Goal: Task Accomplishment & Management: Use online tool/utility

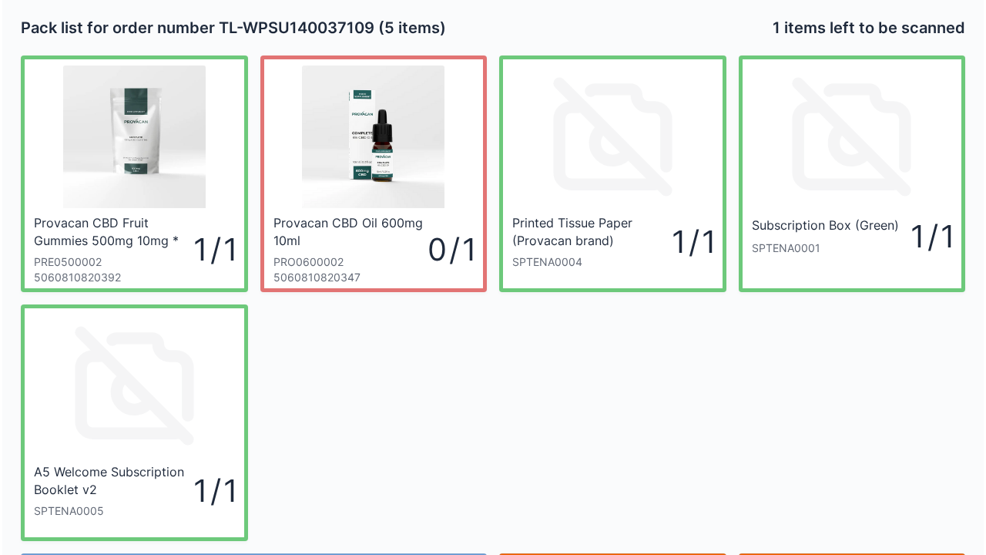
scroll to position [89, 0]
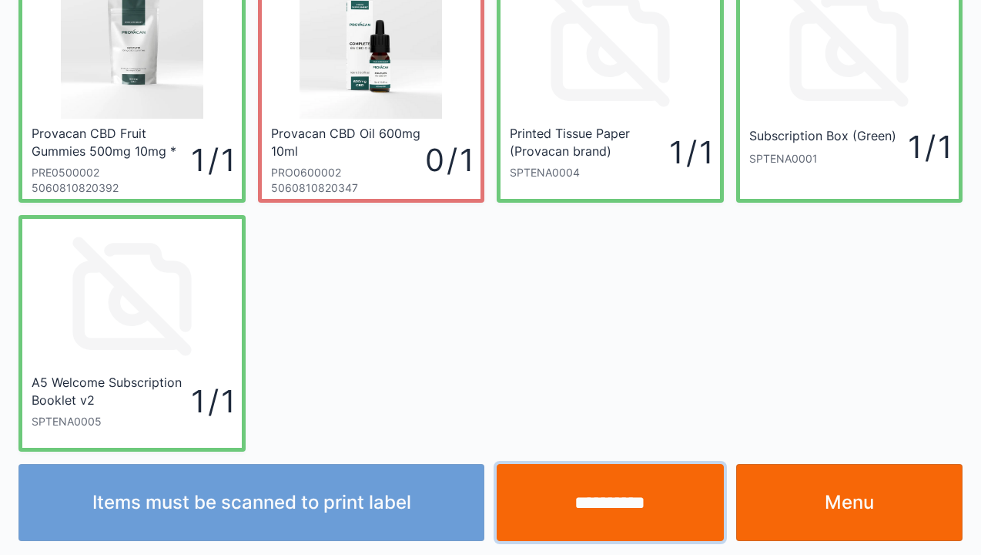
click at [625, 516] on input "**********" at bounding box center [610, 502] width 227 height 77
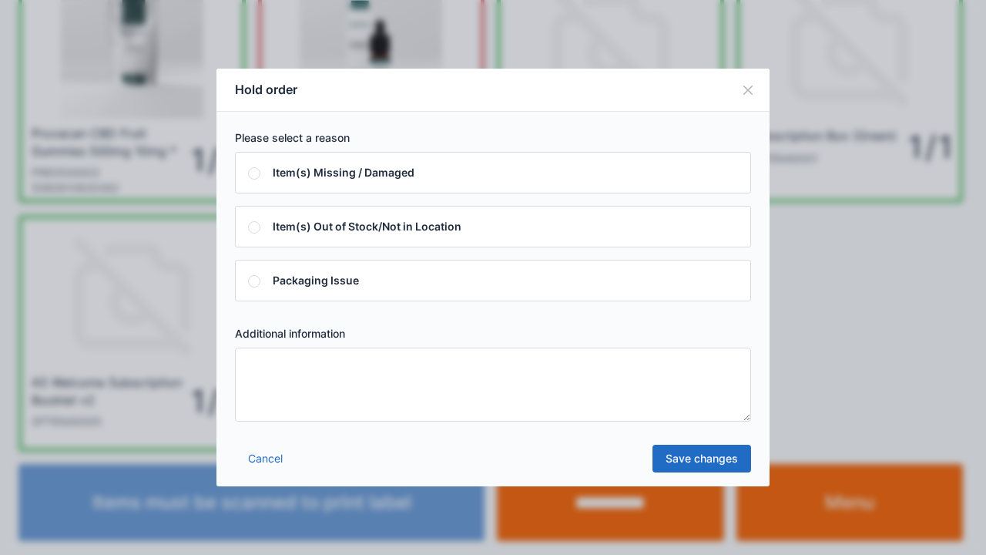
click at [252, 367] on textarea at bounding box center [493, 384] width 516 height 74
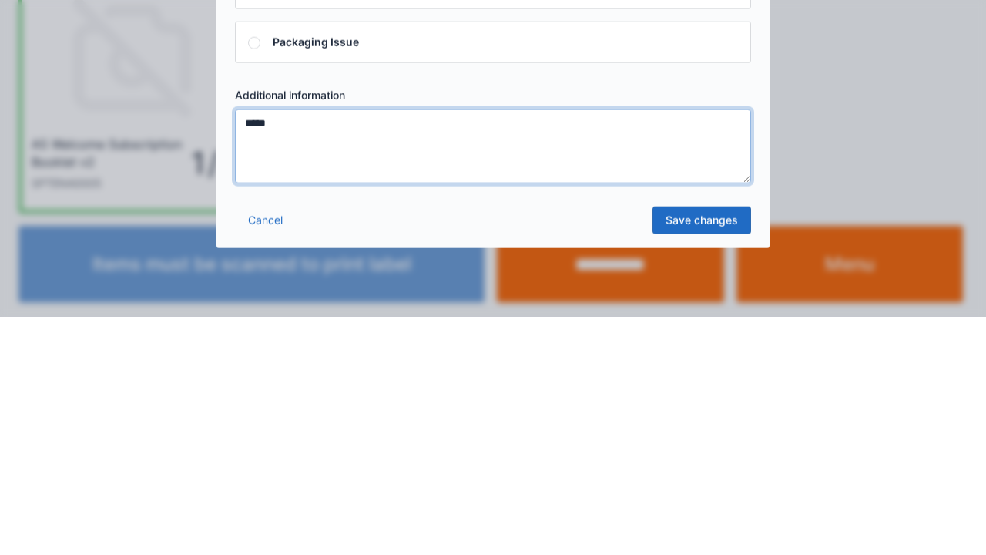
type textarea "*****"
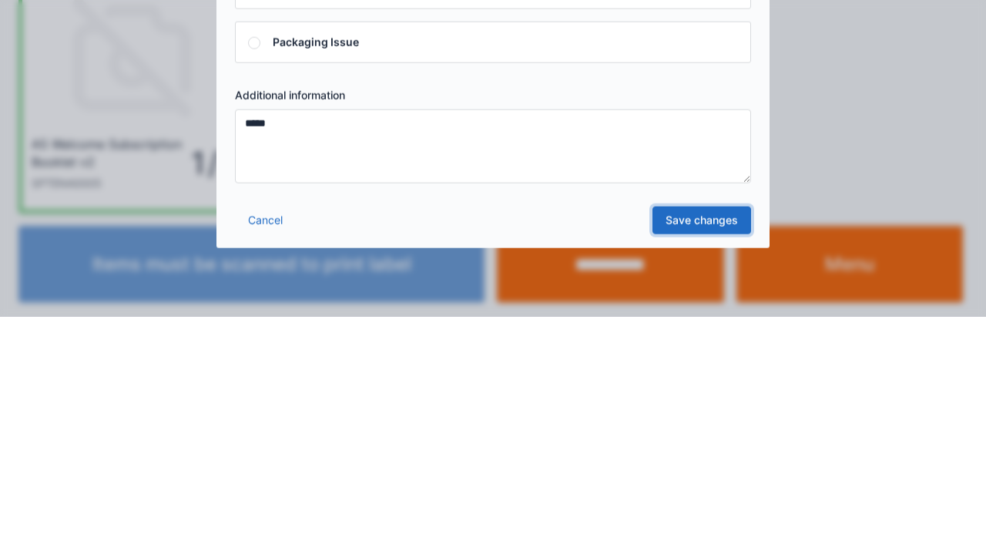
click at [705, 464] on link "Save changes" at bounding box center [701, 458] width 99 height 28
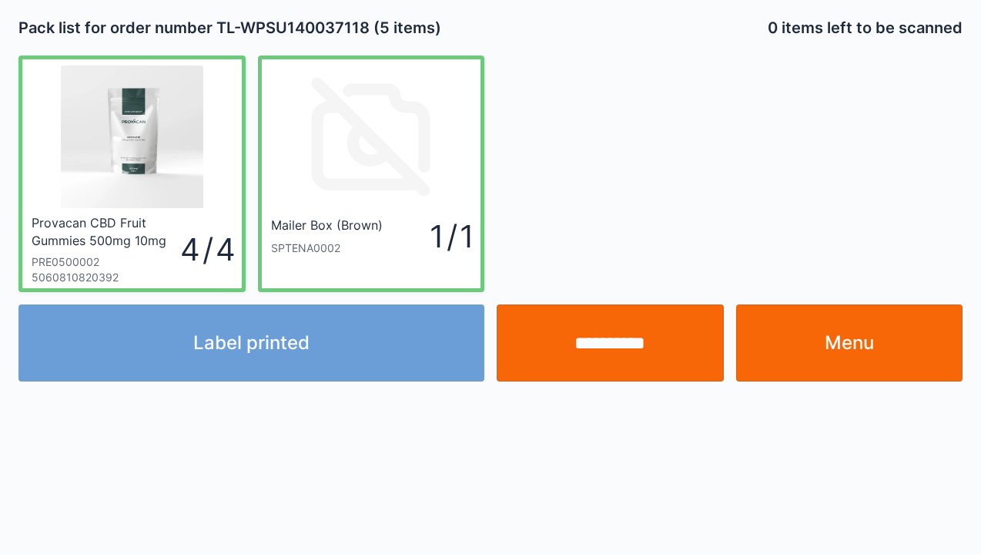
click at [266, 364] on div "Label printed" at bounding box center [251, 342] width 478 height 77
click at [216, 347] on div "Label printed" at bounding box center [251, 342] width 478 height 77
click at [795, 356] on link "Menu" at bounding box center [849, 342] width 227 height 77
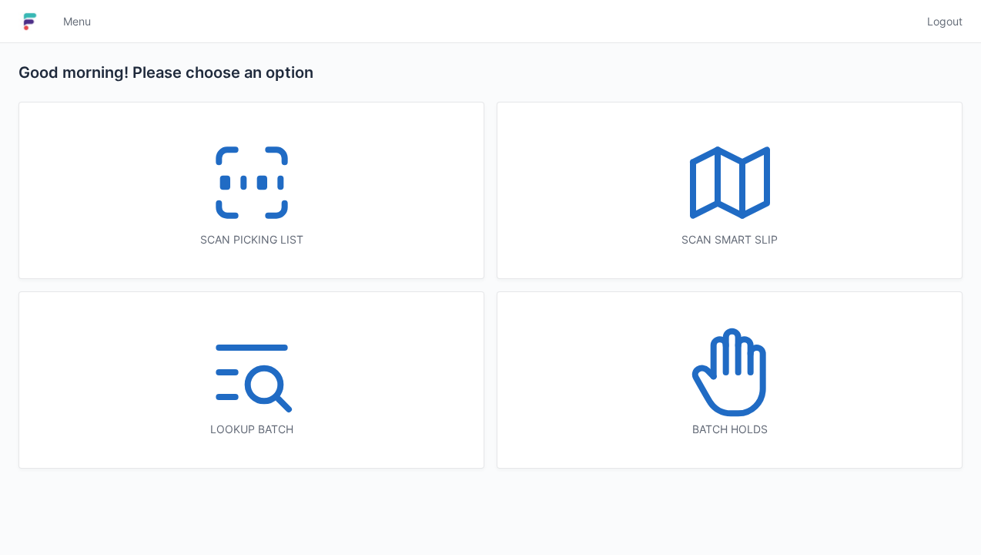
click at [237, 208] on icon at bounding box center [252, 182] width 99 height 99
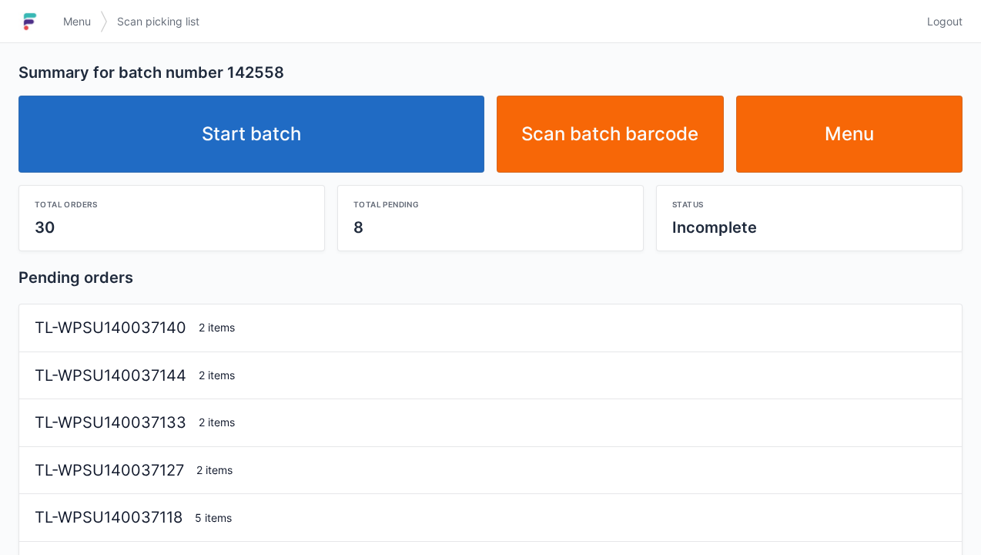
click at [291, 137] on link "Start batch" at bounding box center [251, 133] width 466 height 77
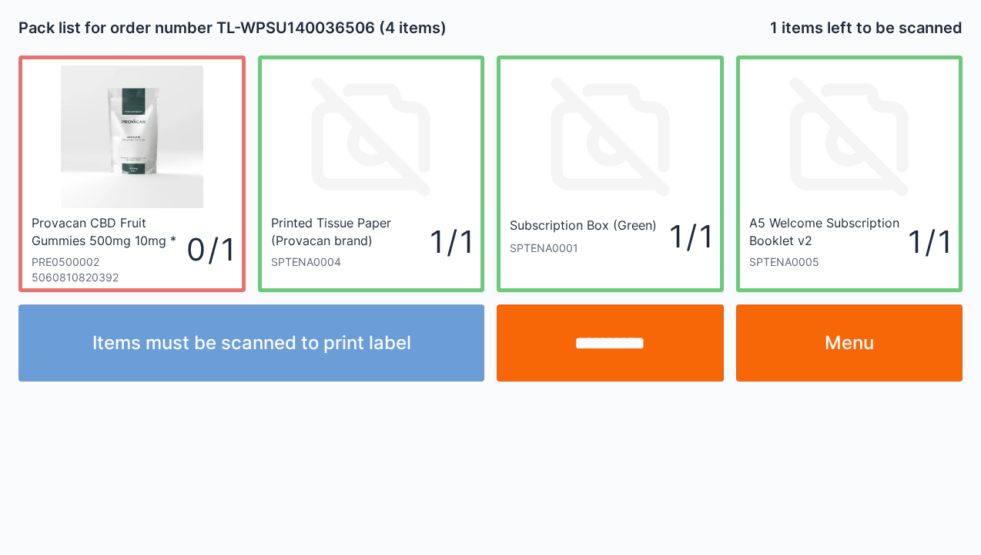
click at [848, 353] on link "Menu" at bounding box center [849, 342] width 227 height 77
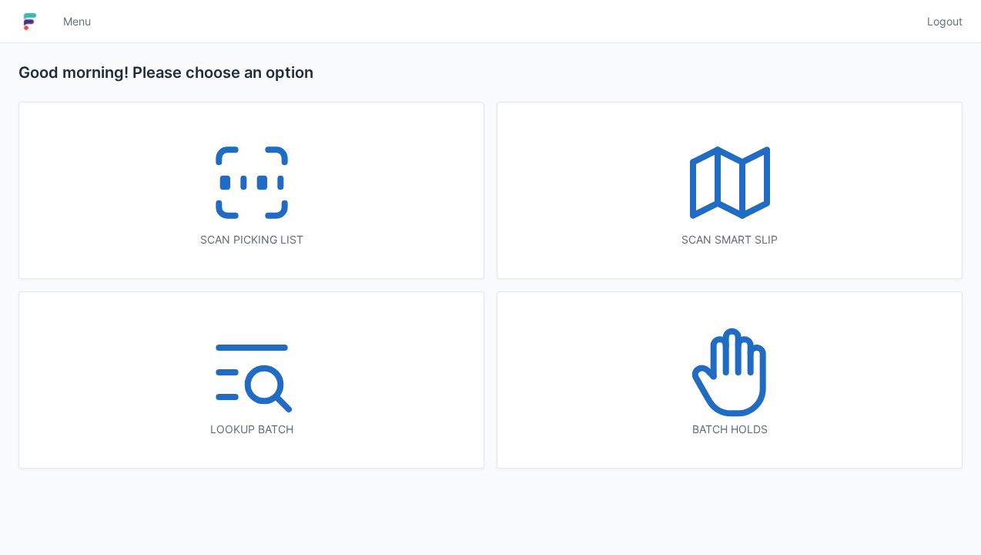
click at [753, 397] on icon at bounding box center [730, 372] width 99 height 99
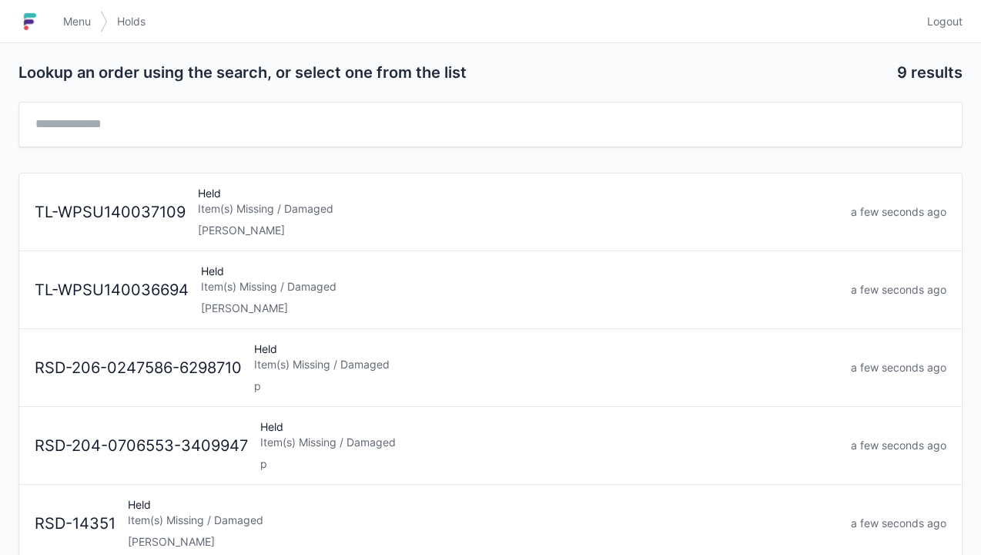
click at [257, 226] on div "[PERSON_NAME]" at bounding box center [518, 230] width 641 height 15
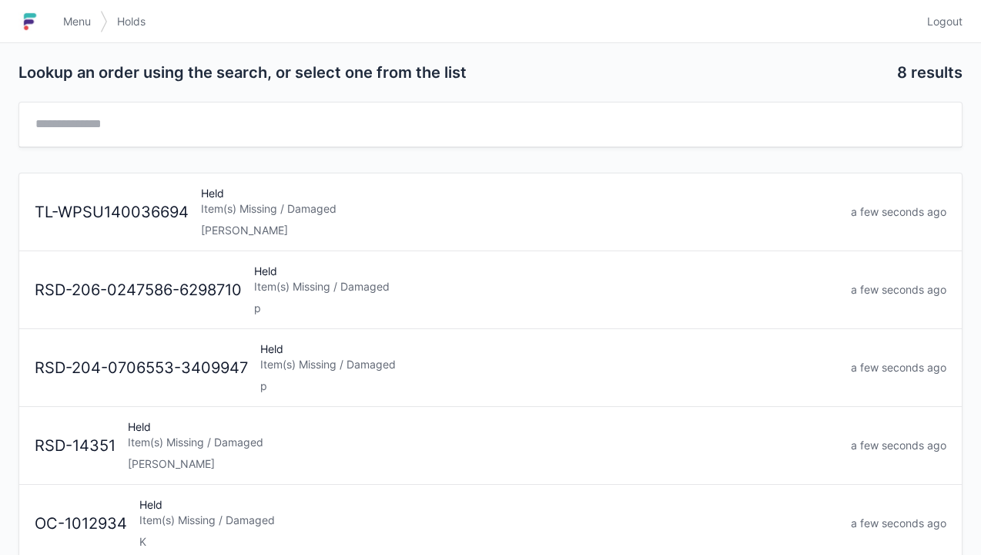
click at [236, 226] on div "[PERSON_NAME]" at bounding box center [520, 230] width 638 height 15
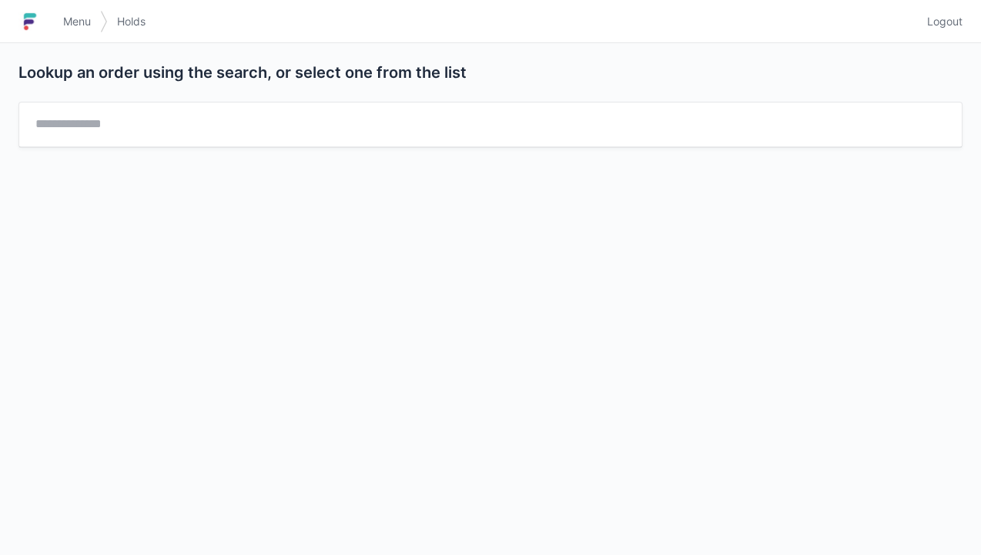
click at [89, 33] on link "Menu" at bounding box center [77, 22] width 46 height 28
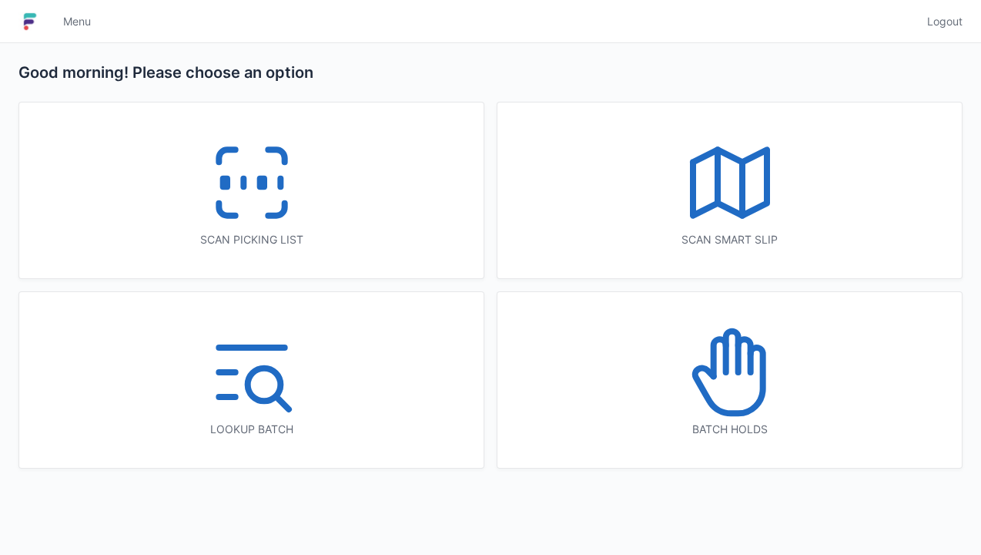
click at [256, 210] on icon at bounding box center [252, 182] width 99 height 99
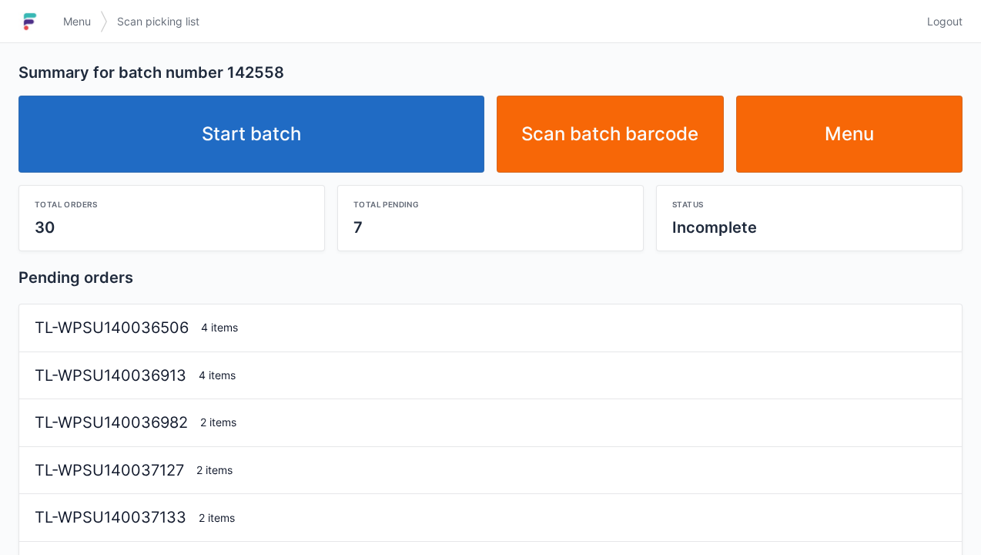
click at [285, 159] on link "Start batch" at bounding box center [251, 133] width 466 height 77
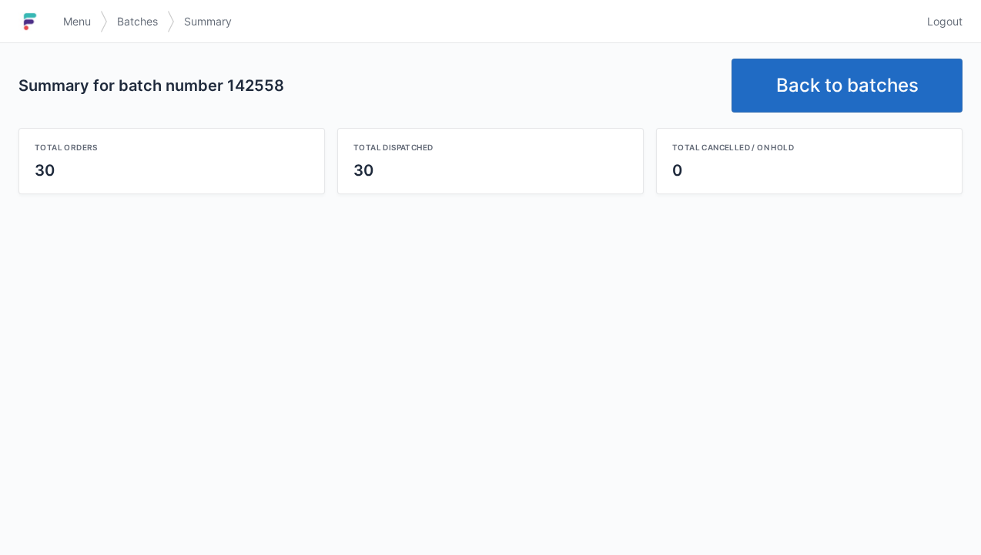
click at [849, 91] on link "Back to batches" at bounding box center [847, 86] width 231 height 54
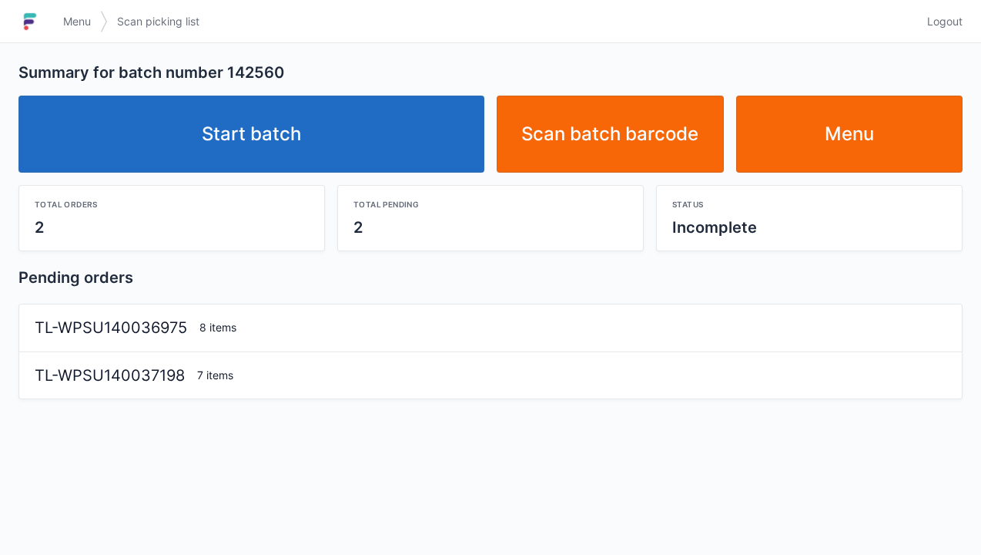
click at [273, 151] on link "Start batch" at bounding box center [251, 133] width 466 height 77
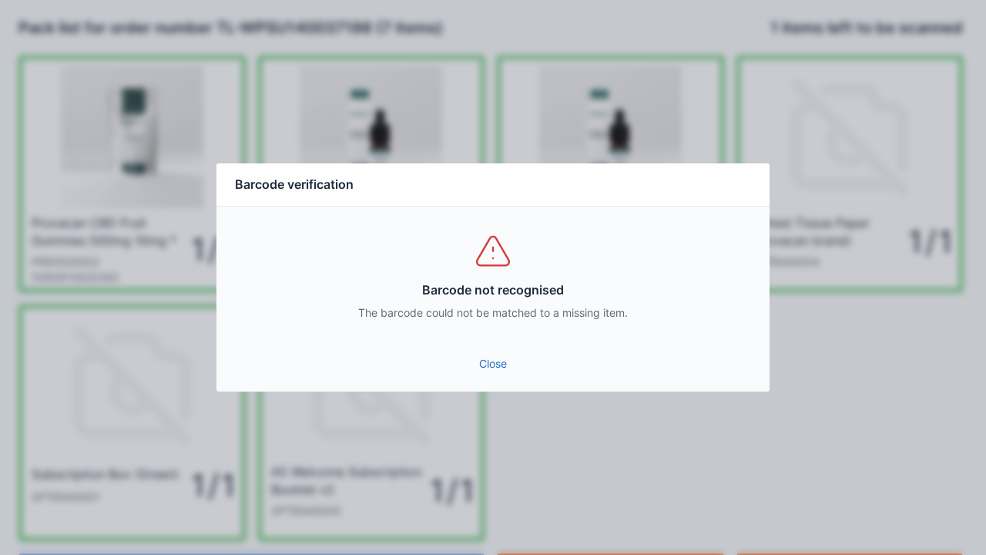
click at [493, 371] on link "Close" at bounding box center [493, 364] width 528 height 28
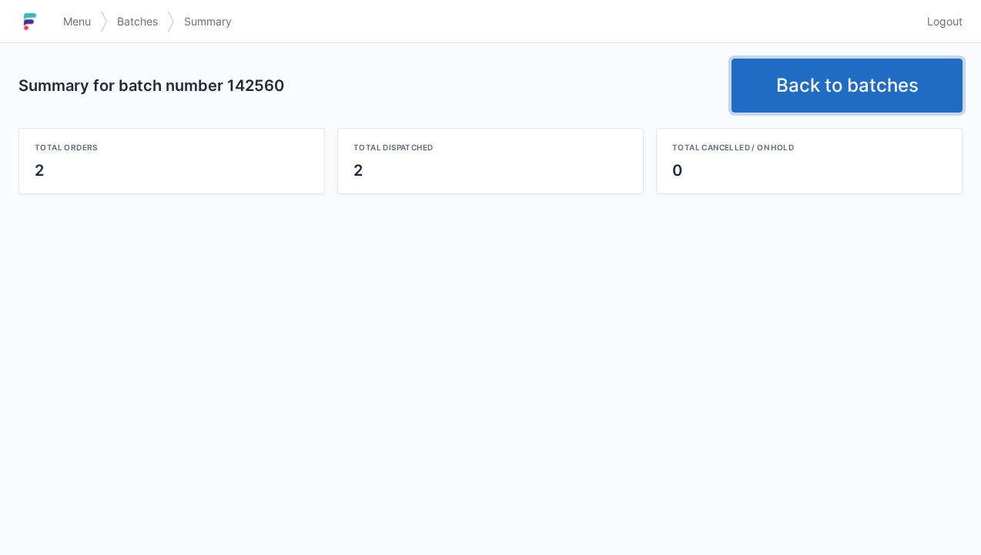
click at [839, 86] on link "Back to batches" at bounding box center [847, 86] width 231 height 54
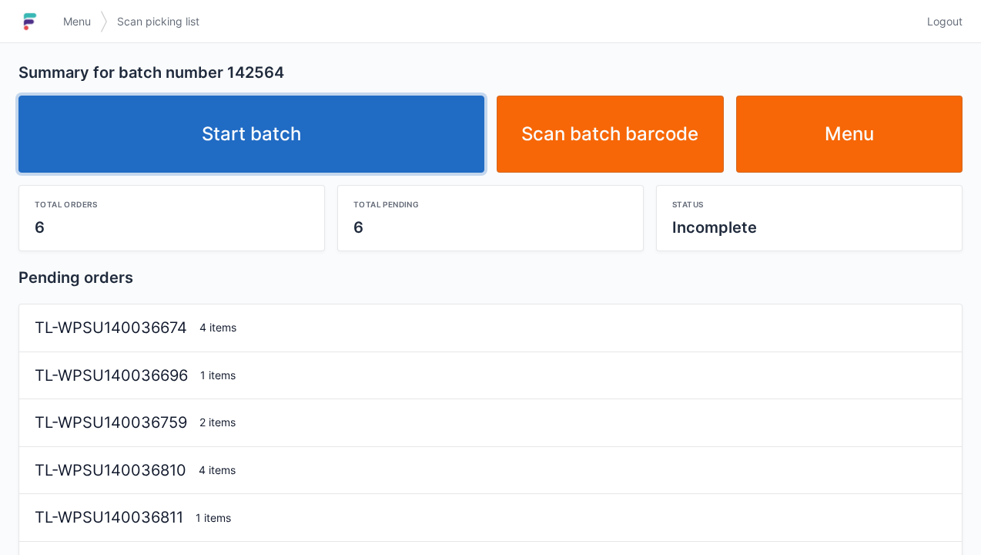
click at [294, 135] on link "Start batch" at bounding box center [251, 133] width 466 height 77
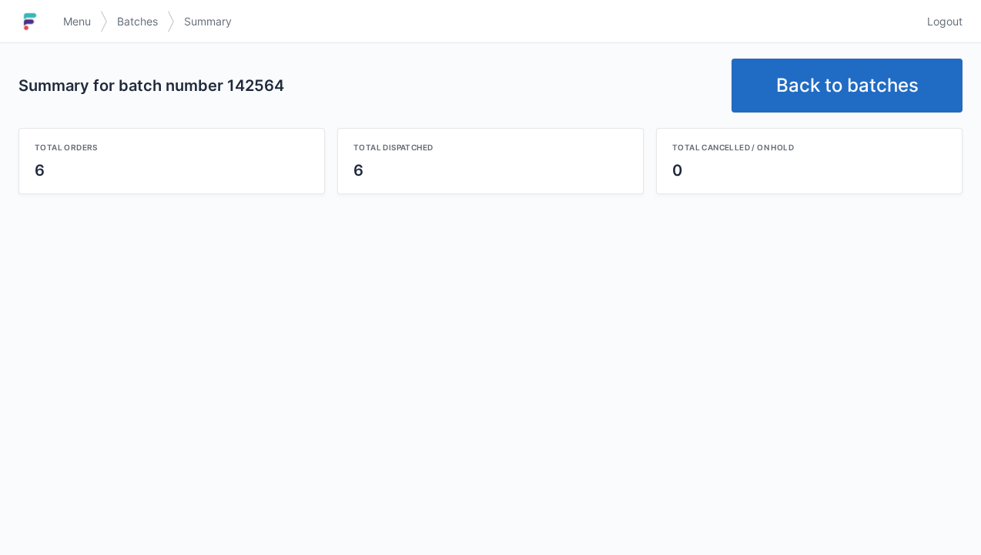
click at [829, 89] on link "Back to batches" at bounding box center [847, 86] width 231 height 54
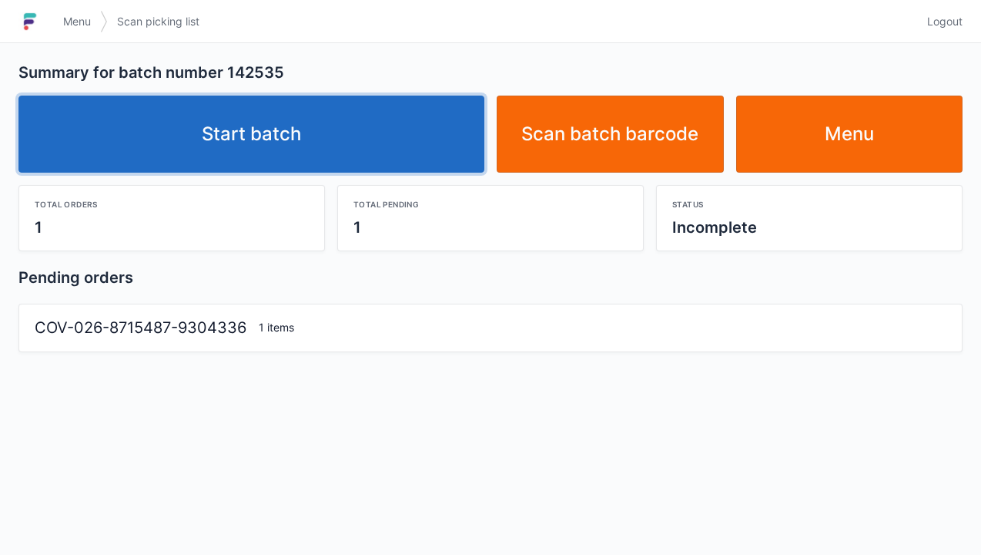
click at [222, 142] on link "Start batch" at bounding box center [251, 133] width 466 height 77
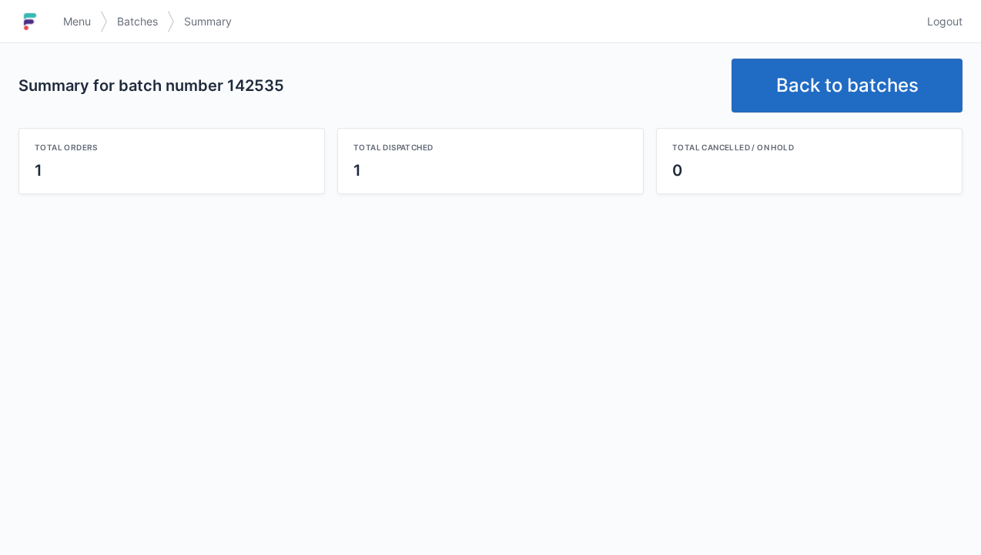
click at [828, 90] on link "Back to batches" at bounding box center [847, 86] width 231 height 54
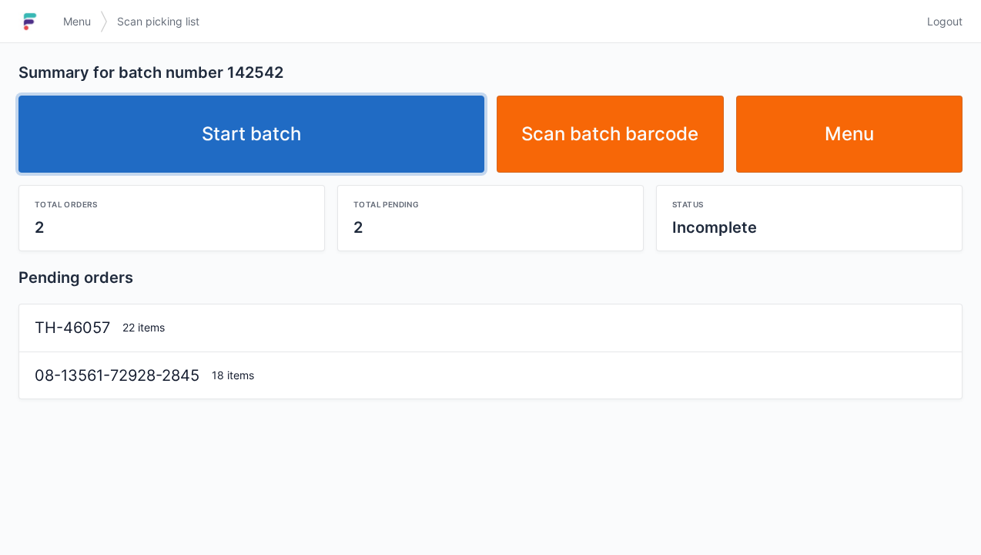
click at [269, 166] on link "Start batch" at bounding box center [251, 133] width 466 height 77
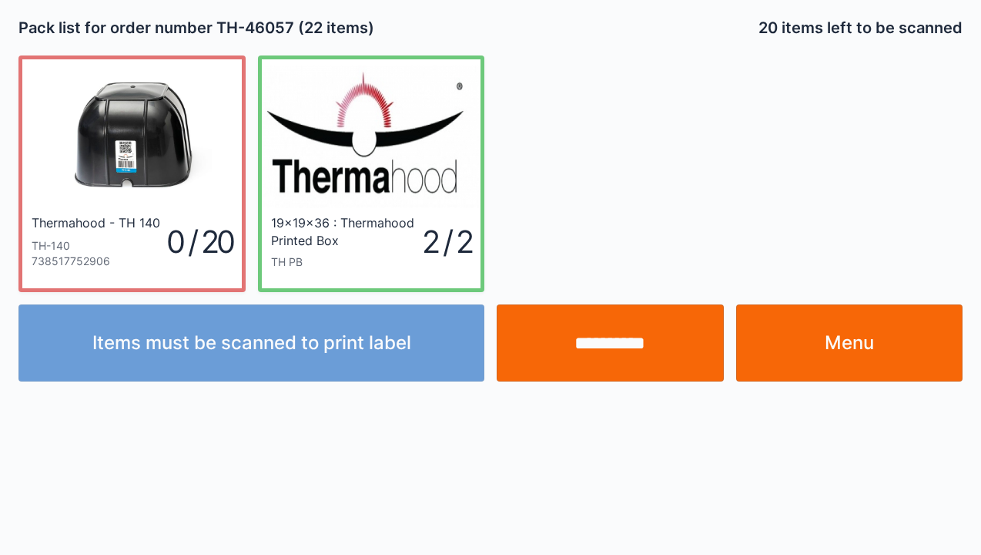
click at [624, 353] on input "**********" at bounding box center [610, 342] width 227 height 77
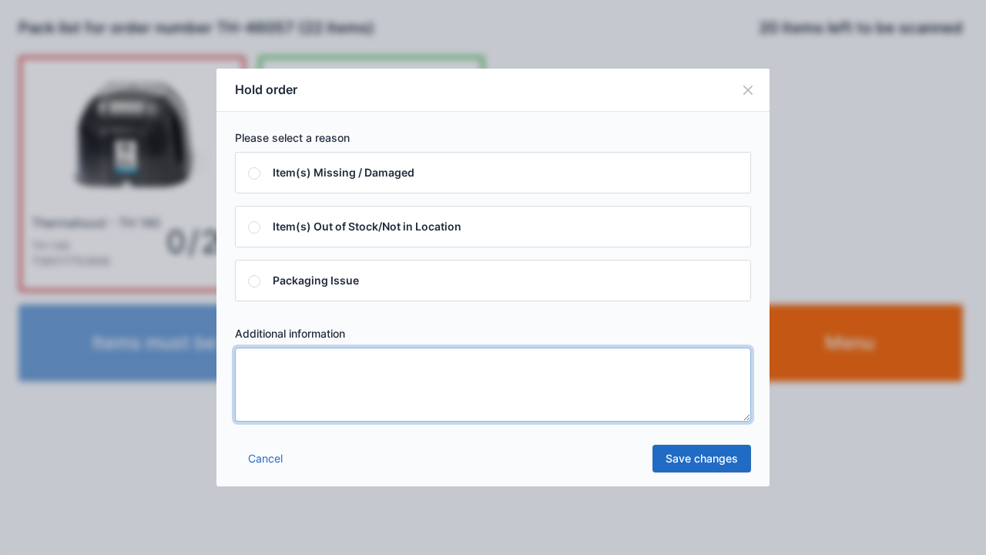
click at [257, 367] on textarea at bounding box center [493, 384] width 516 height 74
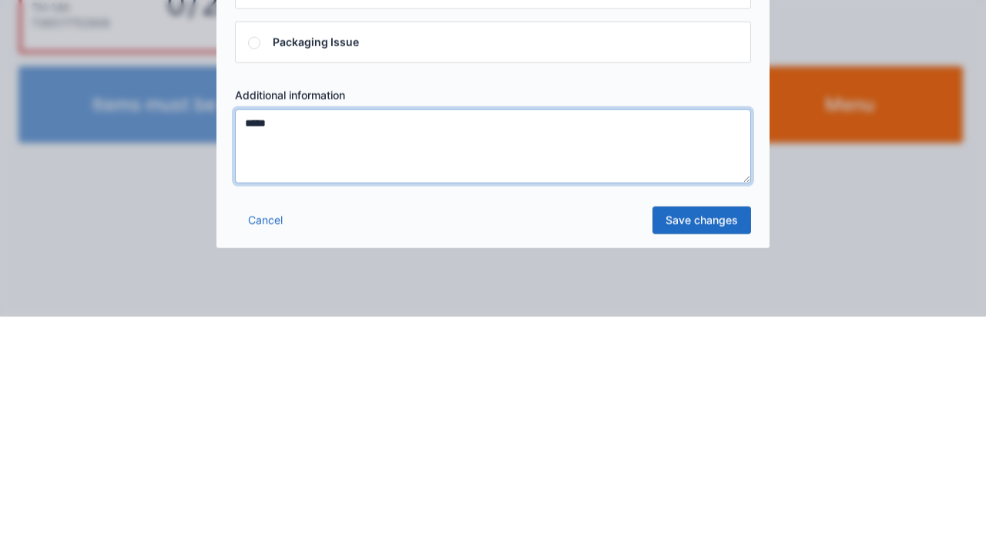
type textarea "*****"
click at [706, 467] on link "Save changes" at bounding box center [701, 458] width 99 height 28
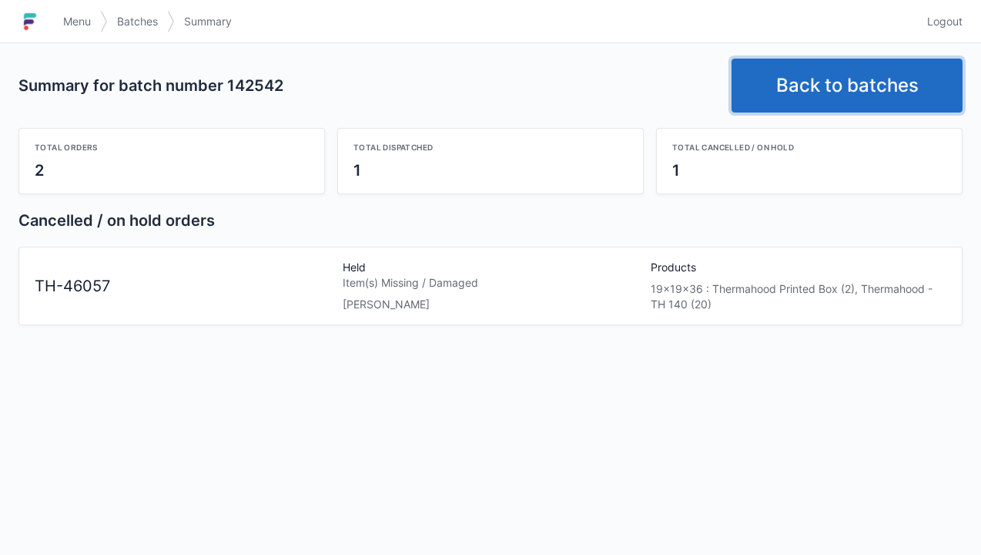
click at [846, 82] on link "Back to batches" at bounding box center [847, 86] width 231 height 54
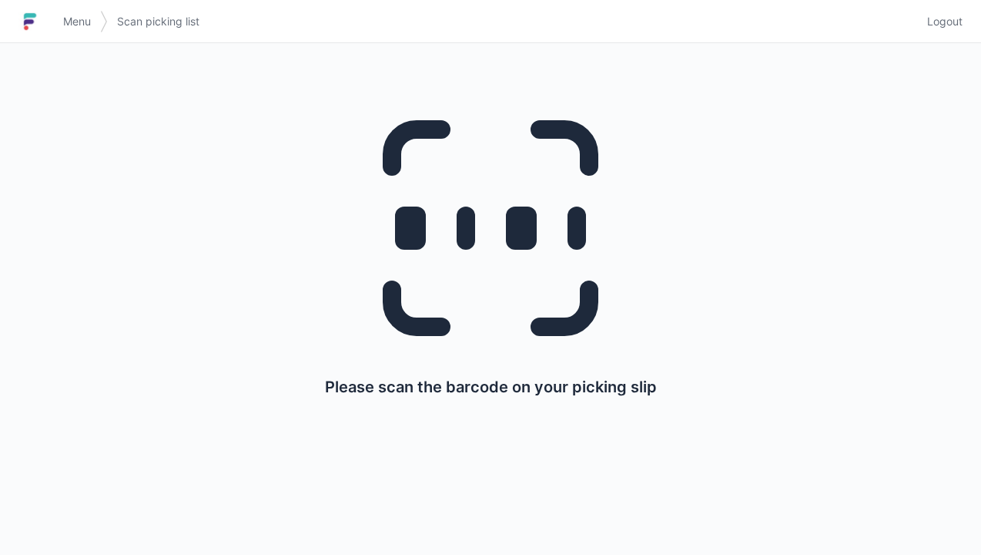
click at [81, 33] on link "Menu" at bounding box center [77, 22] width 46 height 28
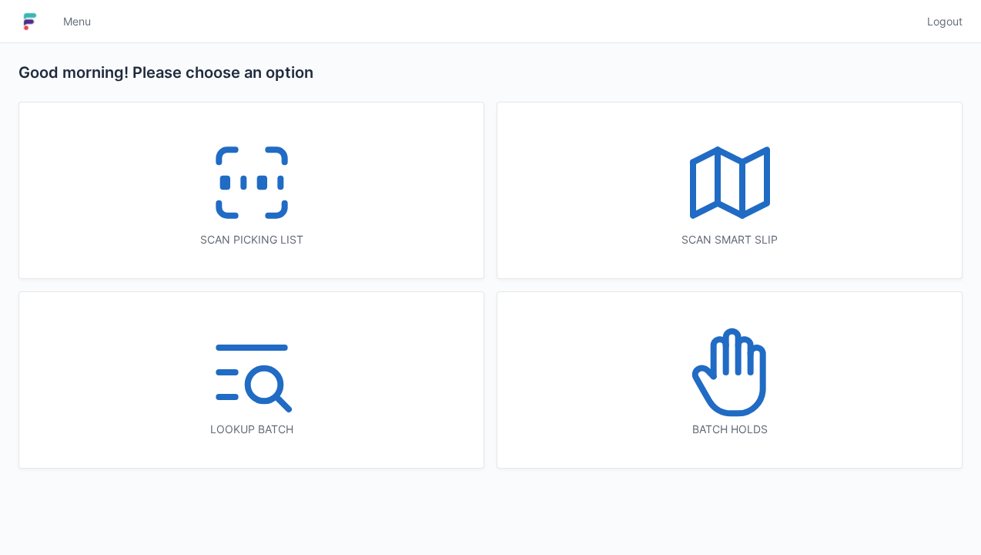
click at [273, 189] on icon at bounding box center [252, 182] width 99 height 99
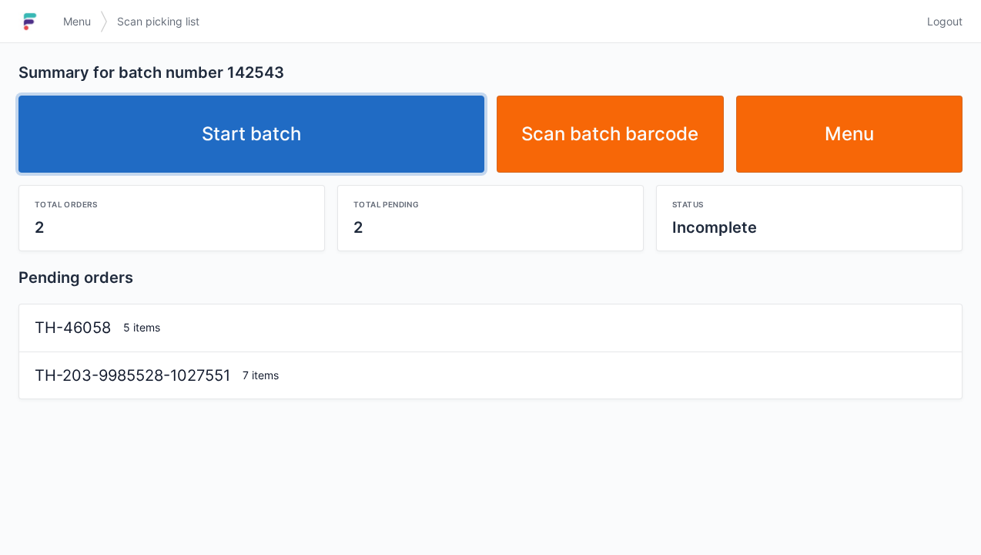
click at [314, 134] on link "Start batch" at bounding box center [251, 133] width 466 height 77
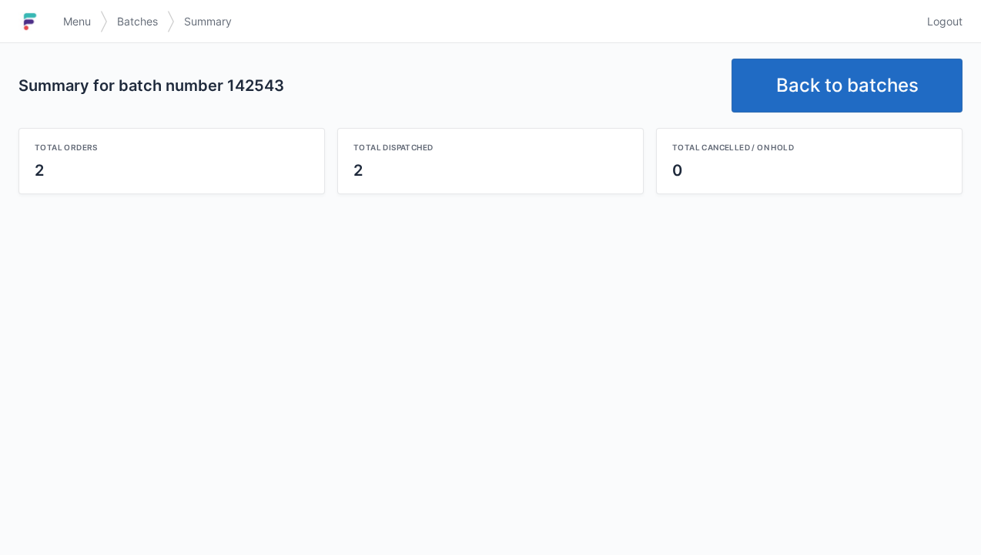
click at [852, 102] on link "Back to batches" at bounding box center [847, 86] width 231 height 54
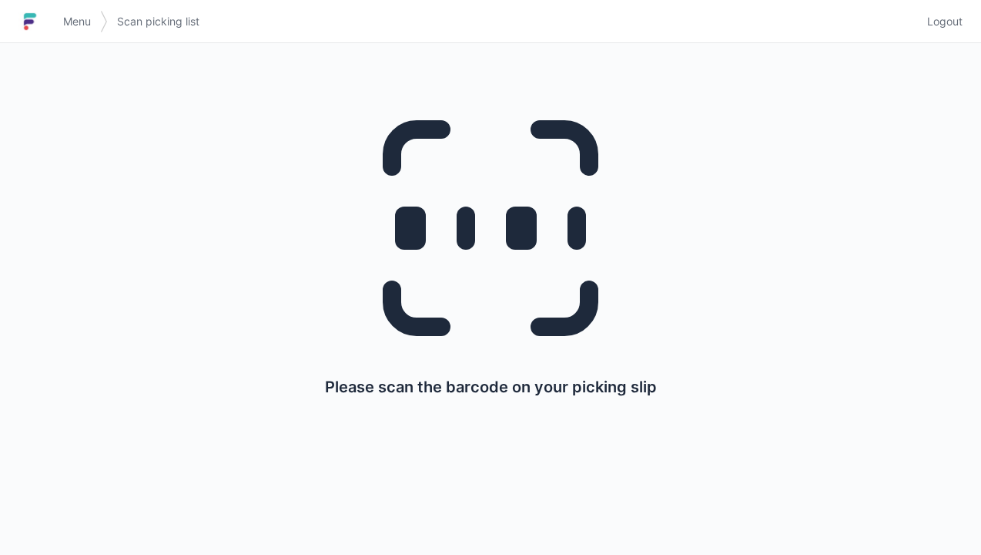
click at [71, 30] on link "Menu" at bounding box center [77, 22] width 46 height 28
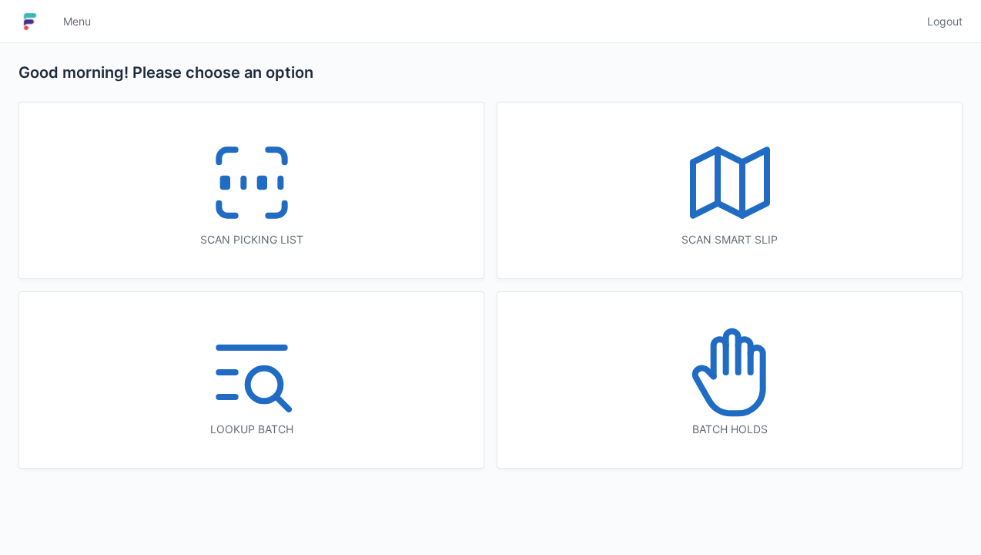
click at [248, 209] on icon at bounding box center [252, 182] width 99 height 99
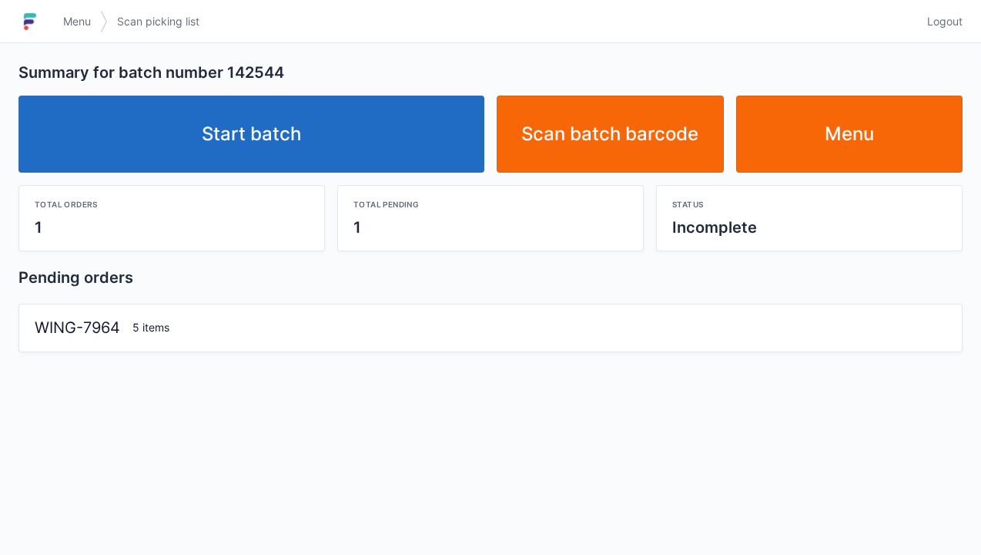
click at [283, 166] on link "Start batch" at bounding box center [251, 133] width 466 height 77
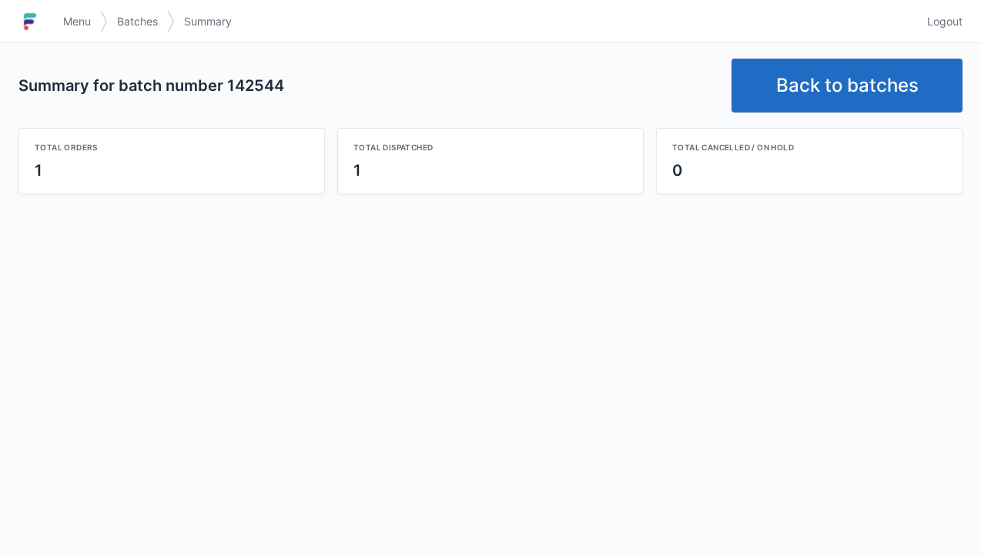
click at [850, 106] on link "Back to batches" at bounding box center [847, 86] width 231 height 54
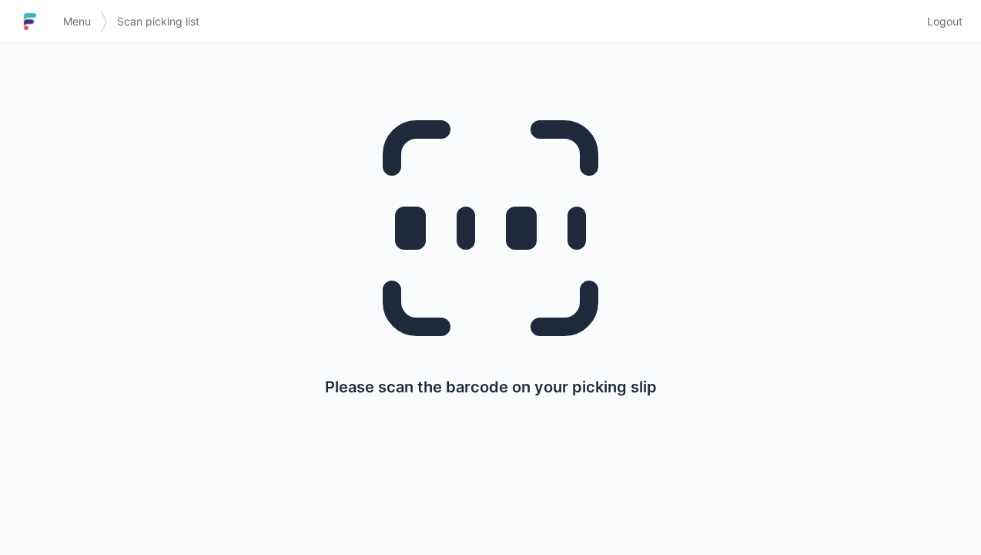
click at [73, 28] on span "Menu" at bounding box center [77, 21] width 28 height 15
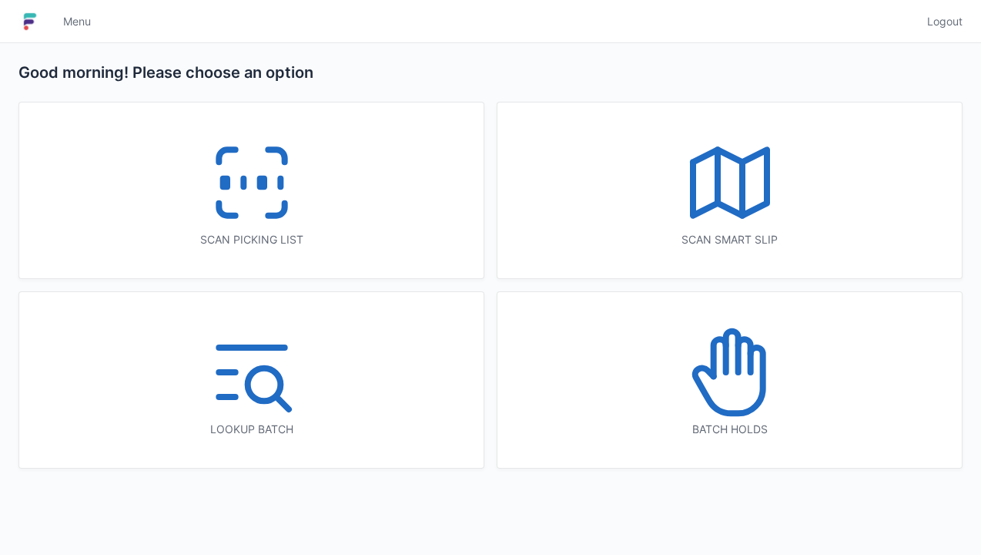
click at [748, 388] on icon at bounding box center [730, 372] width 99 height 99
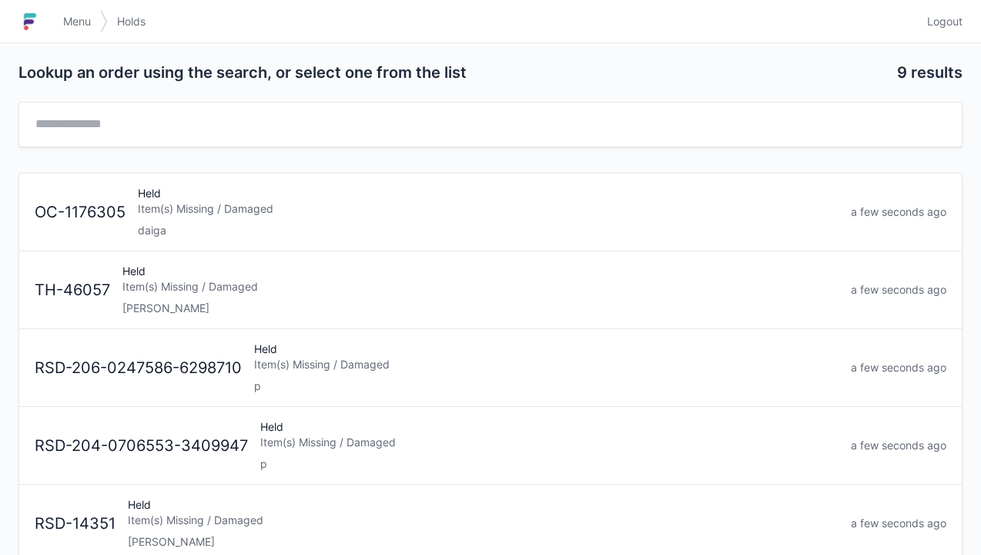
click at [194, 300] on div "[PERSON_NAME]" at bounding box center [480, 307] width 716 height 15
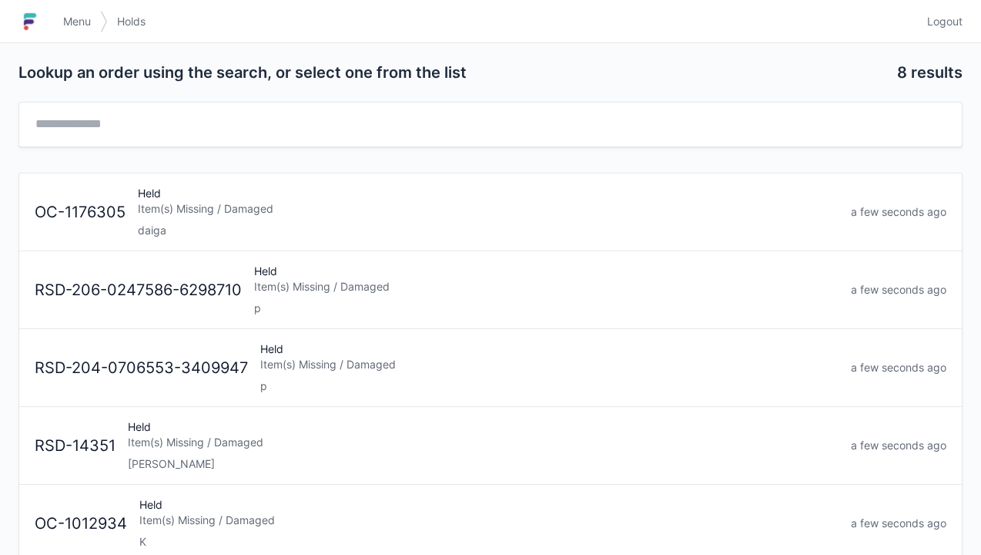
click at [61, 32] on link "Menu" at bounding box center [77, 22] width 46 height 28
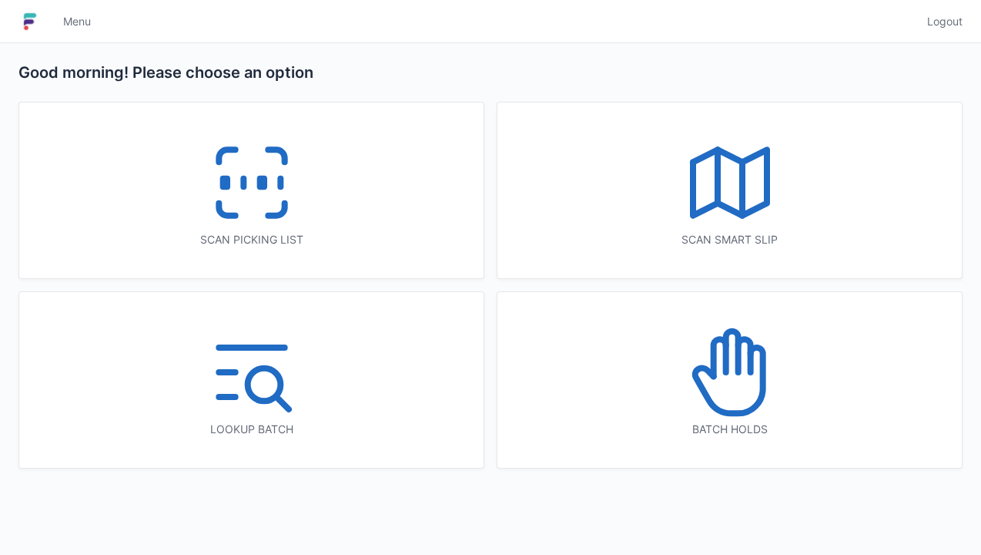
click at [233, 176] on icon at bounding box center [252, 182] width 99 height 99
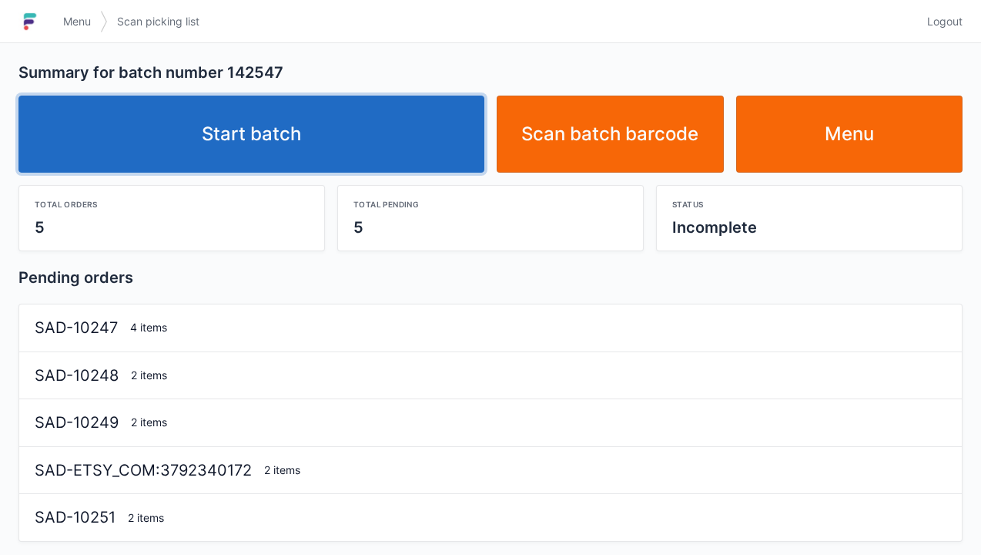
click at [312, 152] on link "Start batch" at bounding box center [251, 133] width 466 height 77
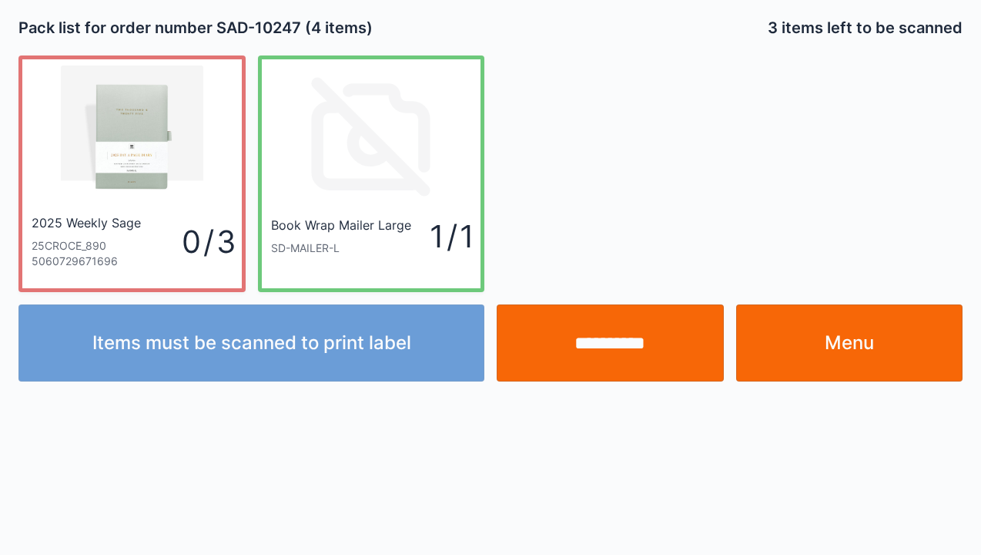
click at [835, 348] on link "Menu" at bounding box center [849, 342] width 227 height 77
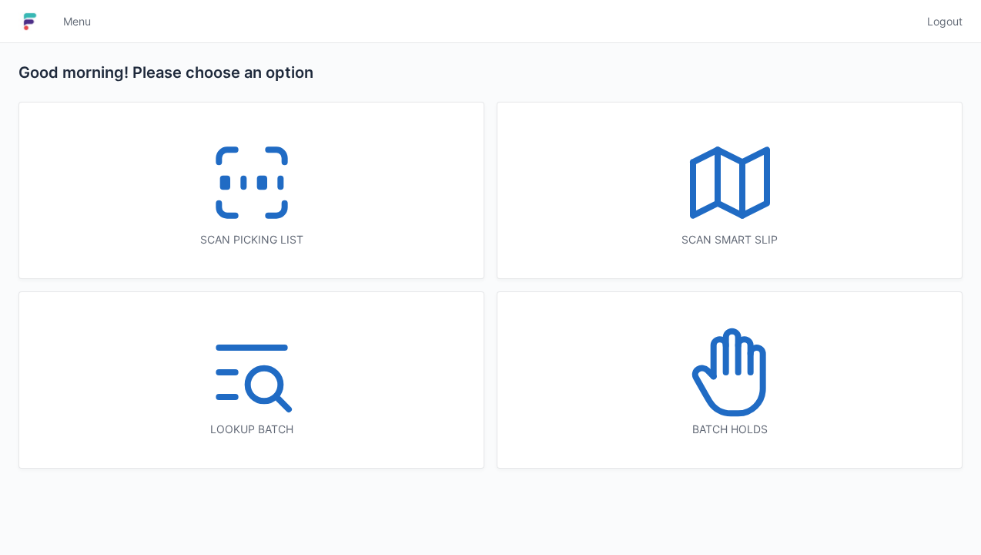
click at [275, 199] on icon at bounding box center [252, 182] width 99 height 99
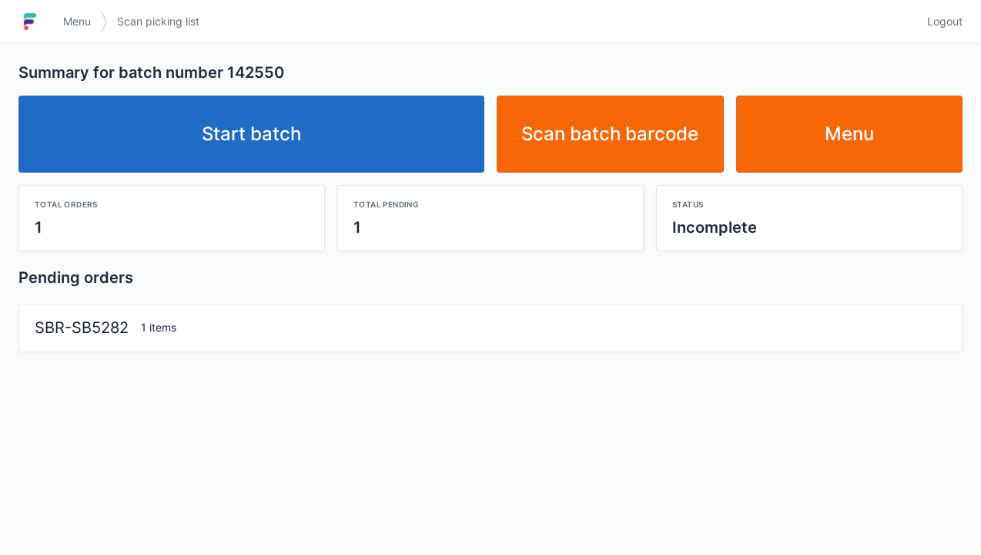
click at [279, 142] on link "Start batch" at bounding box center [251, 133] width 466 height 77
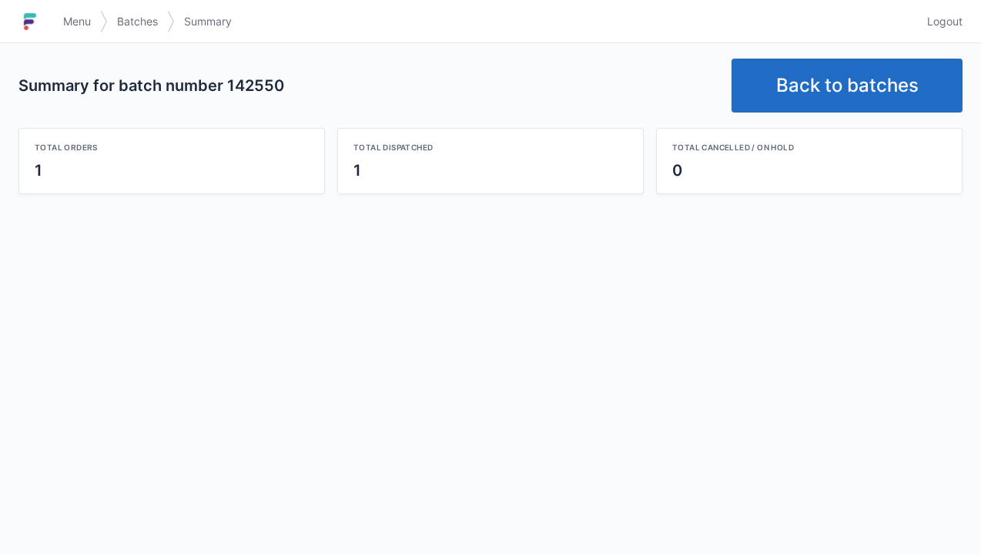
click at [830, 80] on link "Back to batches" at bounding box center [847, 86] width 231 height 54
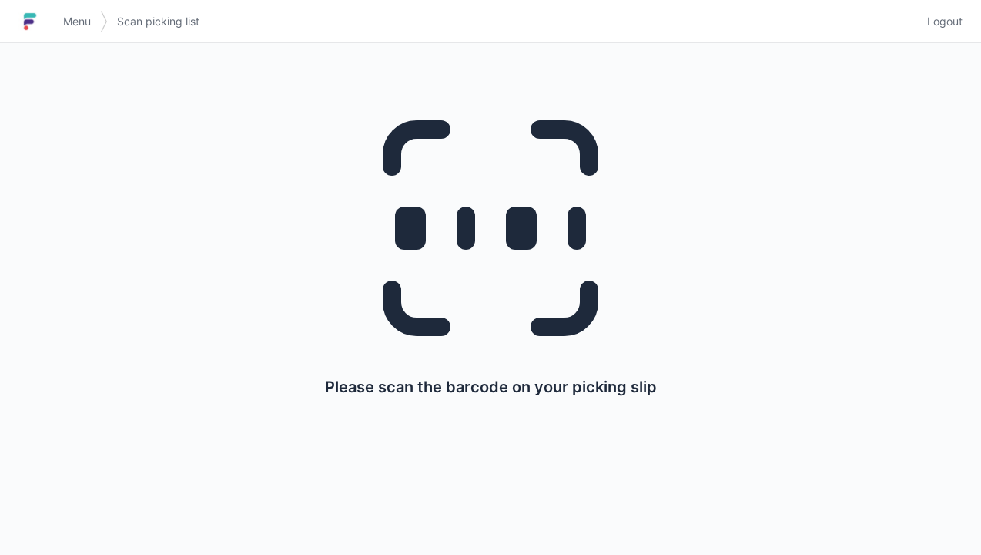
click at [88, 26] on span "Menu" at bounding box center [77, 21] width 28 height 15
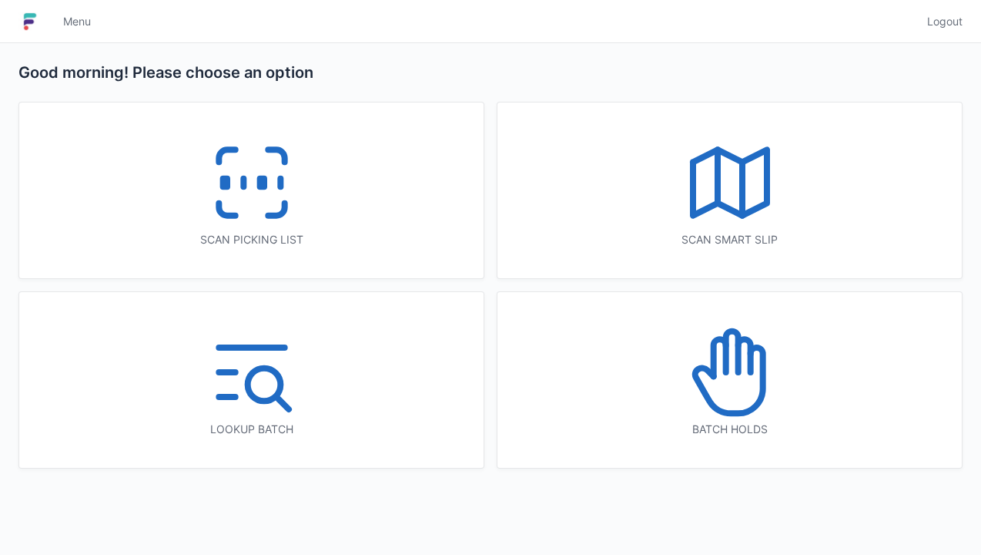
click at [255, 179] on icon at bounding box center [252, 182] width 99 height 99
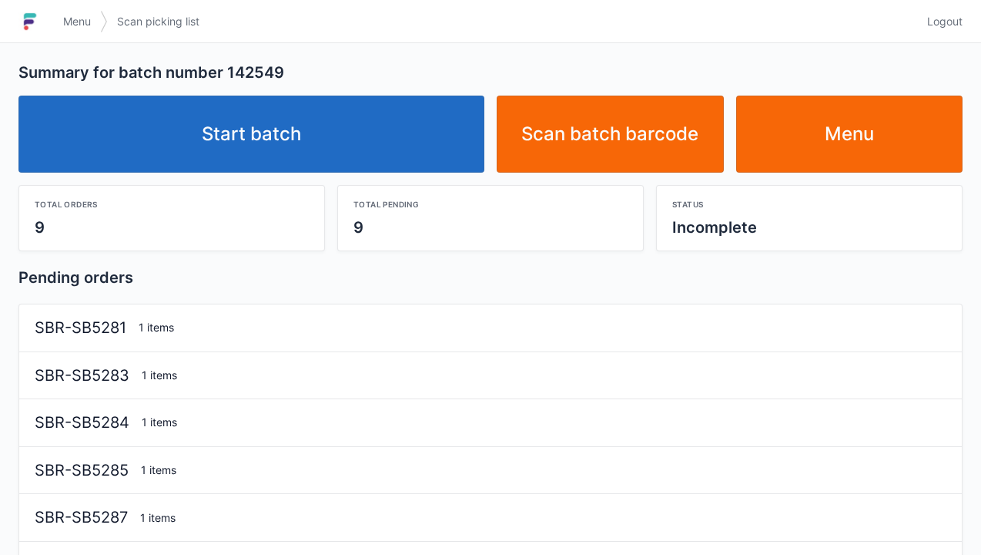
click at [251, 156] on link "Start batch" at bounding box center [251, 133] width 466 height 77
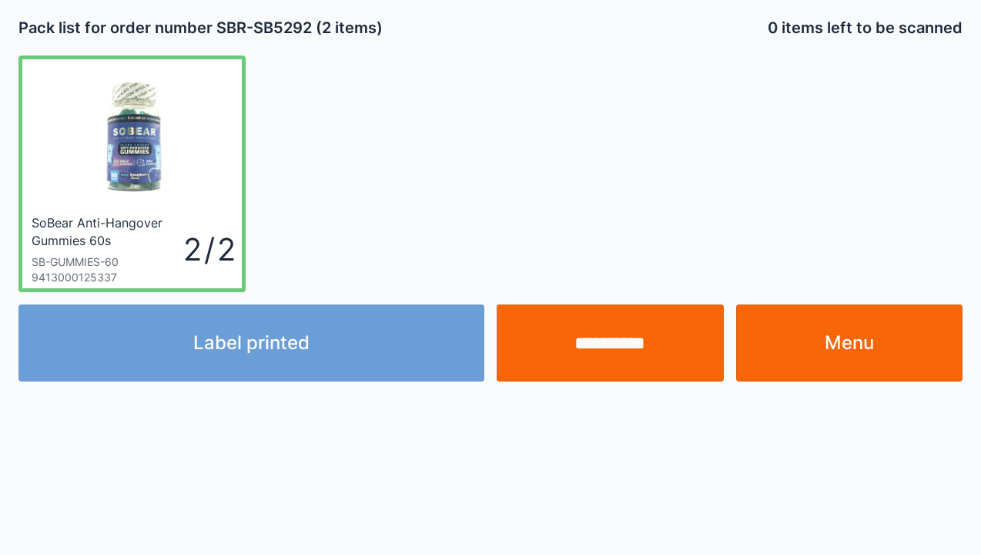
click at [239, 357] on div "Label printed" at bounding box center [251, 342] width 478 height 77
click at [833, 350] on link "Menu" at bounding box center [849, 342] width 227 height 77
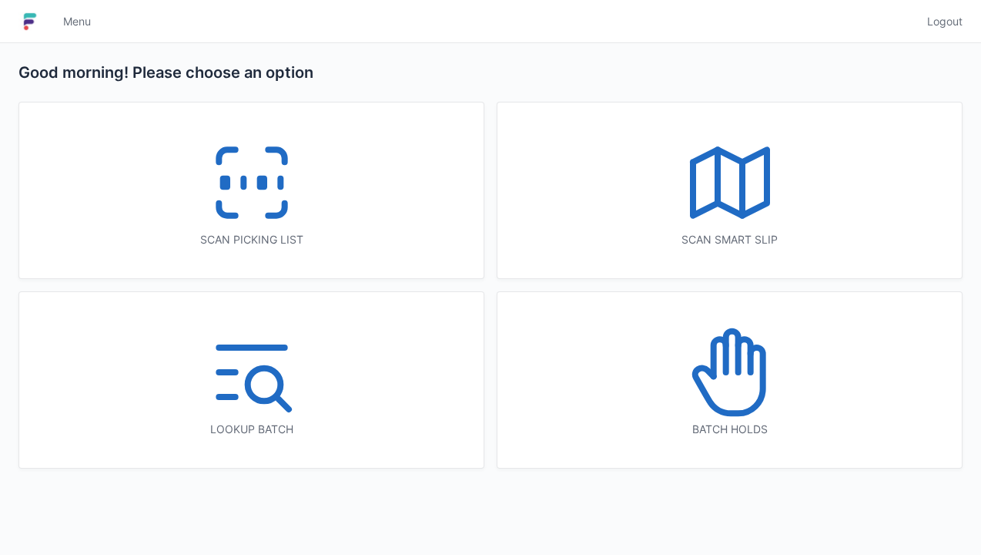
click at [246, 202] on icon at bounding box center [252, 182] width 99 height 99
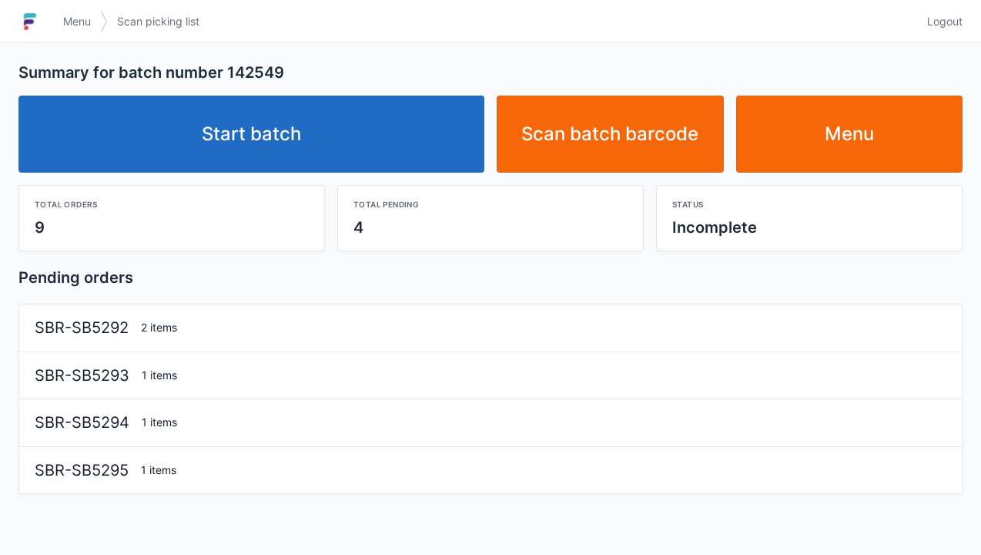
click at [281, 130] on link "Start batch" at bounding box center [251, 133] width 466 height 77
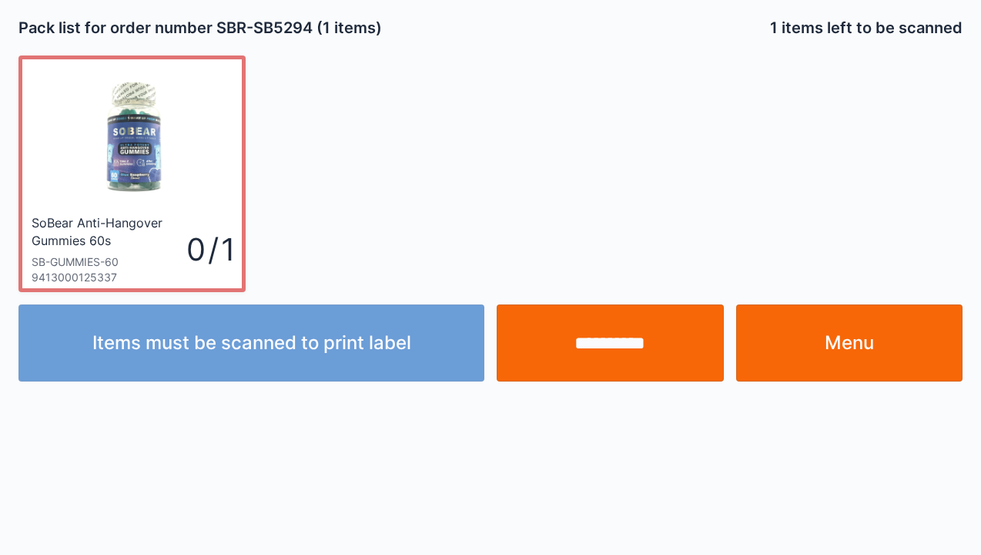
click at [608, 354] on input "**********" at bounding box center [610, 342] width 227 height 77
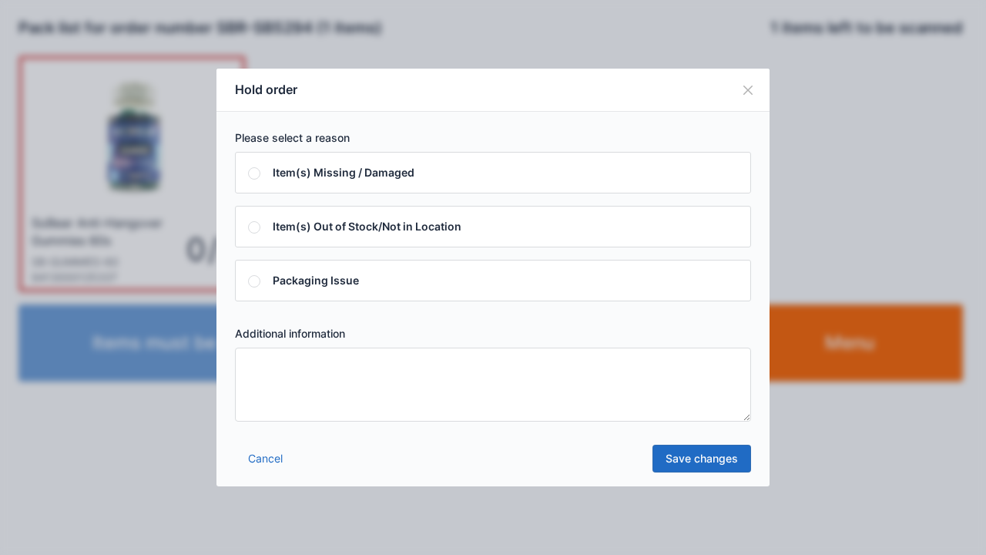
click at [270, 368] on textarea at bounding box center [493, 384] width 516 height 74
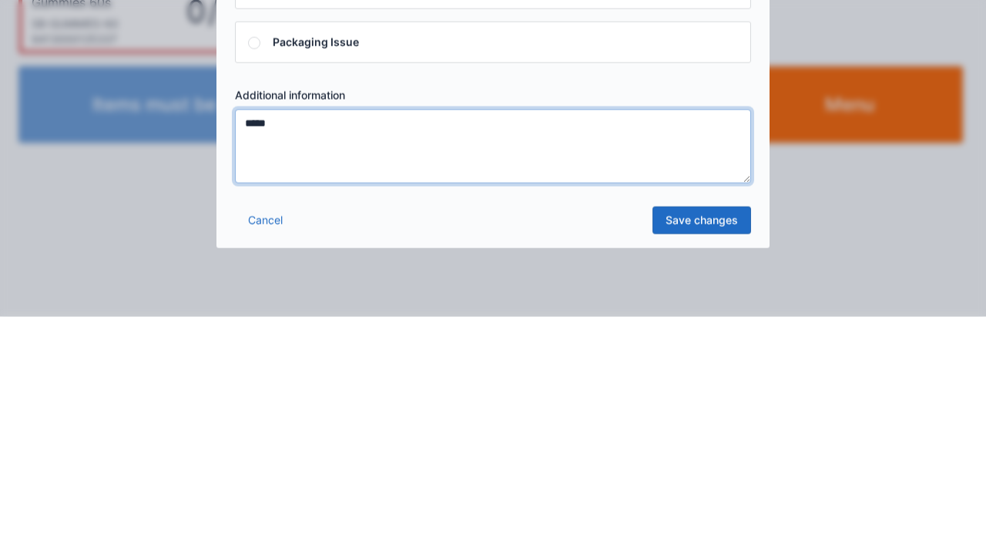
type textarea "*****"
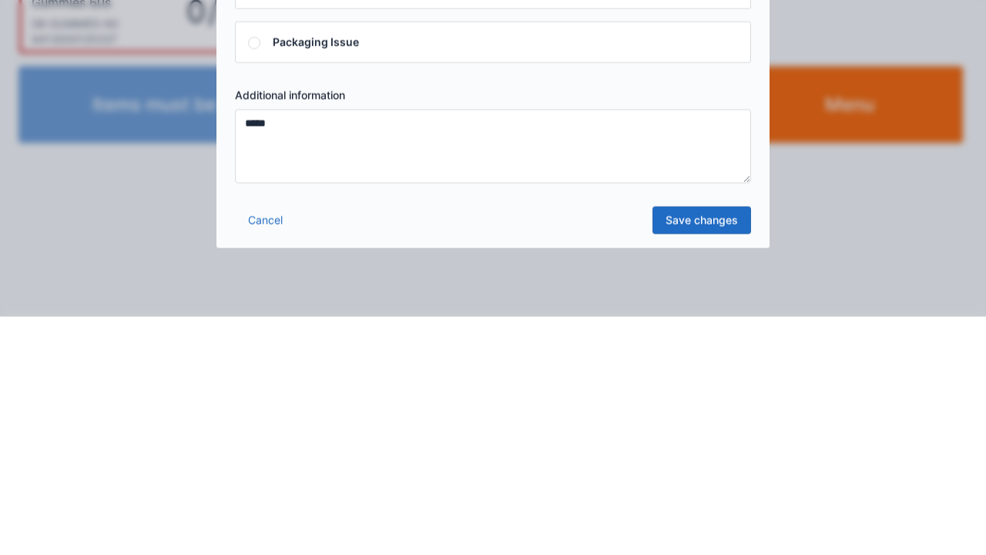
click at [690, 469] on link "Save changes" at bounding box center [701, 458] width 99 height 28
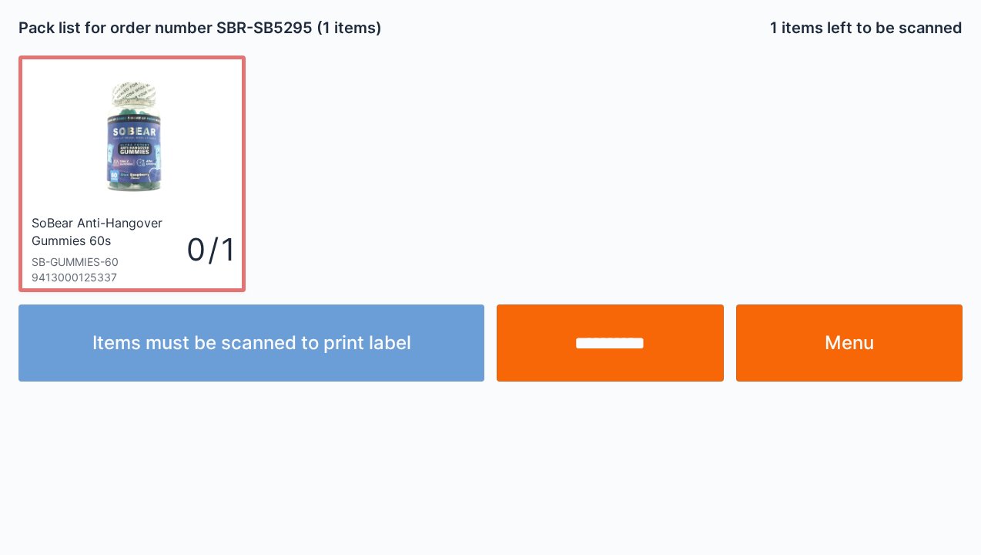
click at [609, 351] on input "**********" at bounding box center [610, 342] width 227 height 77
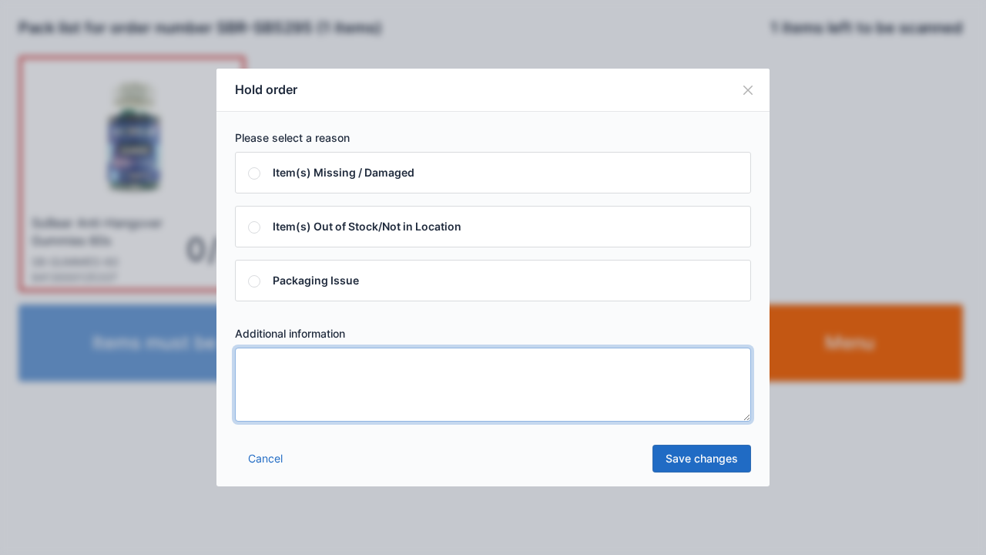
click at [257, 368] on textarea at bounding box center [493, 384] width 516 height 74
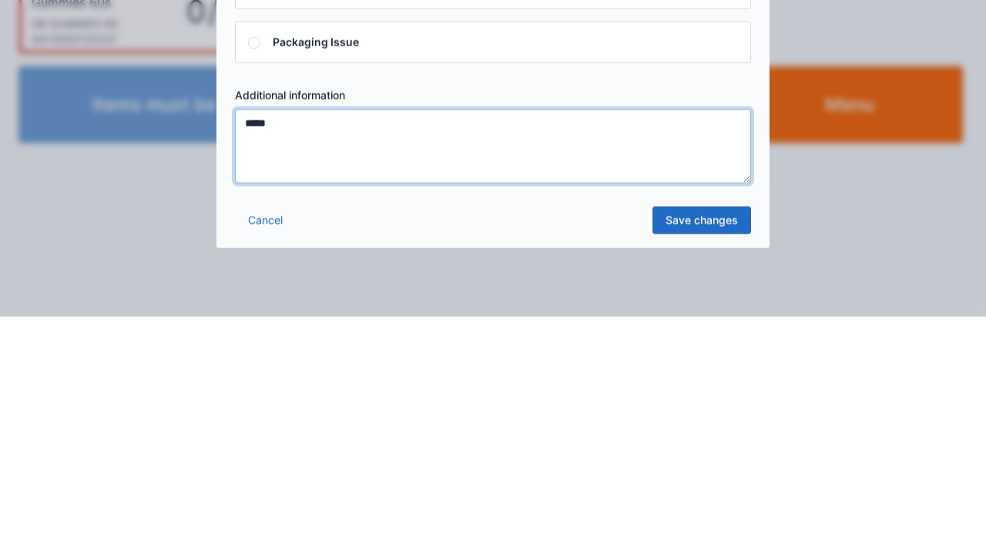
type textarea "*****"
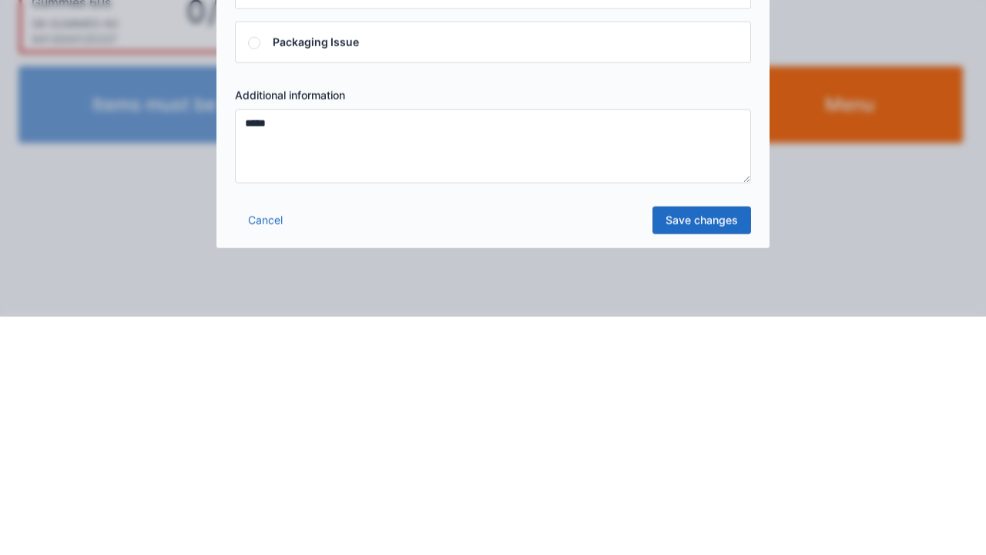
click at [704, 467] on link "Save changes" at bounding box center [701, 458] width 99 height 28
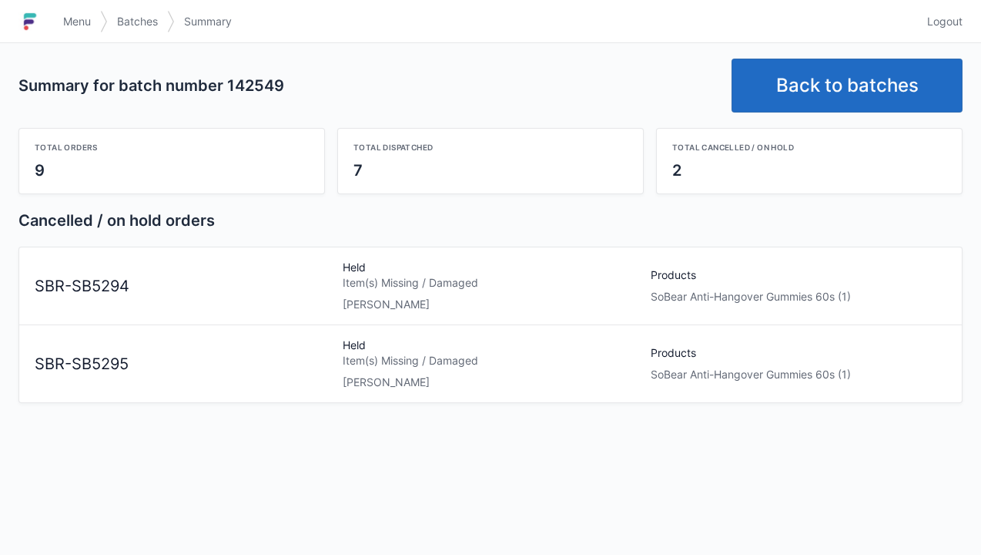
click at [83, 27] on span "Menu" at bounding box center [77, 21] width 28 height 15
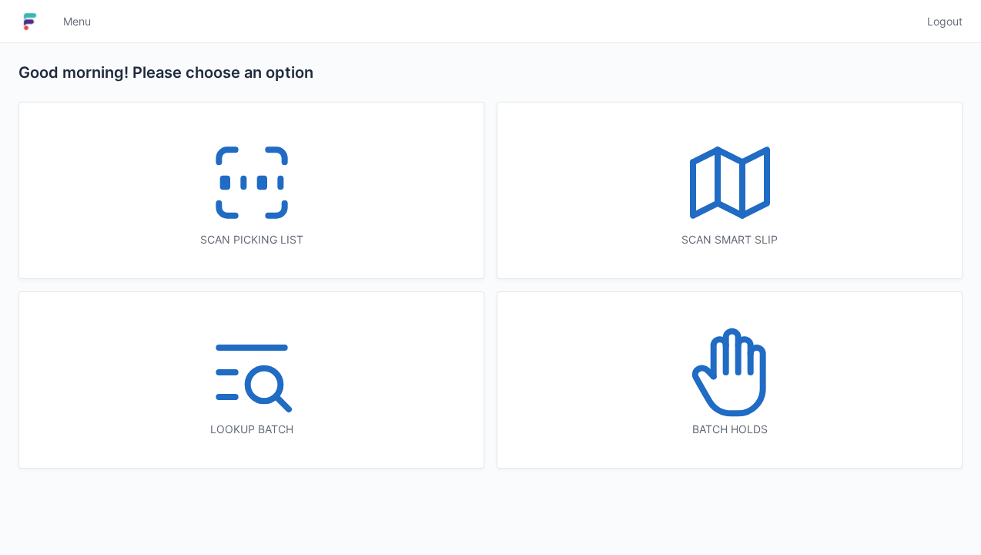
click at [259, 199] on icon at bounding box center [252, 182] width 99 height 99
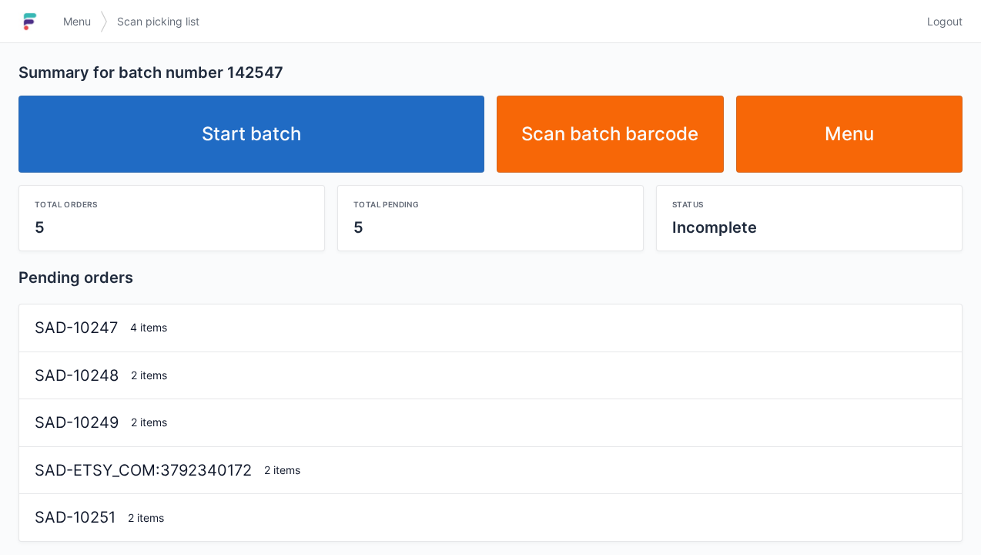
click at [278, 159] on link "Start batch" at bounding box center [251, 133] width 466 height 77
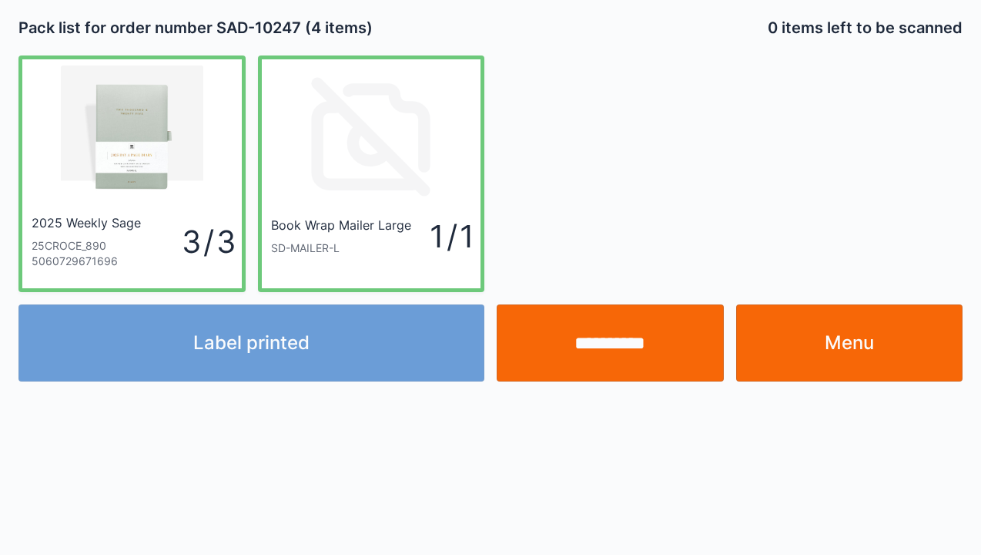
click at [302, 364] on div "Label printed" at bounding box center [251, 342] width 478 height 77
click at [628, 357] on input "**********" at bounding box center [610, 342] width 227 height 77
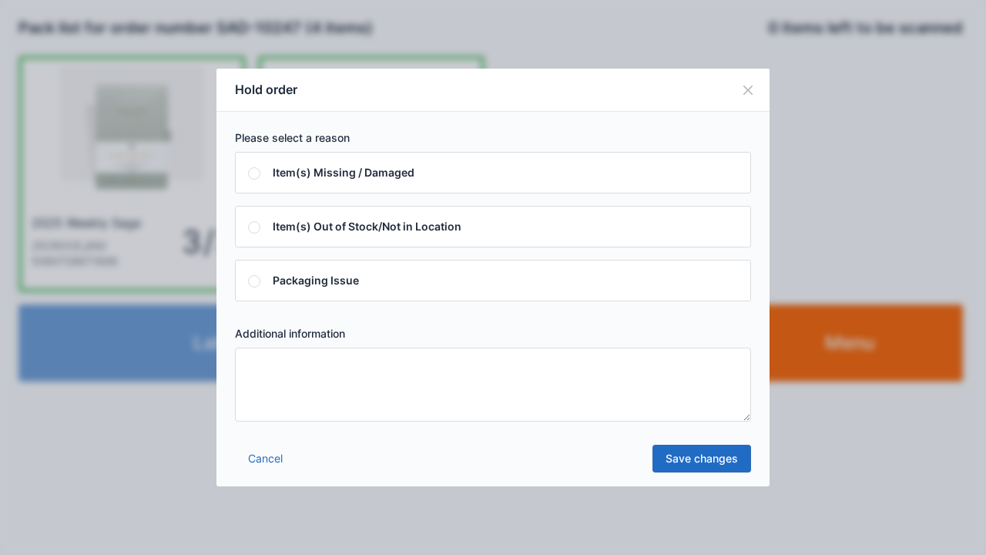
click at [256, 364] on textarea at bounding box center [493, 384] width 516 height 74
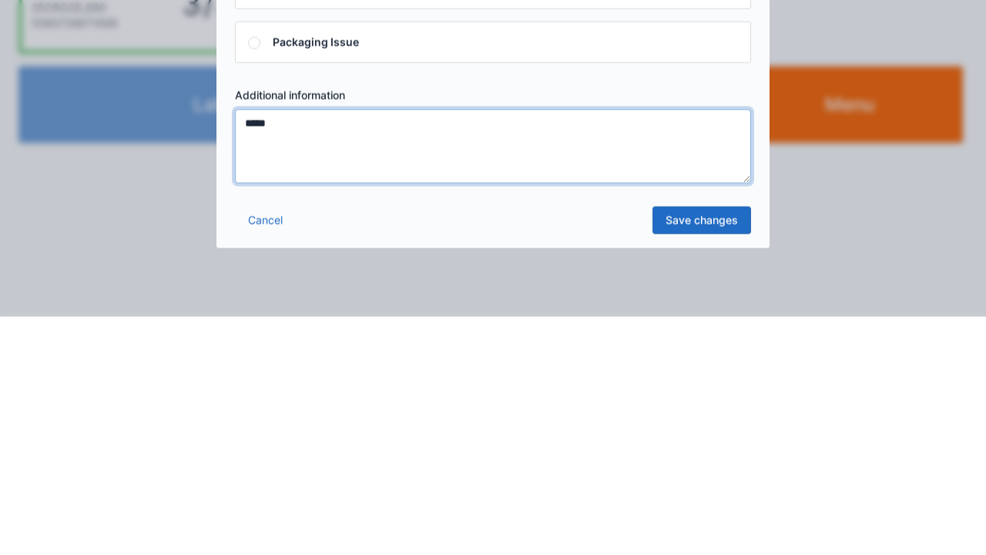
type textarea "*****"
click at [712, 464] on link "Save changes" at bounding box center [701, 458] width 99 height 28
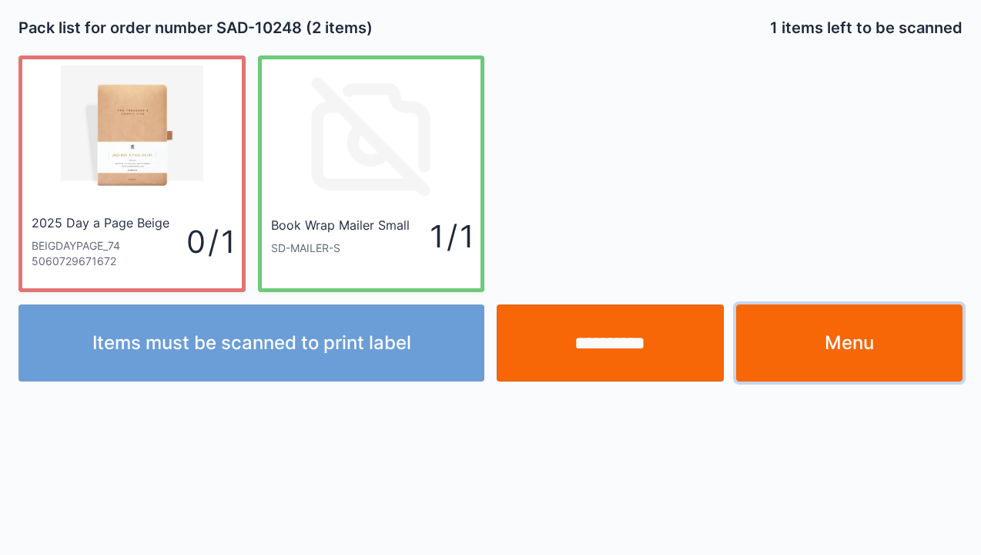
click at [855, 342] on link "Menu" at bounding box center [849, 342] width 227 height 77
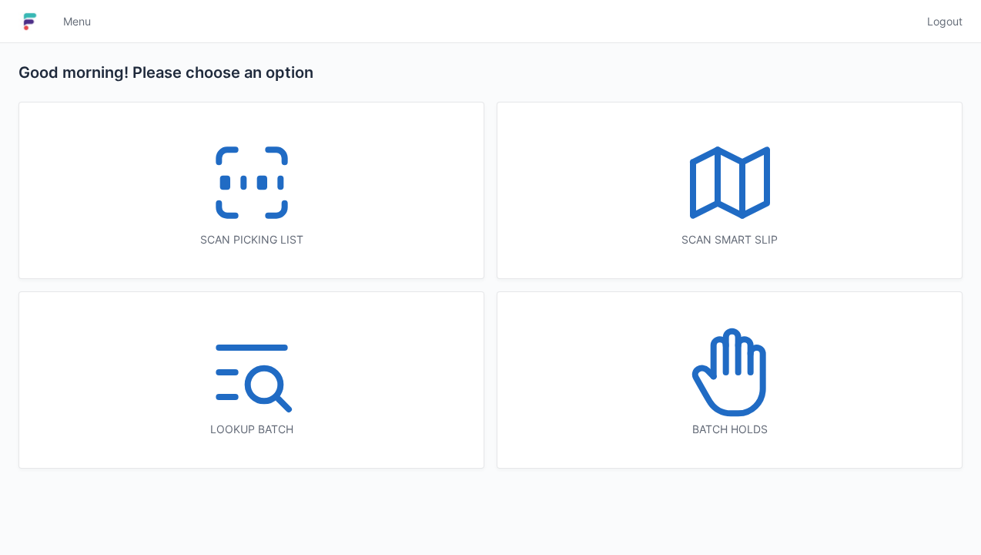
click at [721, 389] on icon at bounding box center [730, 372] width 99 height 99
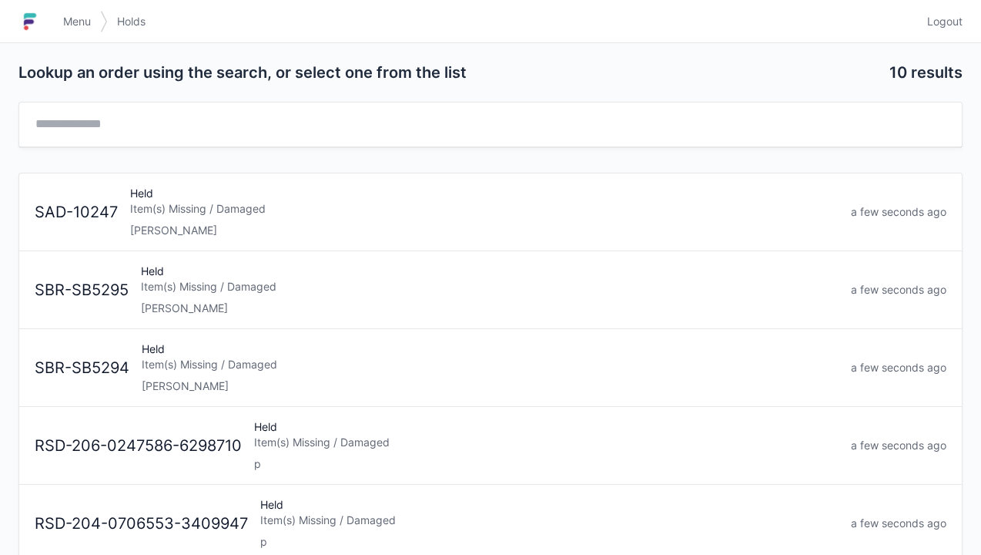
click at [190, 230] on div "[PERSON_NAME]" at bounding box center [484, 230] width 709 height 15
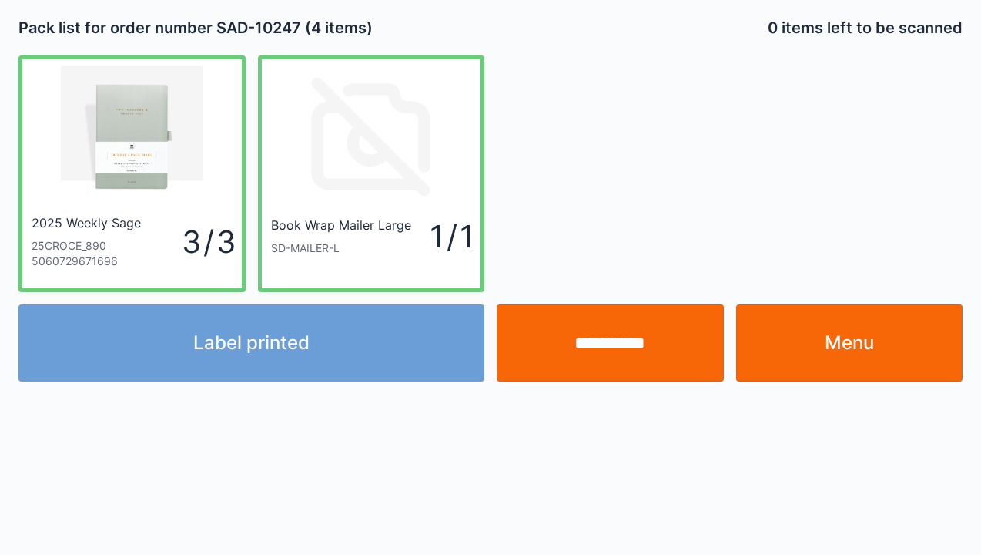
click at [295, 363] on div "Label printed" at bounding box center [251, 342] width 478 height 77
click at [297, 353] on div "Label printed" at bounding box center [251, 342] width 478 height 77
click at [316, 350] on div "Label printed" at bounding box center [251, 342] width 478 height 77
click at [320, 351] on div "Label printed" at bounding box center [251, 342] width 478 height 77
click at [877, 339] on link "Menu" at bounding box center [849, 342] width 227 height 77
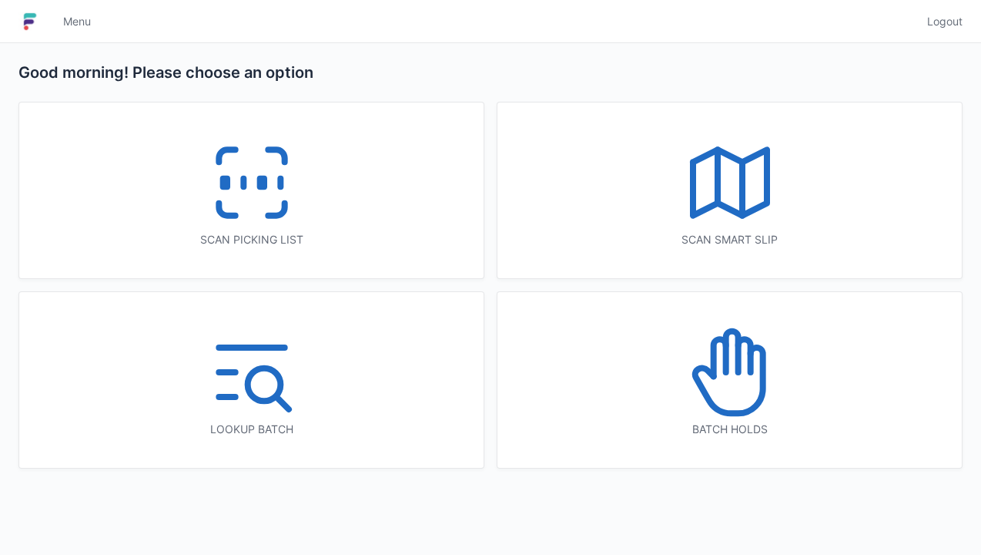
click at [313, 212] on div "Scan picking list" at bounding box center [251, 190] width 464 height 176
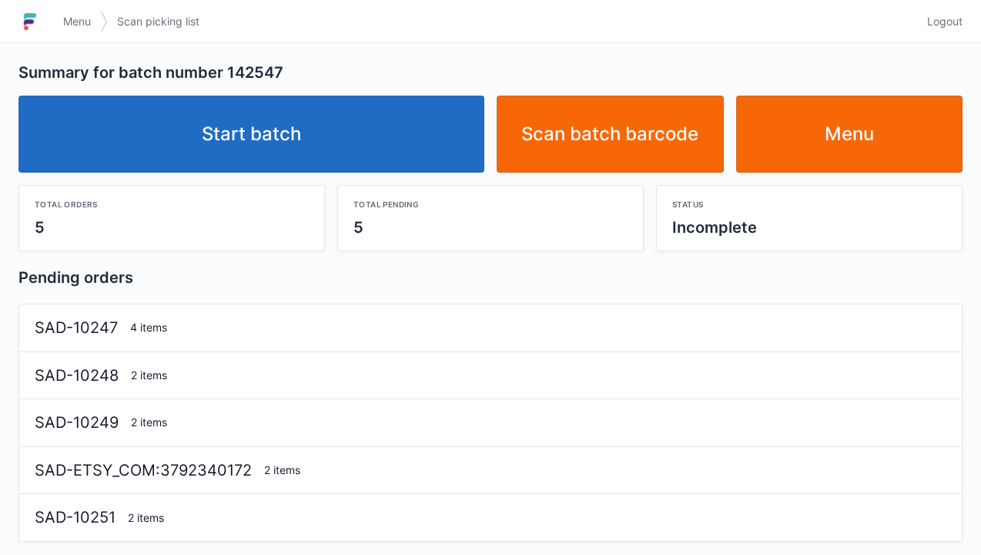
click at [271, 156] on link "Start batch" at bounding box center [251, 133] width 466 height 77
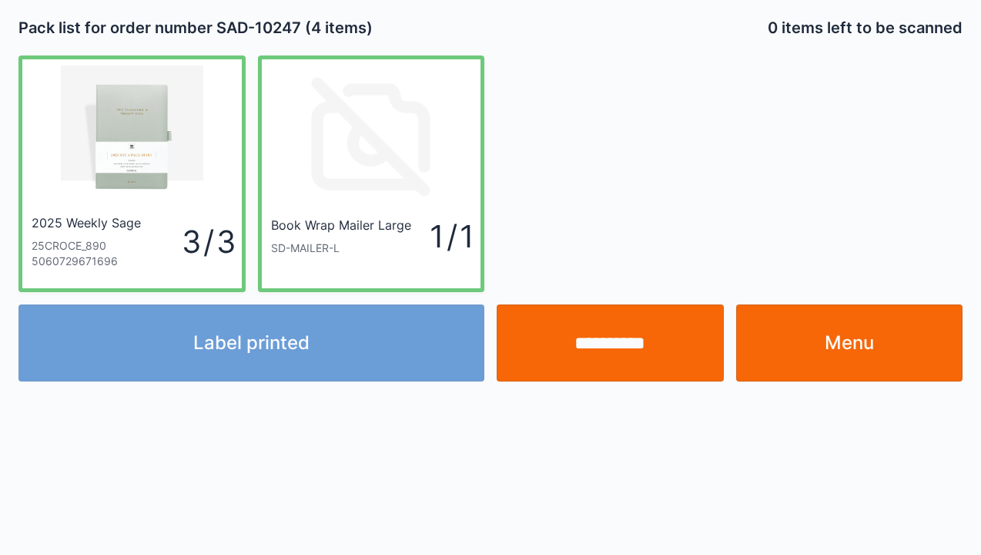
click at [601, 334] on input "**********" at bounding box center [610, 342] width 227 height 77
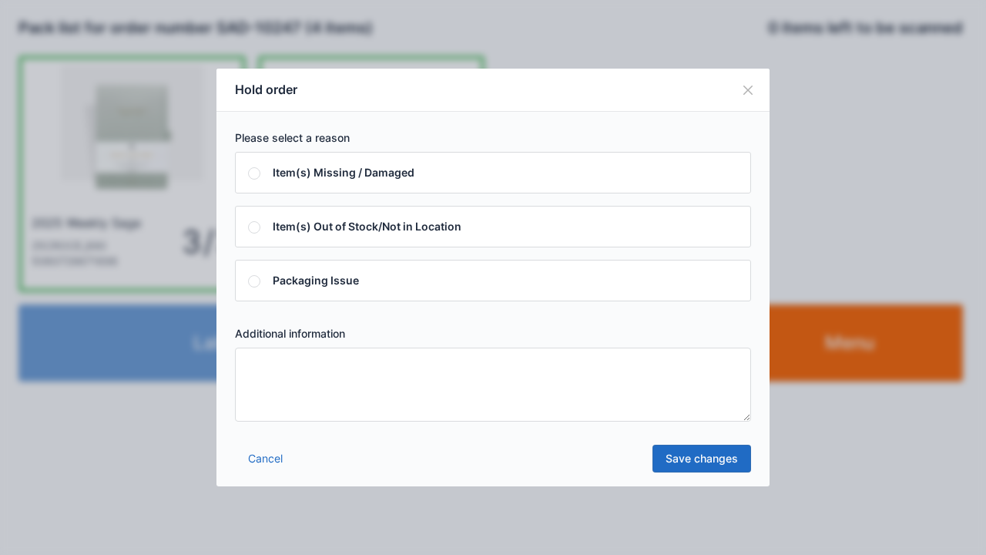
click at [548, 393] on textarea at bounding box center [493, 384] width 516 height 74
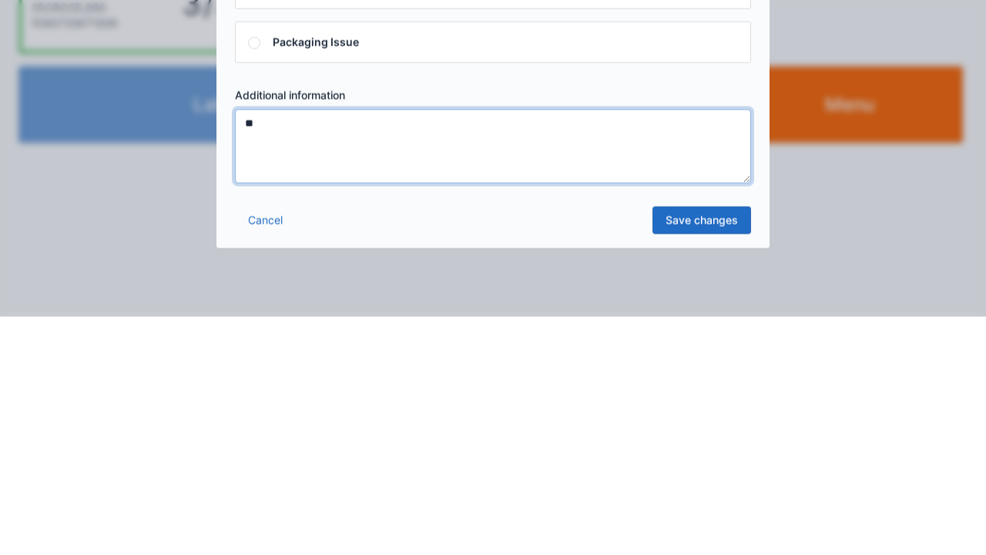
type textarea "*"
type textarea "*****"
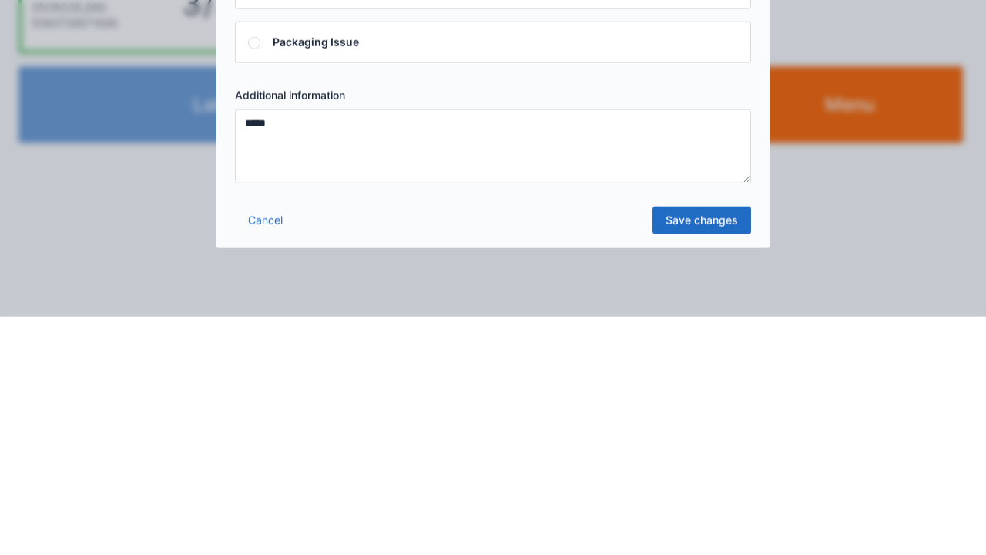
click at [727, 452] on link "Save changes" at bounding box center [701, 458] width 99 height 28
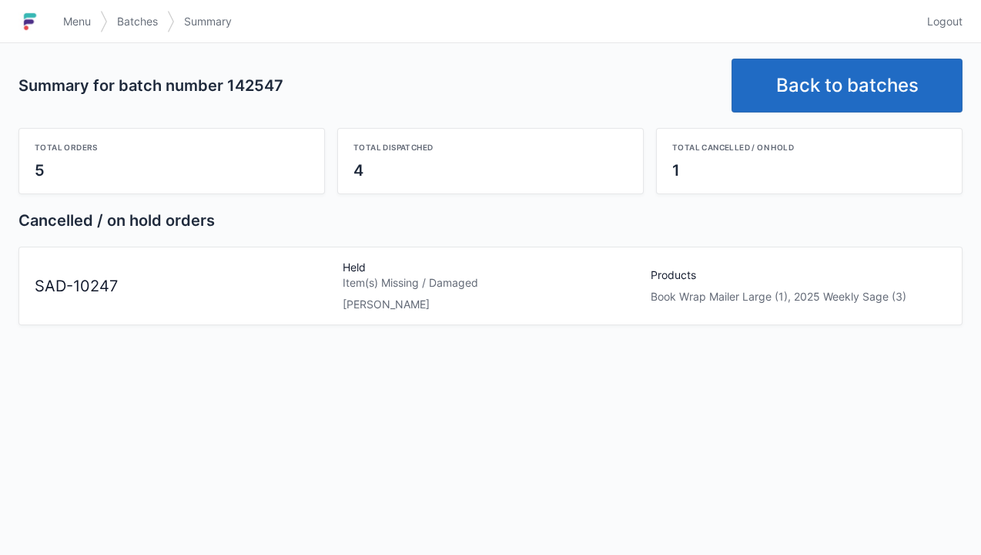
click at [77, 31] on link "Menu" at bounding box center [77, 22] width 46 height 28
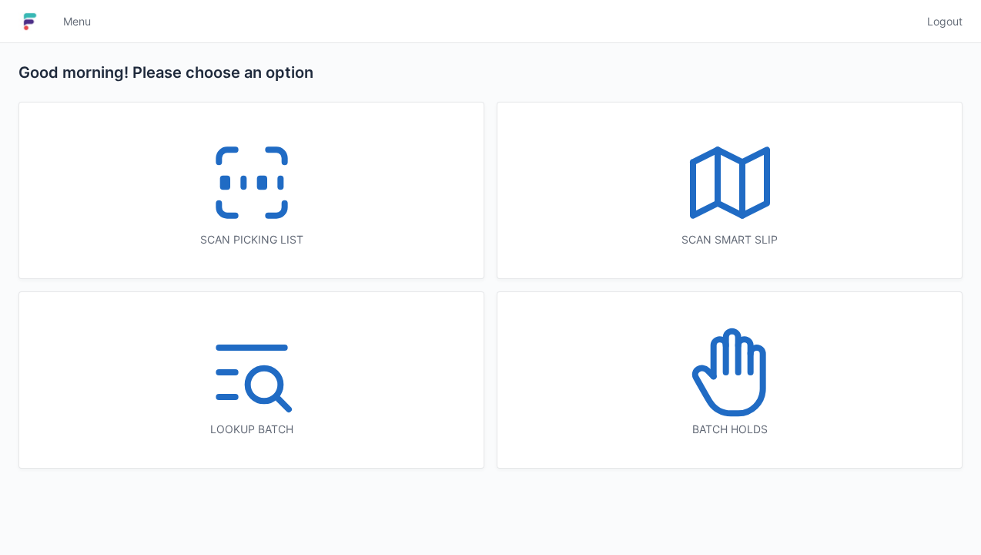
click at [233, 206] on icon at bounding box center [252, 182] width 99 height 99
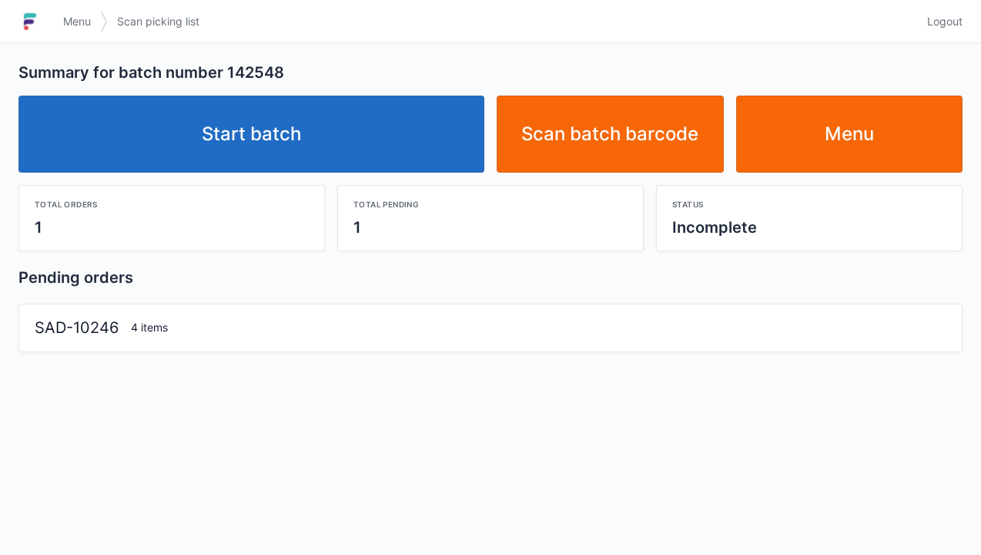
click at [294, 143] on link "Start batch" at bounding box center [251, 133] width 466 height 77
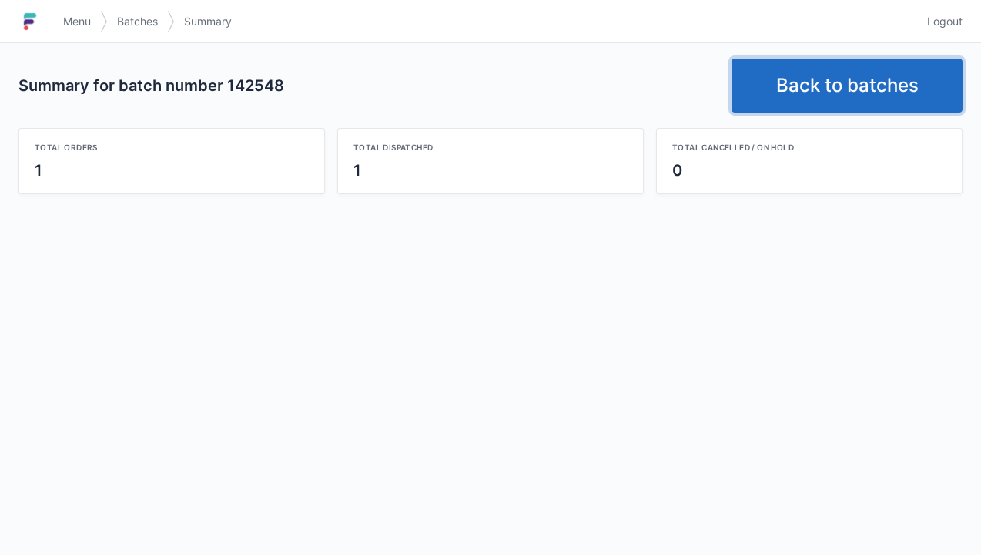
click at [806, 88] on link "Back to batches" at bounding box center [847, 86] width 231 height 54
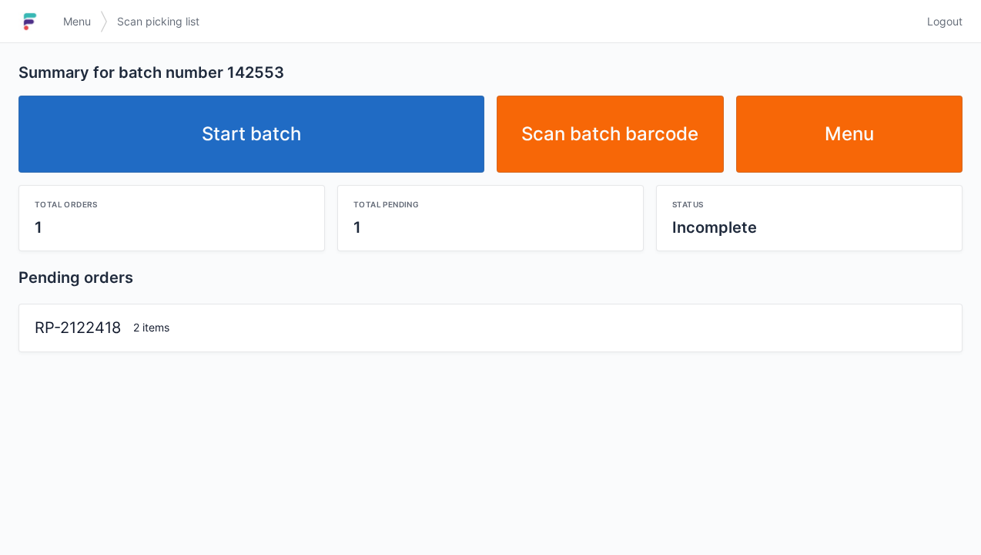
click at [256, 142] on link "Start batch" at bounding box center [251, 133] width 466 height 77
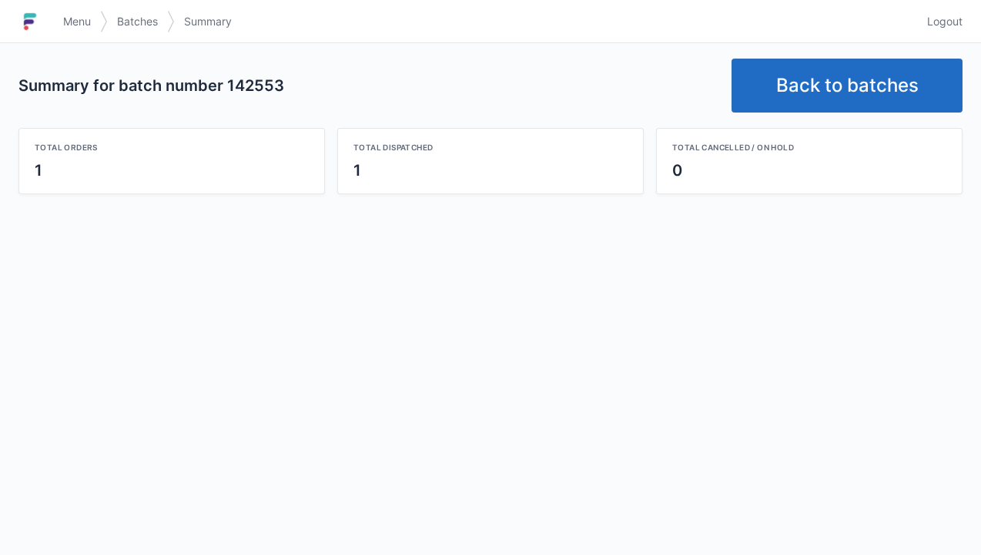
click at [853, 86] on link "Back to batches" at bounding box center [847, 86] width 231 height 54
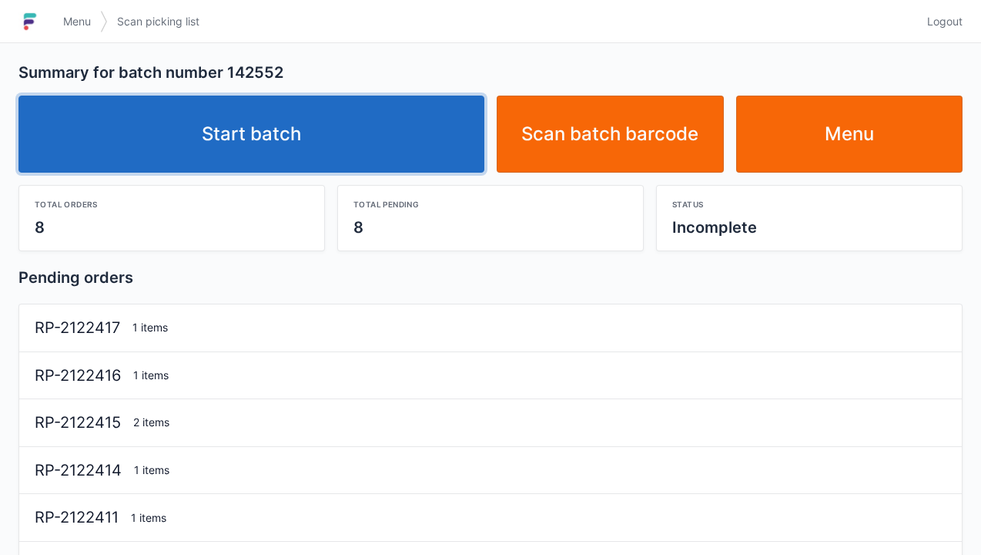
click at [303, 151] on link "Start batch" at bounding box center [251, 133] width 466 height 77
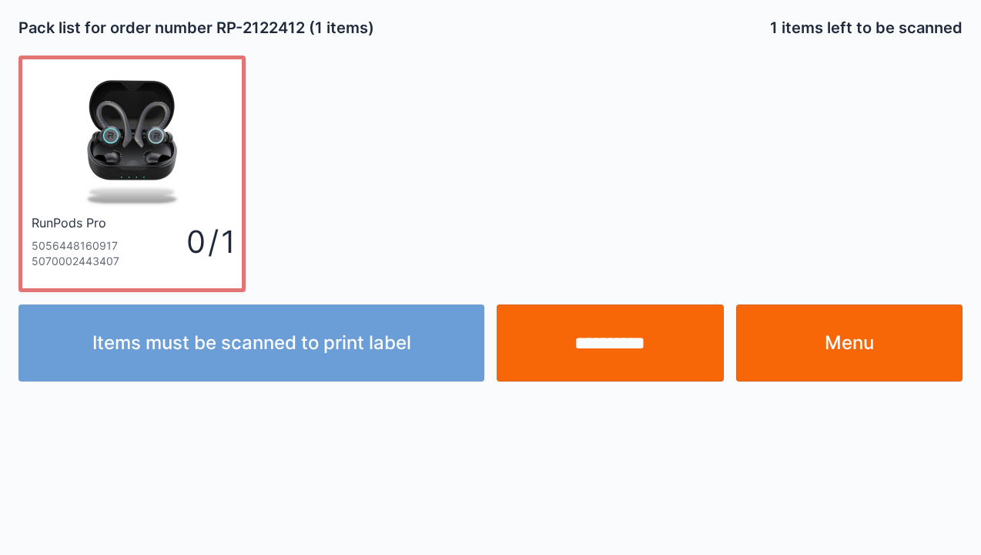
click at [853, 343] on link "Menu" at bounding box center [849, 342] width 227 height 77
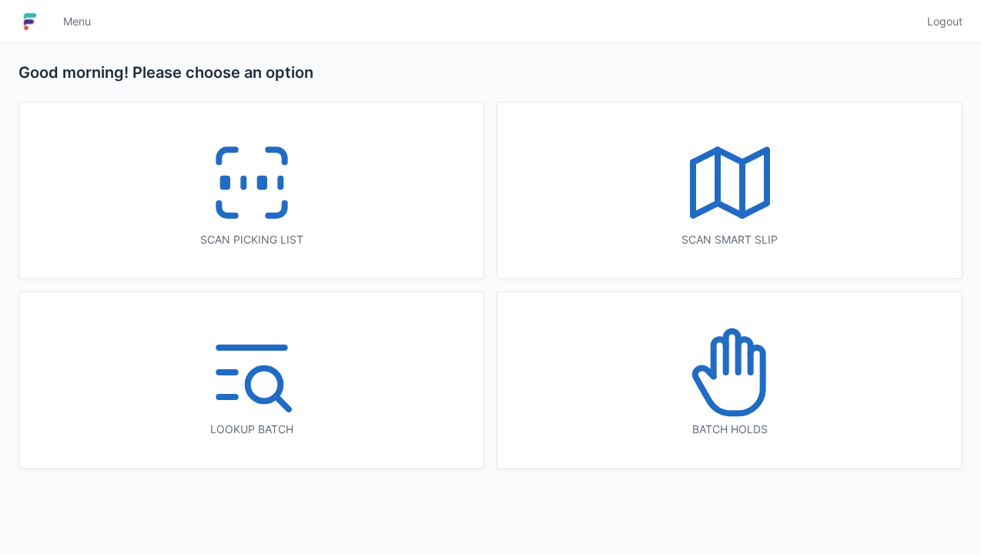
click at [746, 388] on icon at bounding box center [730, 372] width 99 height 99
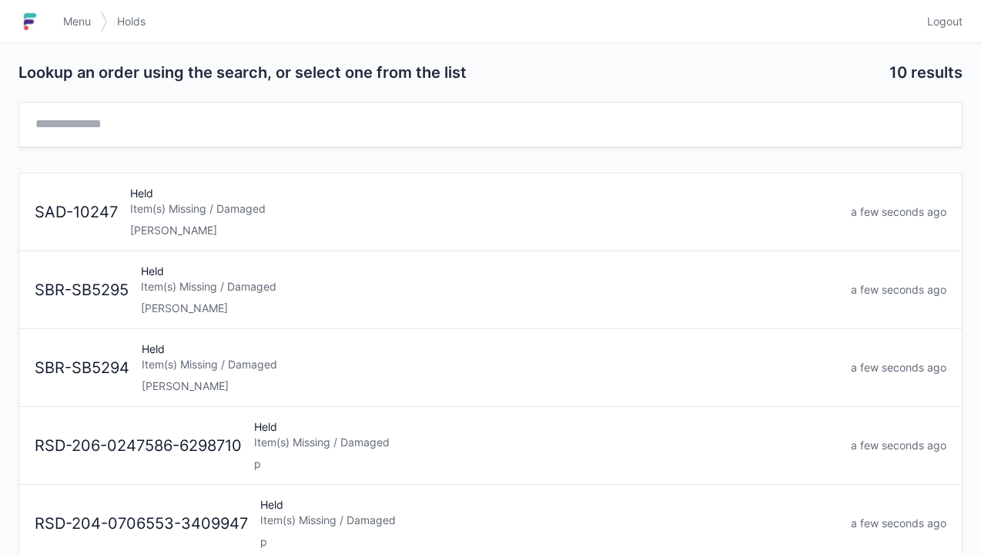
click at [271, 223] on div "[PERSON_NAME]" at bounding box center [484, 230] width 709 height 15
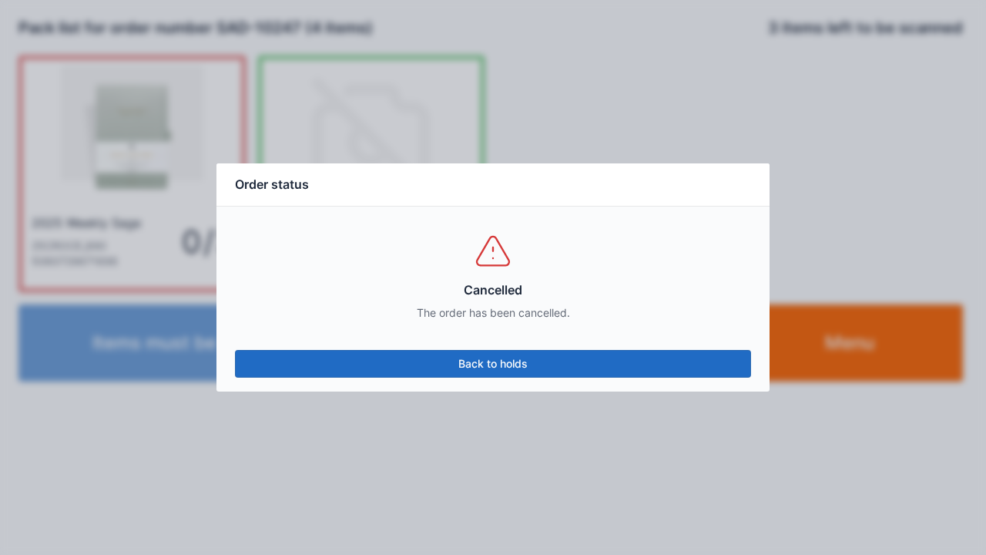
click at [601, 369] on link "Back to holds" at bounding box center [493, 364] width 516 height 28
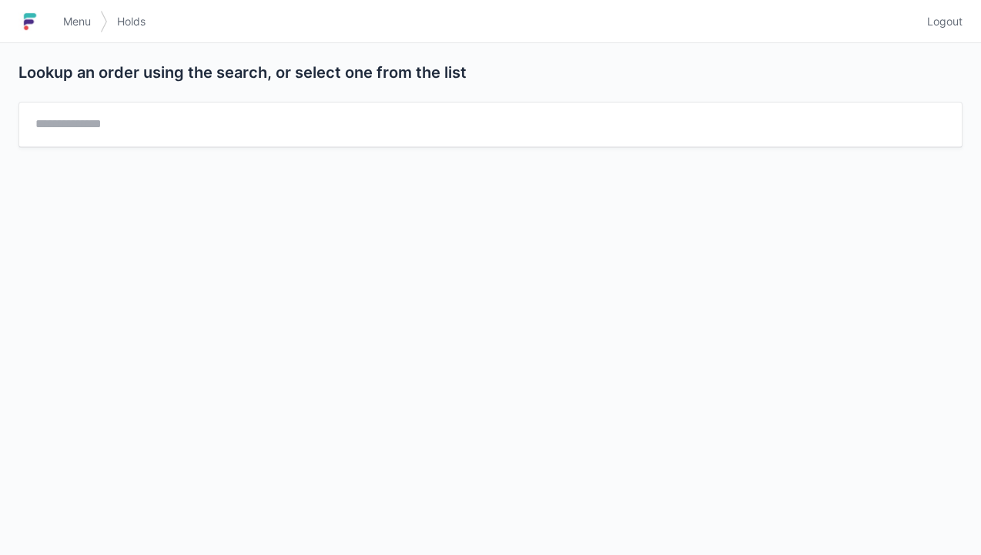
click at [71, 24] on span "Menu" at bounding box center [77, 21] width 28 height 15
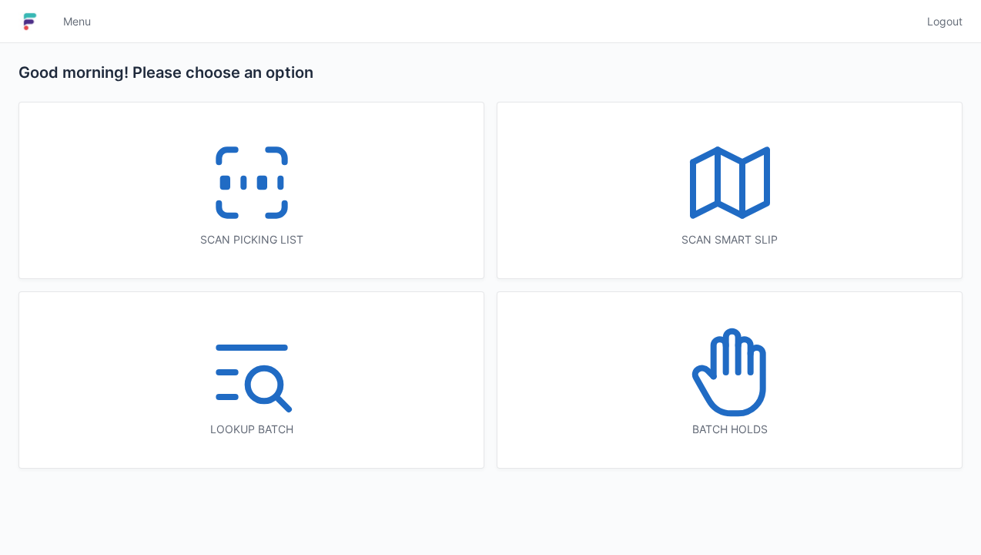
click at [337, 174] on div "Scan picking list" at bounding box center [251, 190] width 464 height 176
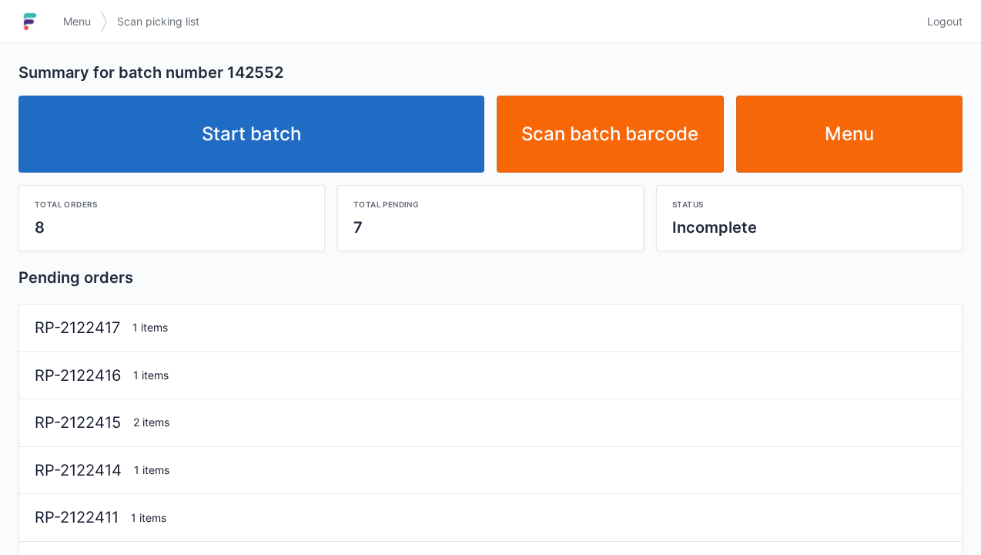
click at [273, 148] on link "Start batch" at bounding box center [251, 133] width 466 height 77
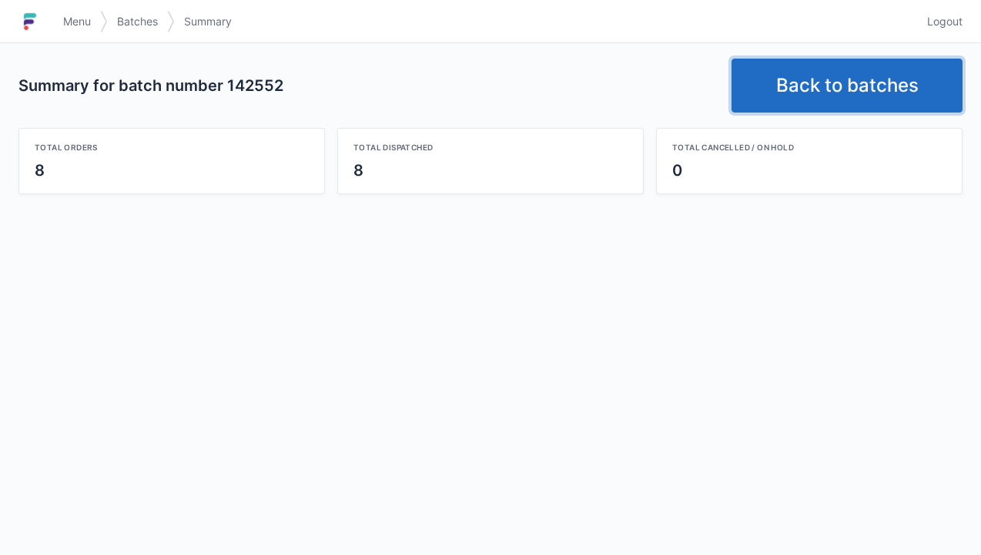
click at [836, 106] on link "Back to batches" at bounding box center [847, 86] width 231 height 54
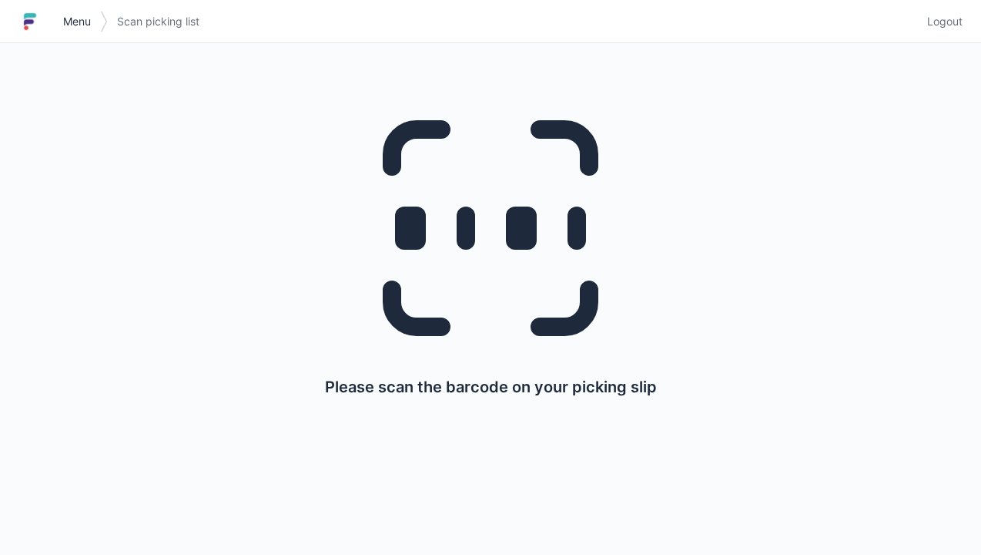
click at [75, 14] on span "Menu" at bounding box center [77, 21] width 28 height 15
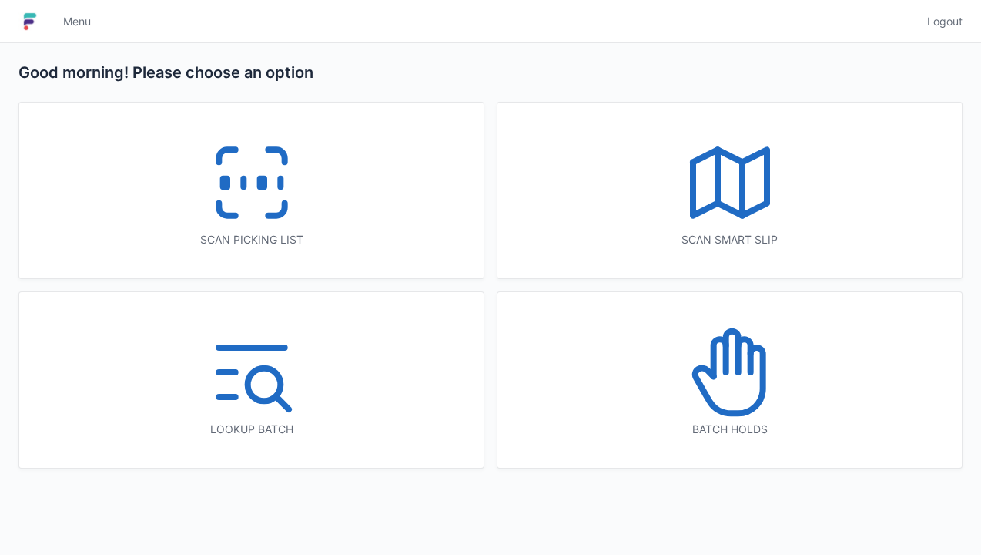
click icon
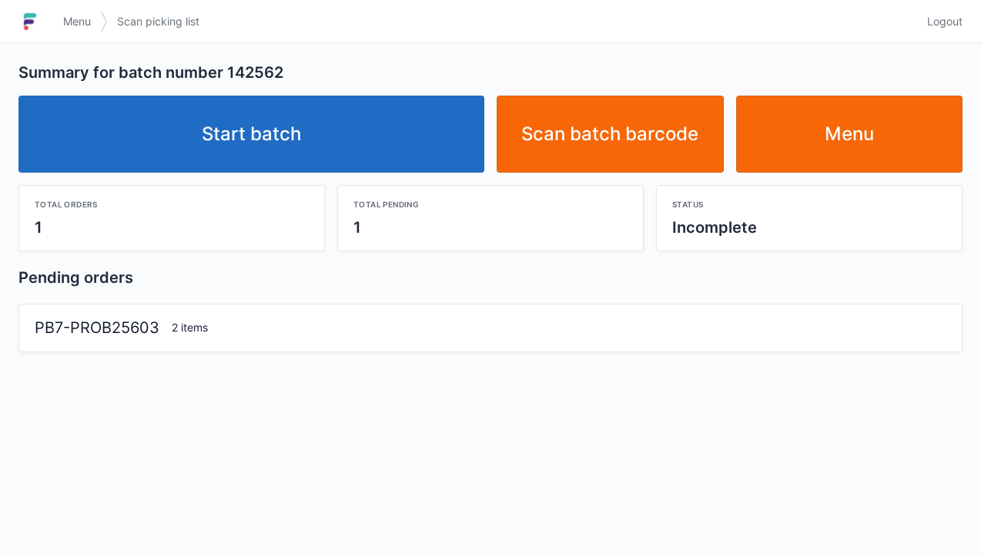
click at [290, 142] on link "Start batch" at bounding box center [251, 133] width 466 height 77
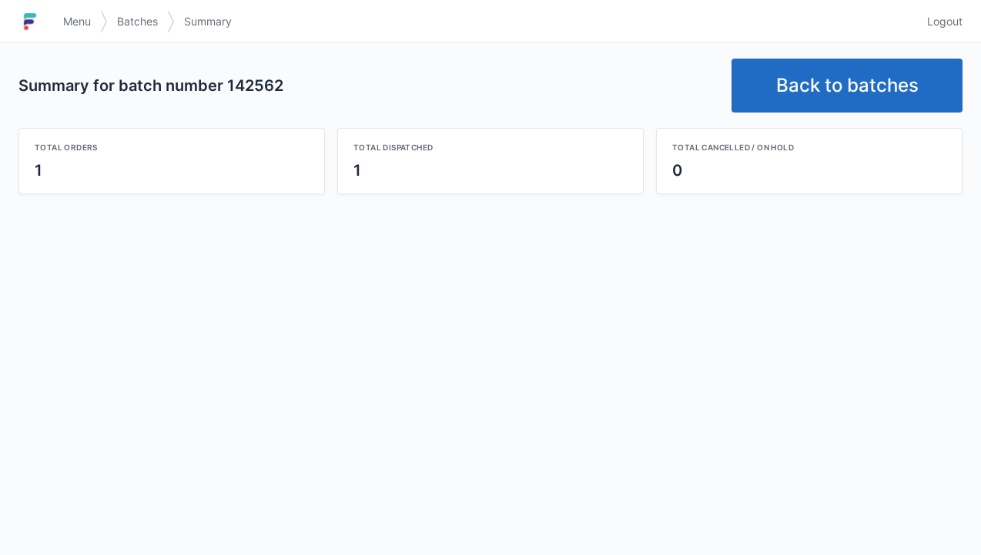
click at [833, 82] on link "Back to batches" at bounding box center [847, 86] width 231 height 54
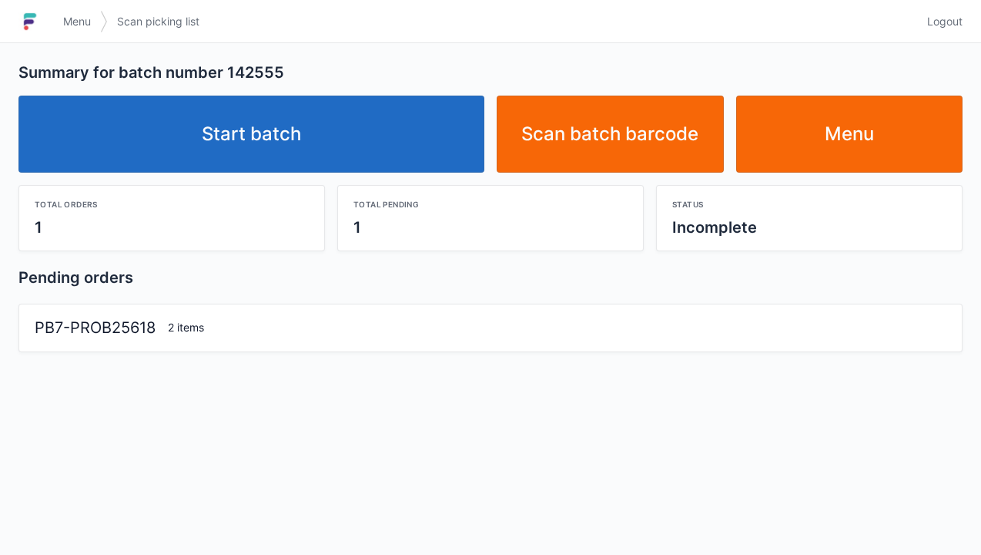
click at [300, 155] on link "Start batch" at bounding box center [251, 133] width 466 height 77
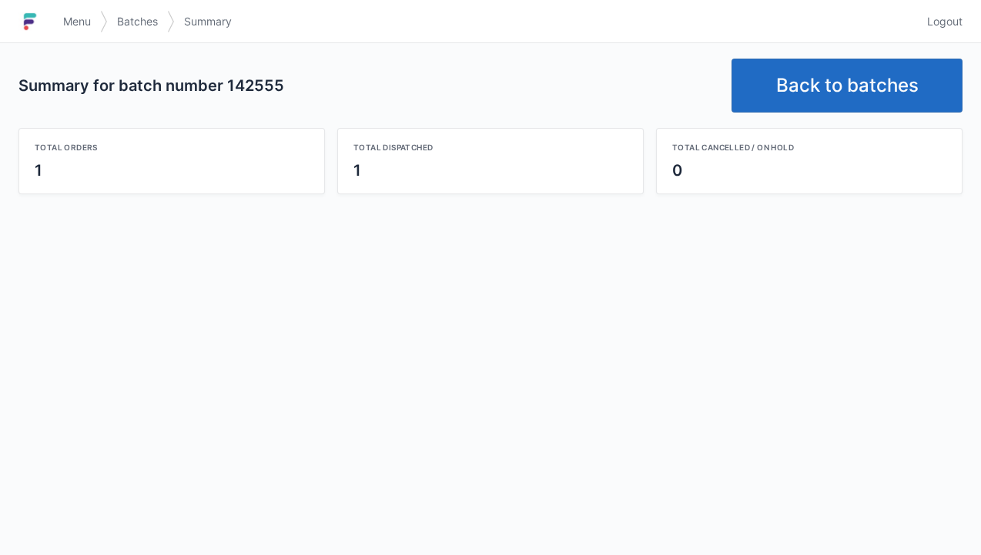
click at [814, 91] on link "Back to batches" at bounding box center [847, 86] width 231 height 54
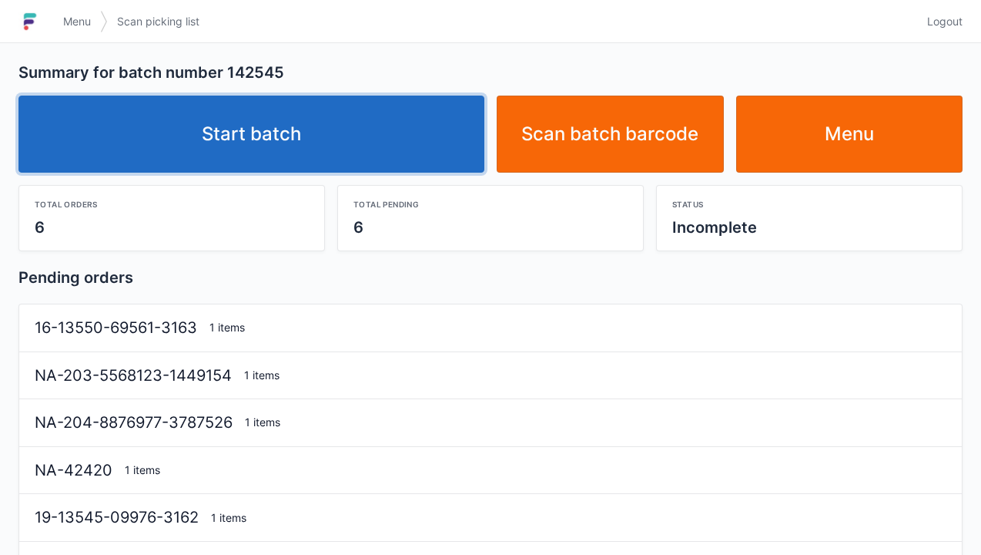
click at [267, 120] on link "Start batch" at bounding box center [251, 133] width 466 height 77
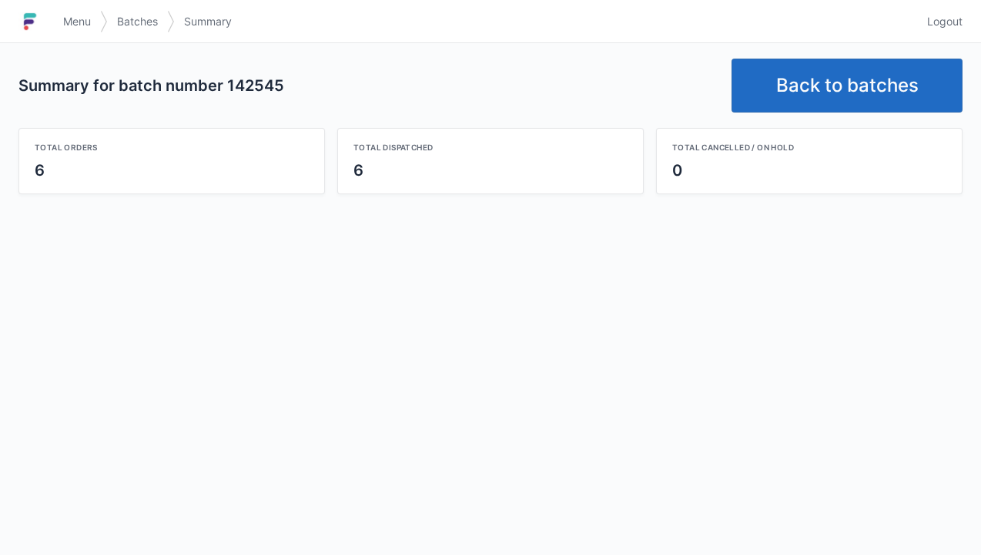
click at [842, 89] on link "Back to batches" at bounding box center [847, 86] width 231 height 54
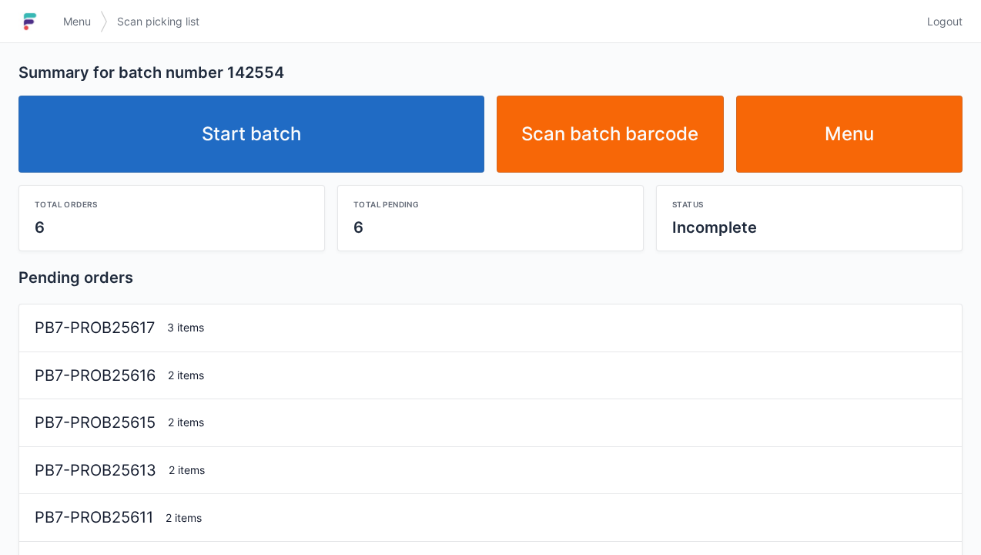
click at [266, 144] on link "Start batch" at bounding box center [251, 133] width 466 height 77
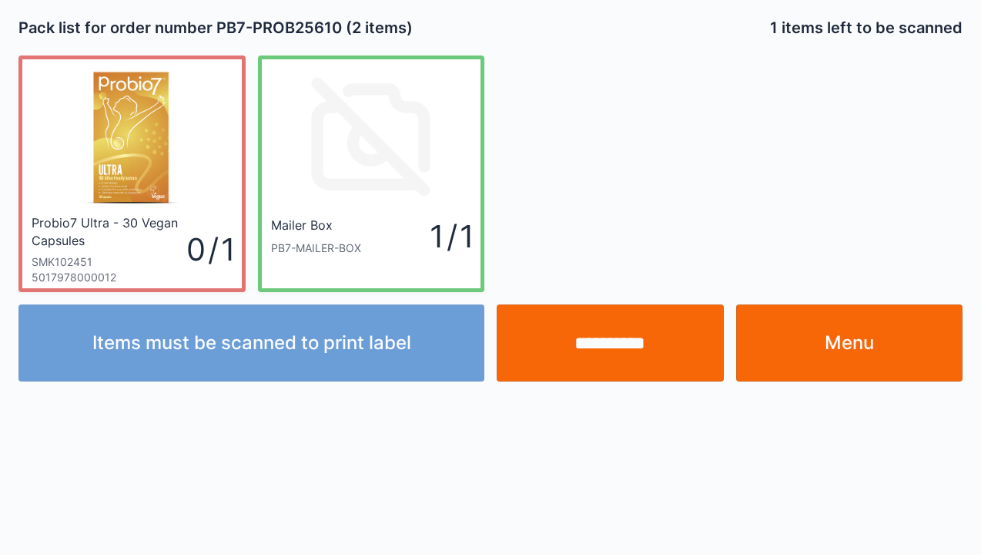
click at [625, 357] on input "**********" at bounding box center [610, 342] width 227 height 77
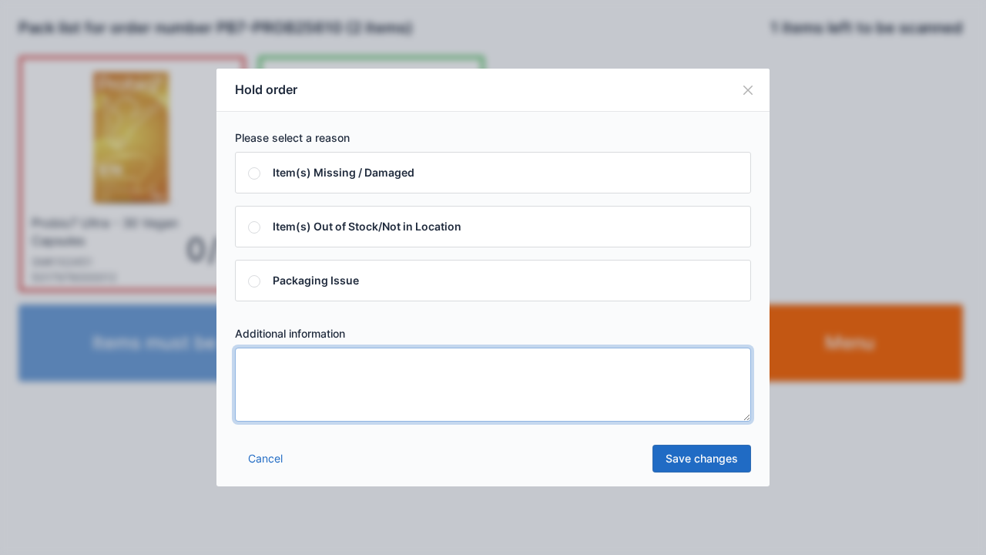
click at [267, 365] on textarea at bounding box center [493, 384] width 516 height 74
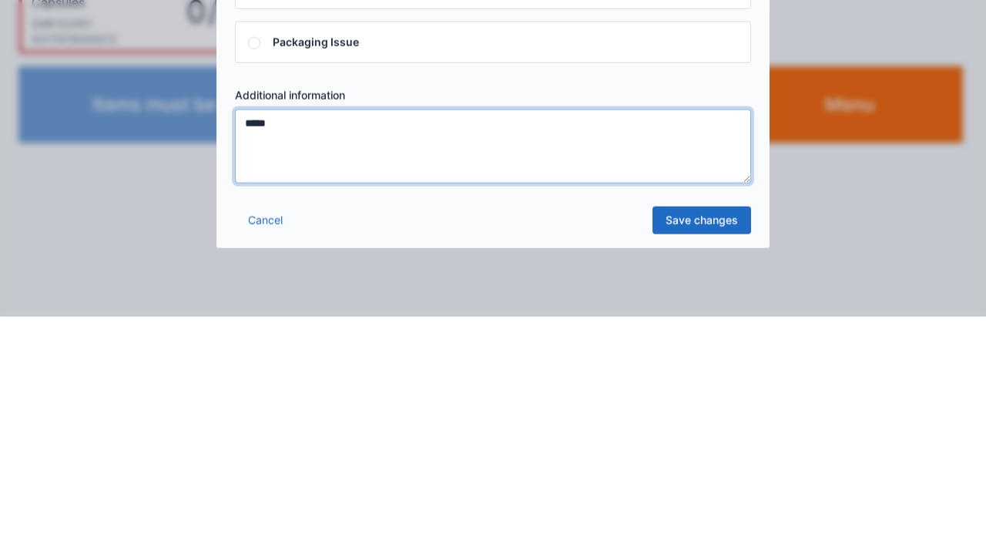
type textarea "*****"
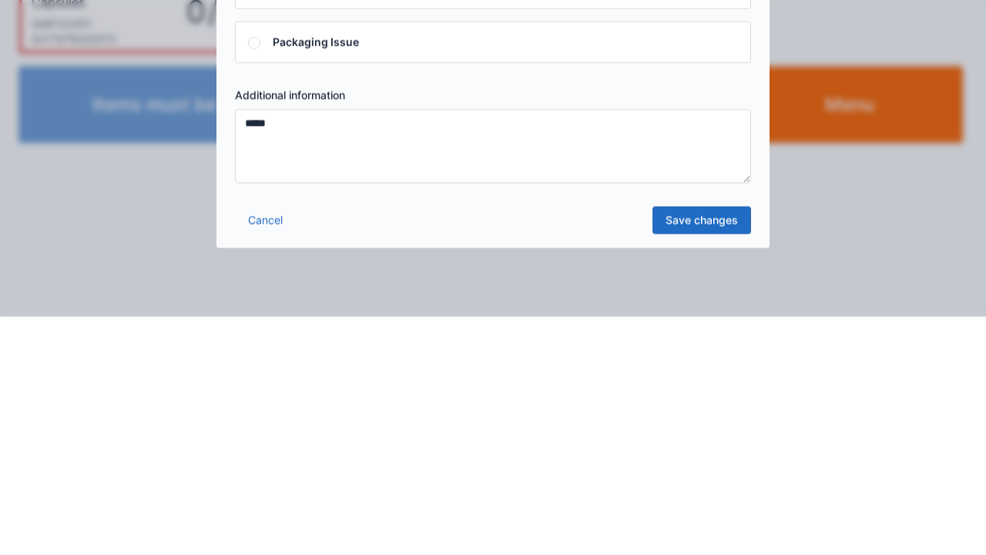
click at [707, 469] on link "Save changes" at bounding box center [701, 458] width 99 height 28
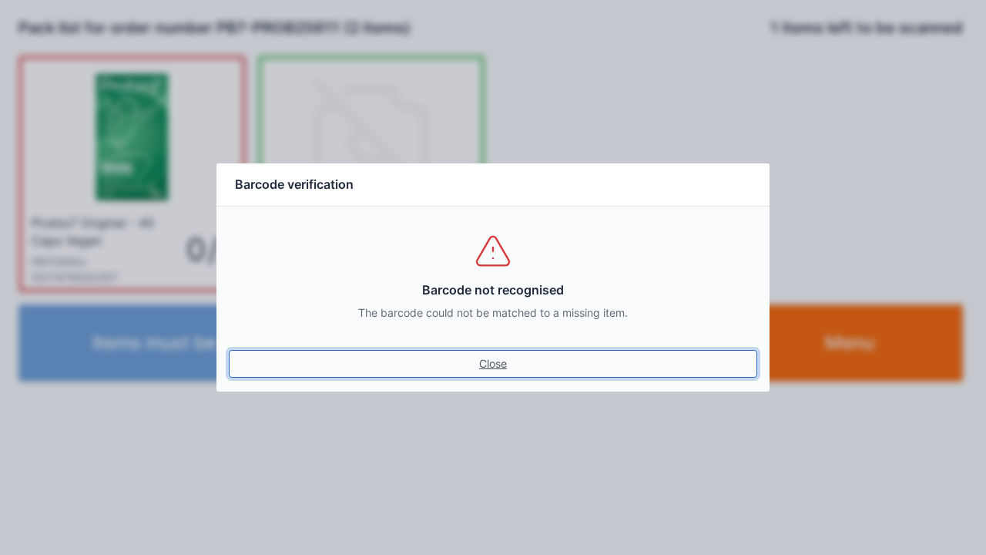
click at [504, 357] on link "Close" at bounding box center [493, 364] width 528 height 28
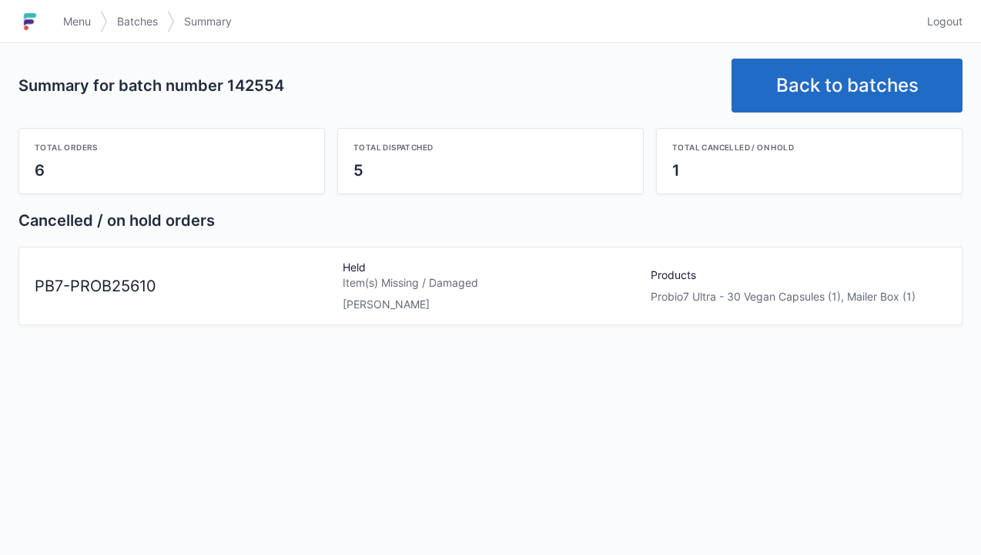
click at [830, 85] on link "Back to batches" at bounding box center [847, 86] width 231 height 54
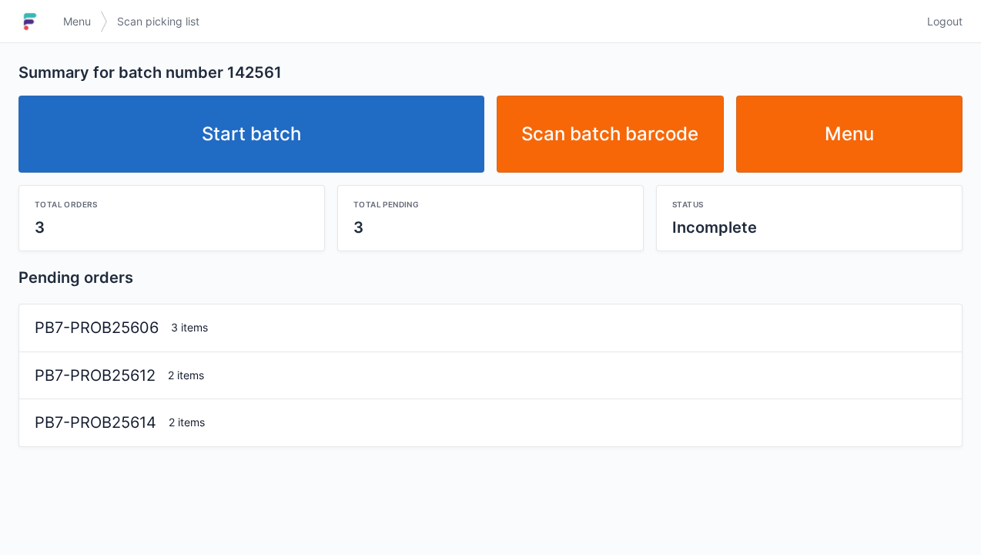
click at [257, 152] on link "Start batch" at bounding box center [251, 133] width 466 height 77
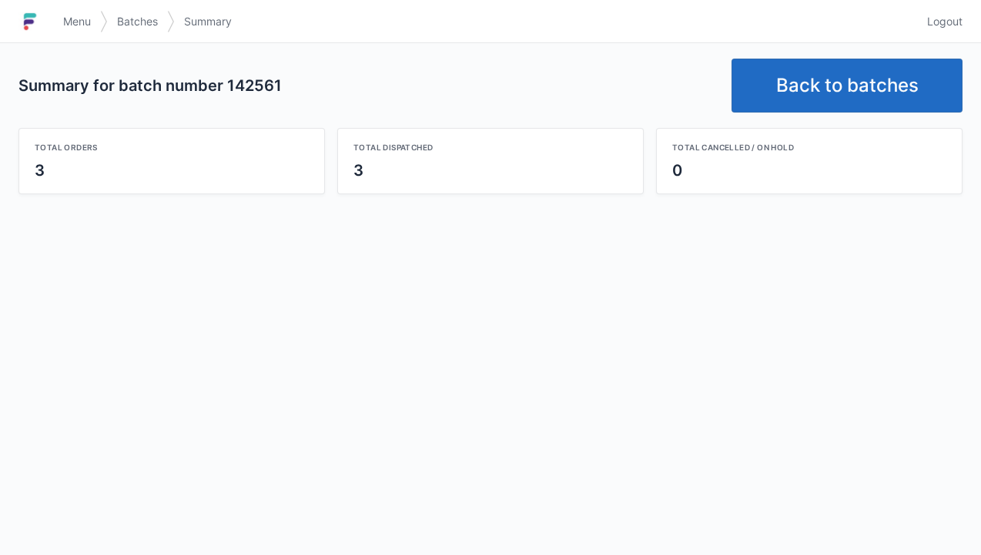
click at [835, 88] on link "Back to batches" at bounding box center [847, 86] width 231 height 54
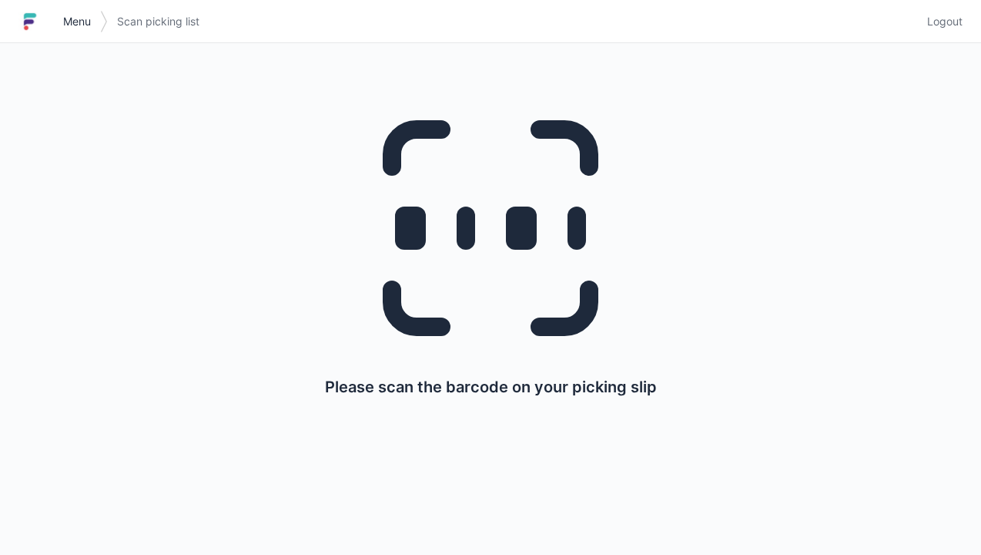
click at [69, 28] on span "Menu" at bounding box center [77, 21] width 28 height 15
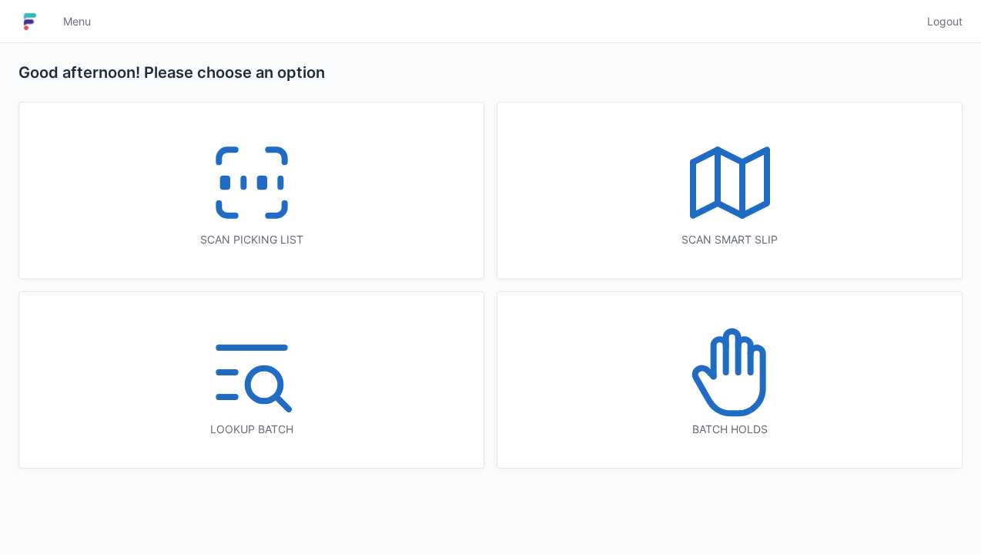
click at [732, 413] on icon at bounding box center [729, 379] width 68 height 65
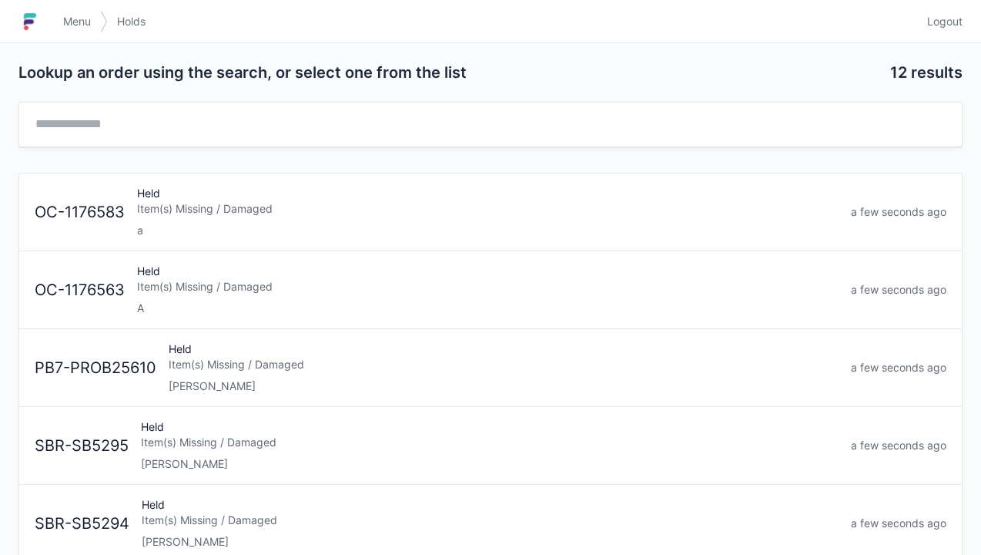
click at [270, 384] on div "[PERSON_NAME]" at bounding box center [504, 385] width 670 height 15
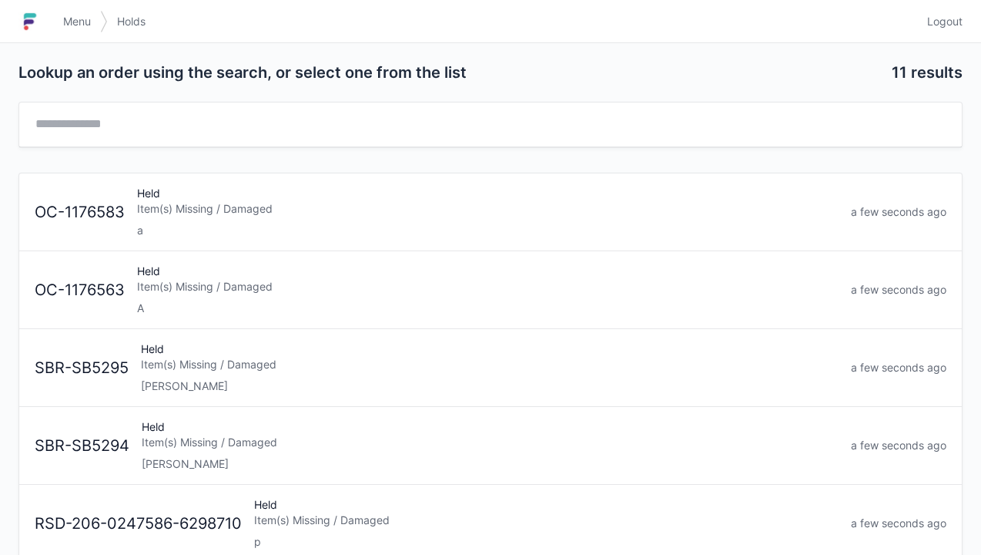
click at [218, 382] on div "[PERSON_NAME]" at bounding box center [490, 385] width 698 height 15
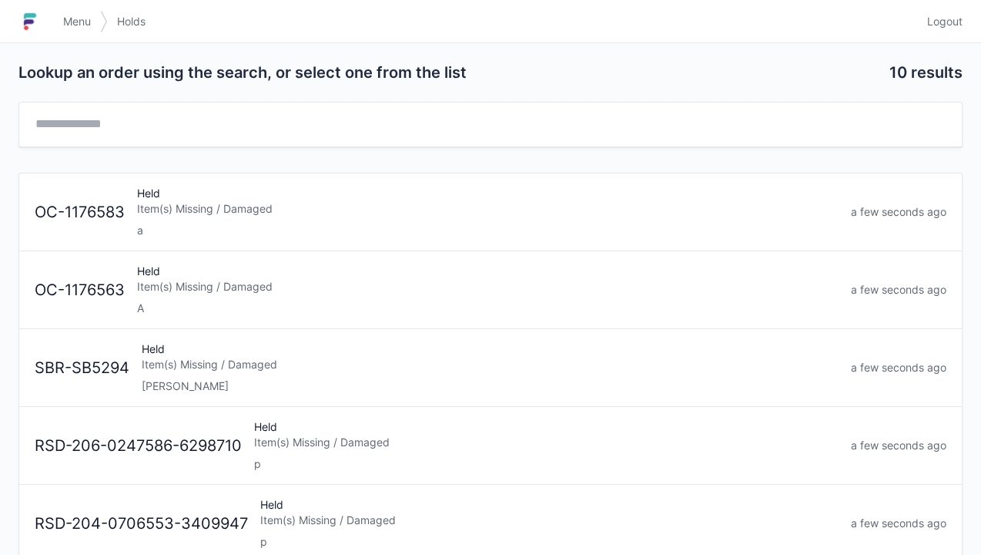
click at [204, 364] on div "Item(s) Missing / Damaged" at bounding box center [490, 364] width 697 height 15
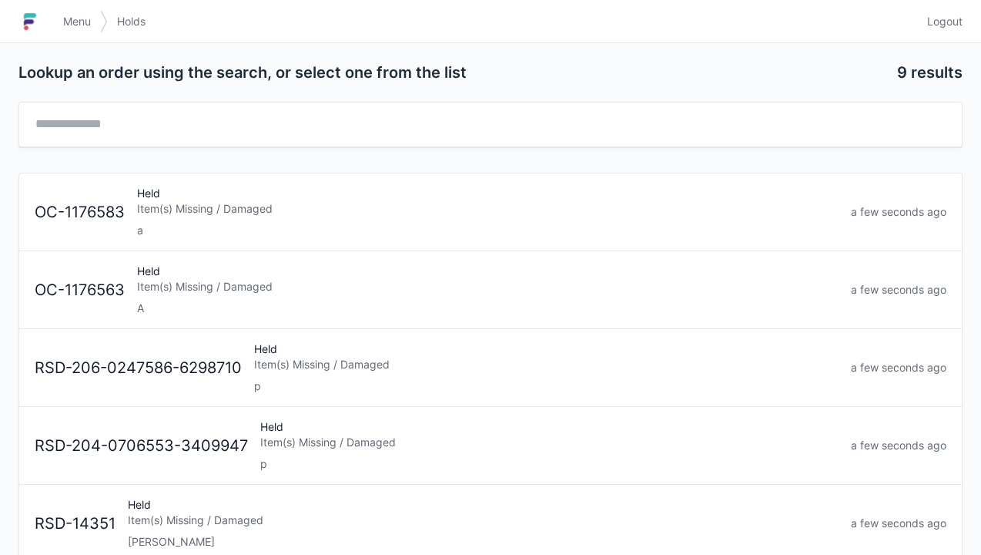
click at [72, 34] on link "Menu" at bounding box center [77, 22] width 46 height 28
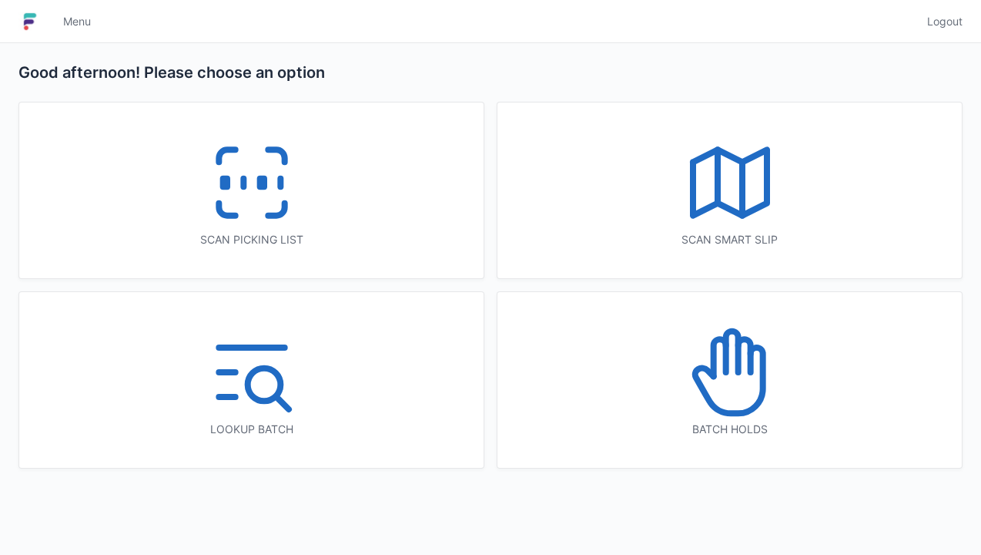
click at [267, 211] on icon at bounding box center [252, 182] width 99 height 99
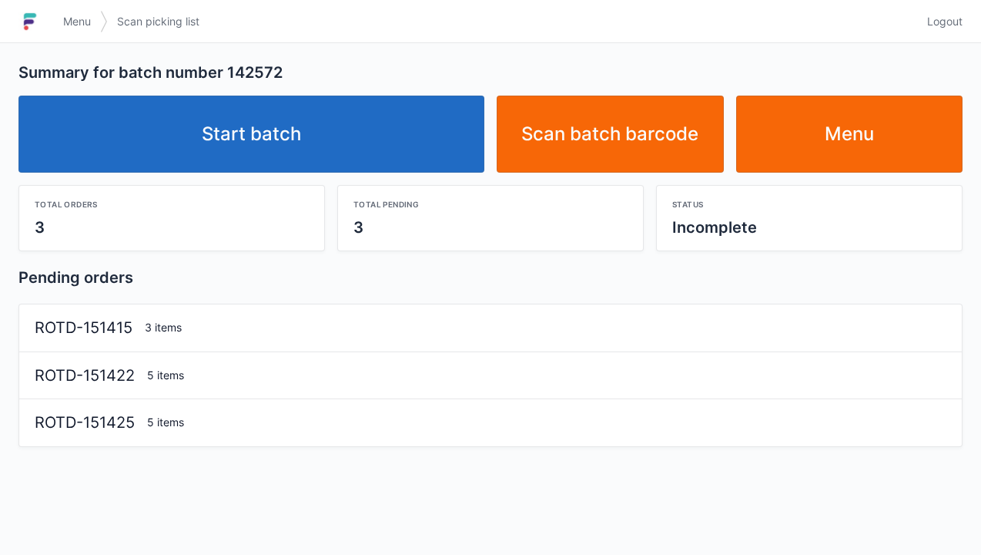
click at [285, 171] on link "Start batch" at bounding box center [251, 133] width 466 height 77
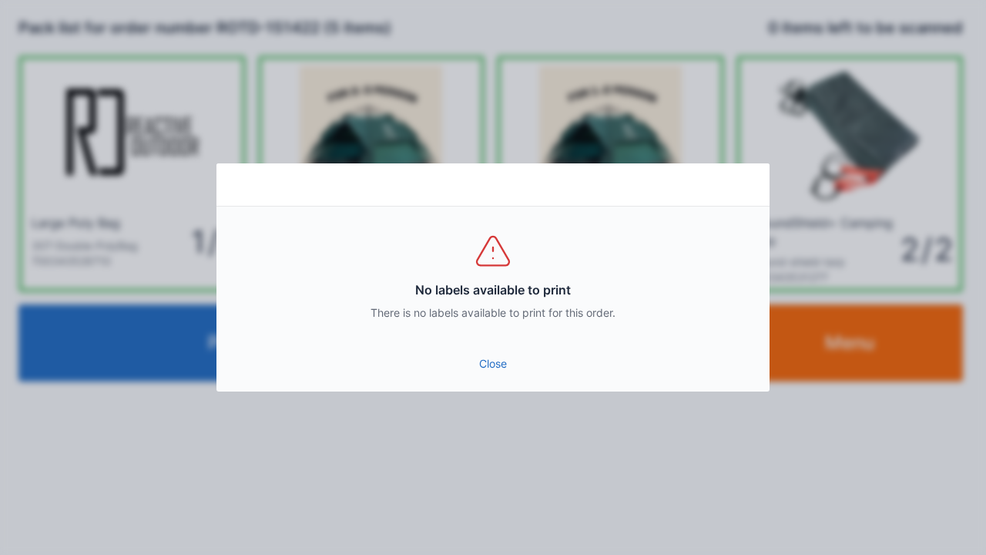
click at [511, 367] on link "Close" at bounding box center [493, 364] width 528 height 28
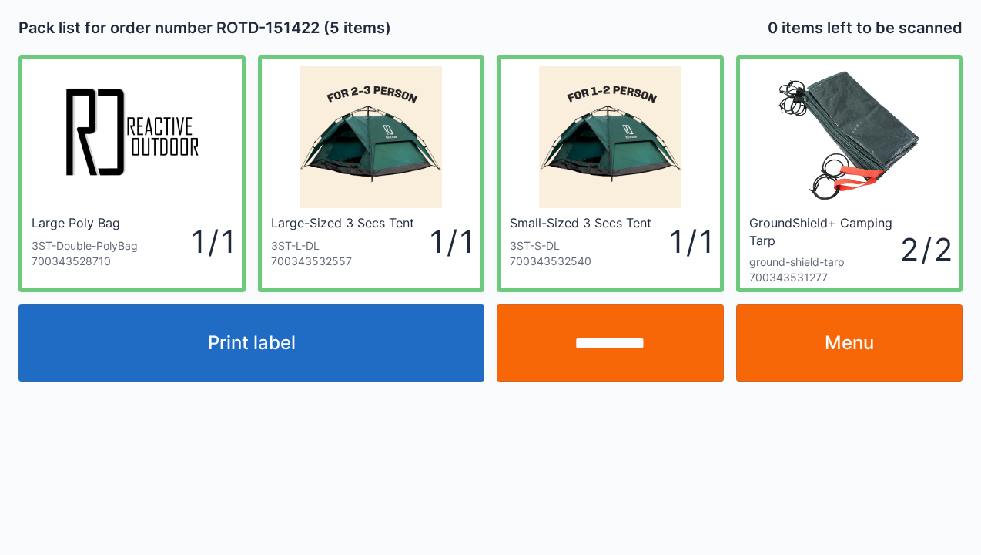
click at [312, 351] on button "Print label" at bounding box center [251, 342] width 466 height 77
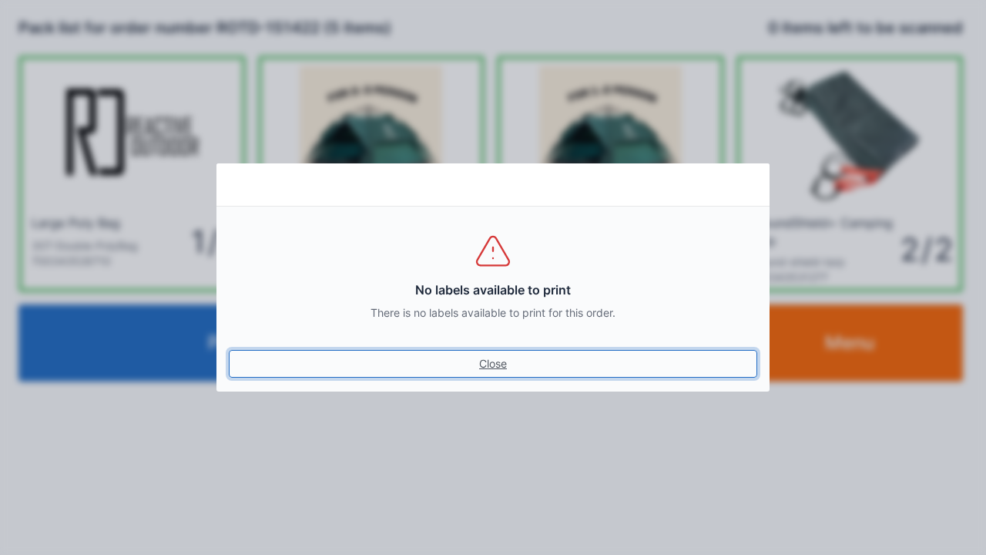
click at [517, 370] on link "Close" at bounding box center [493, 364] width 528 height 28
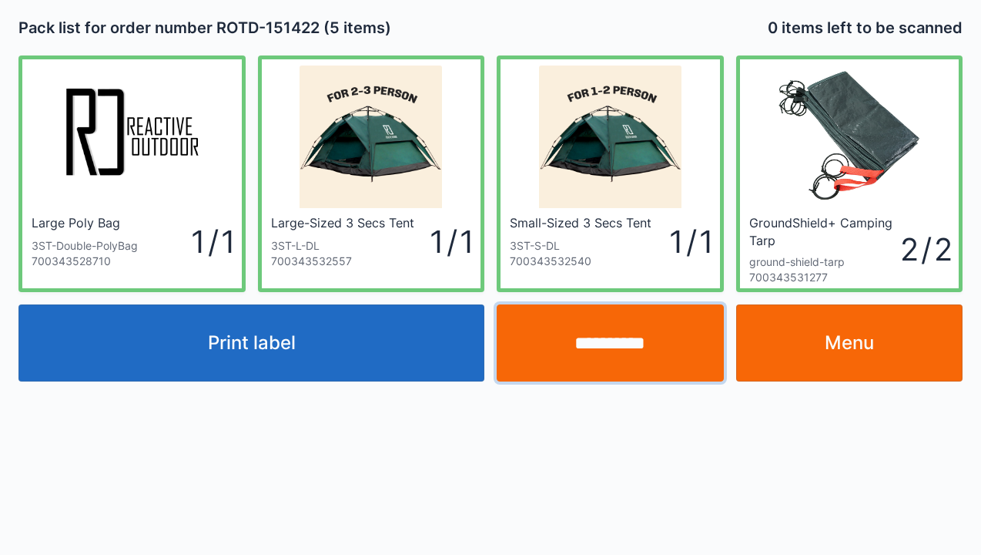
click at [633, 349] on input "**********" at bounding box center [610, 342] width 227 height 77
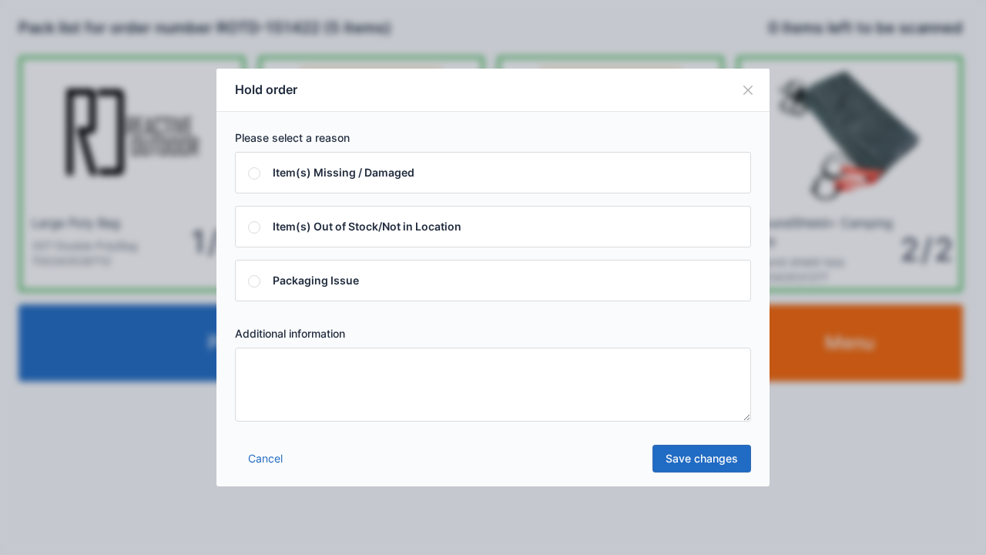
click at [270, 387] on textarea at bounding box center [493, 384] width 516 height 74
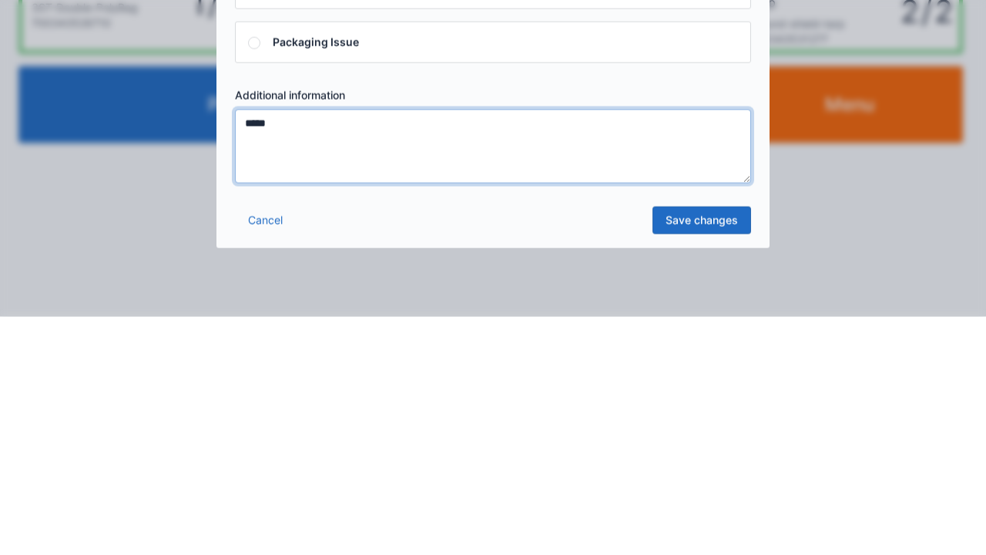
type textarea "*****"
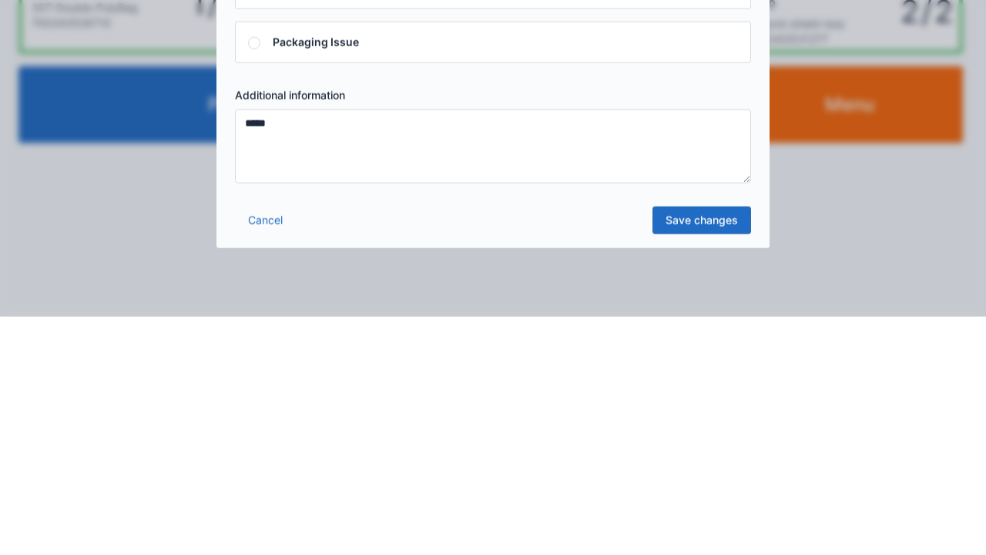
click at [712, 470] on link "Save changes" at bounding box center [701, 458] width 99 height 28
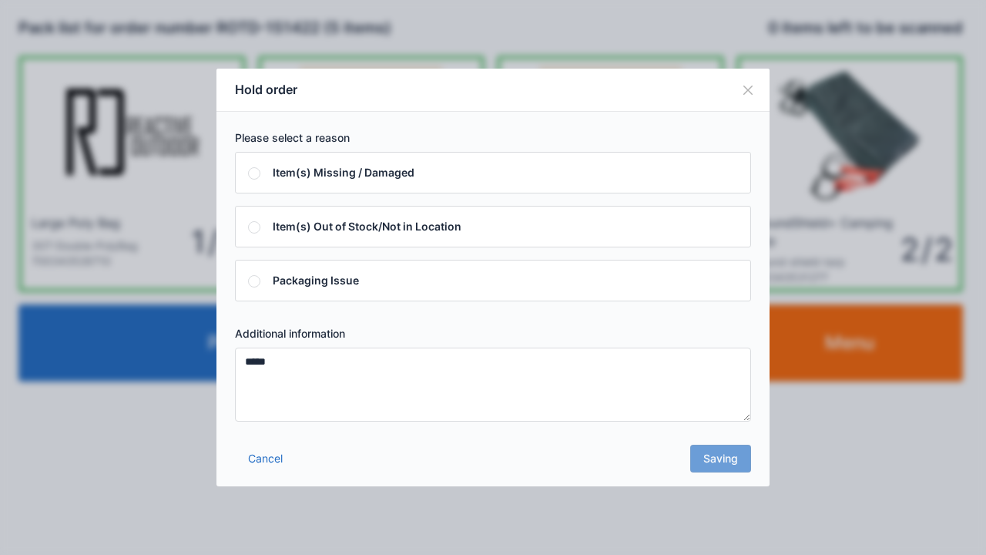
click at [734, 471] on div "Cancel Saving" at bounding box center [492, 463] width 553 height 46
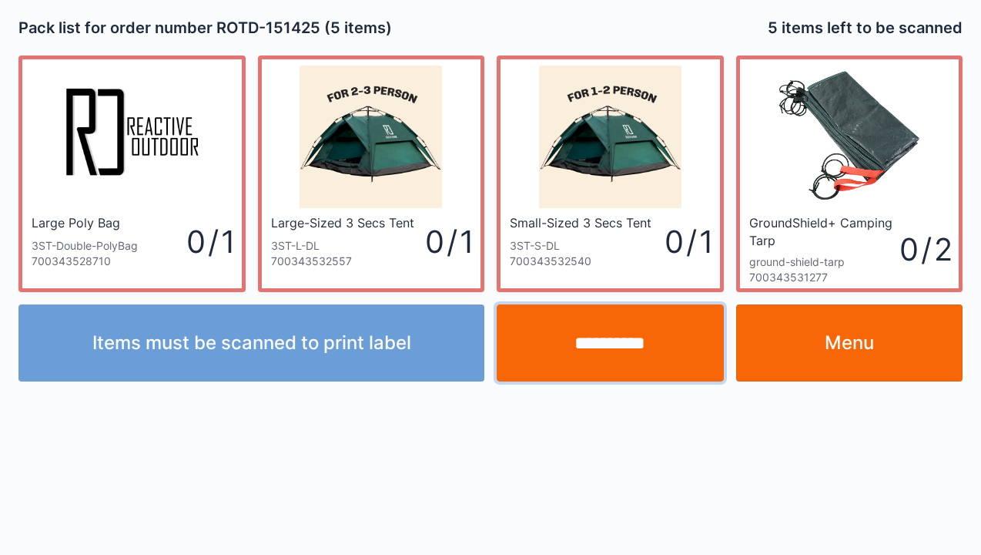
click at [617, 347] on input "**********" at bounding box center [610, 342] width 227 height 77
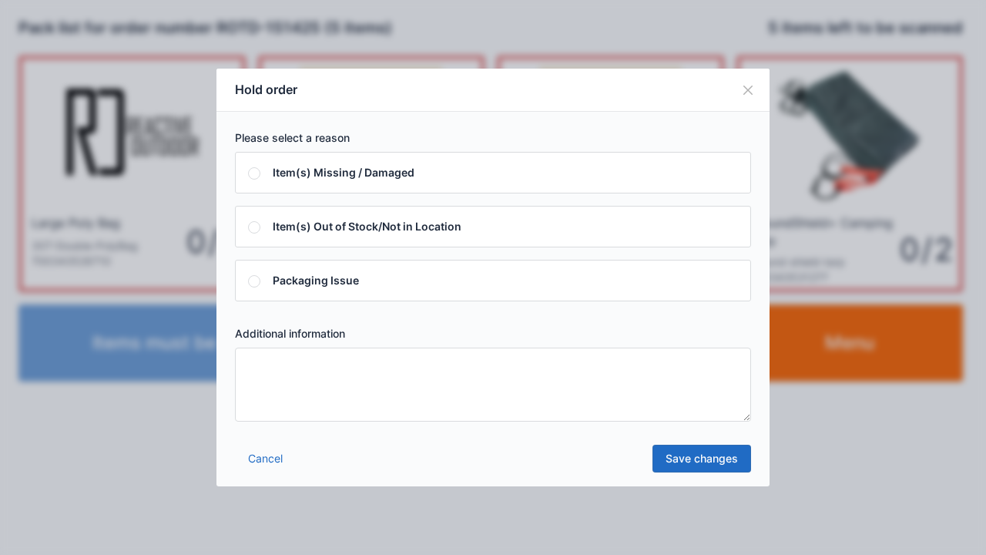
click at [268, 381] on textarea at bounding box center [493, 384] width 516 height 74
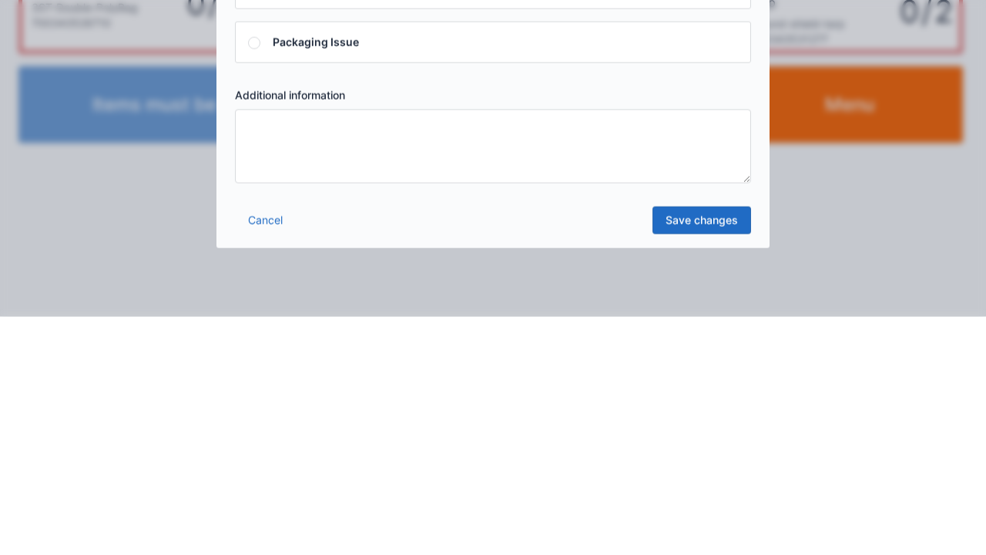
click at [256, 467] on link "Cancel" at bounding box center [265, 458] width 61 height 28
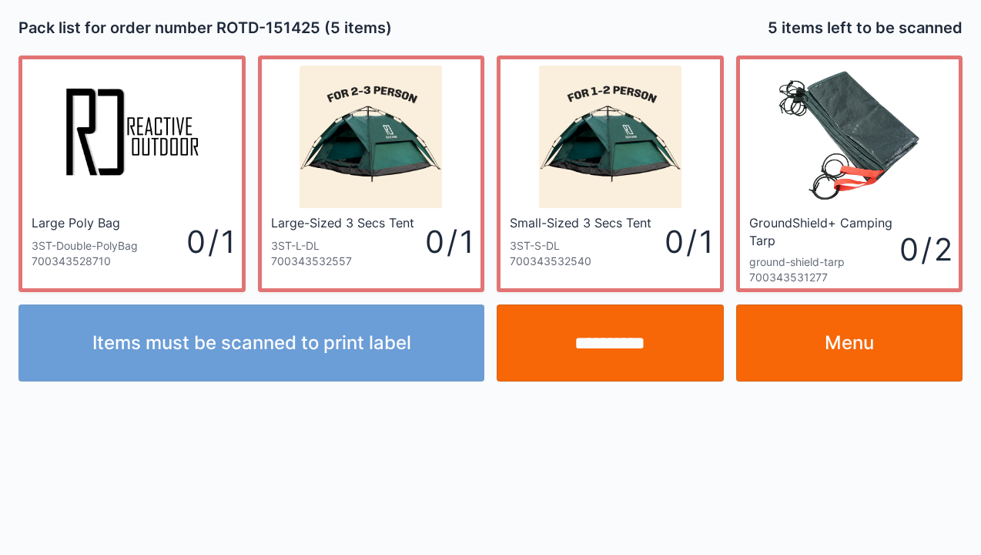
click at [861, 357] on link "Menu" at bounding box center [849, 342] width 227 height 77
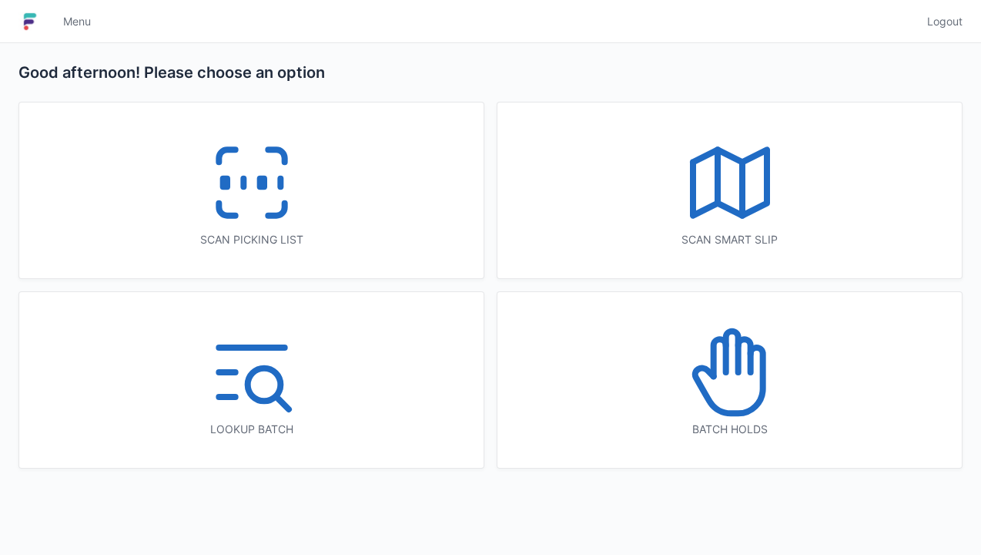
click at [253, 213] on icon at bounding box center [252, 182] width 99 height 99
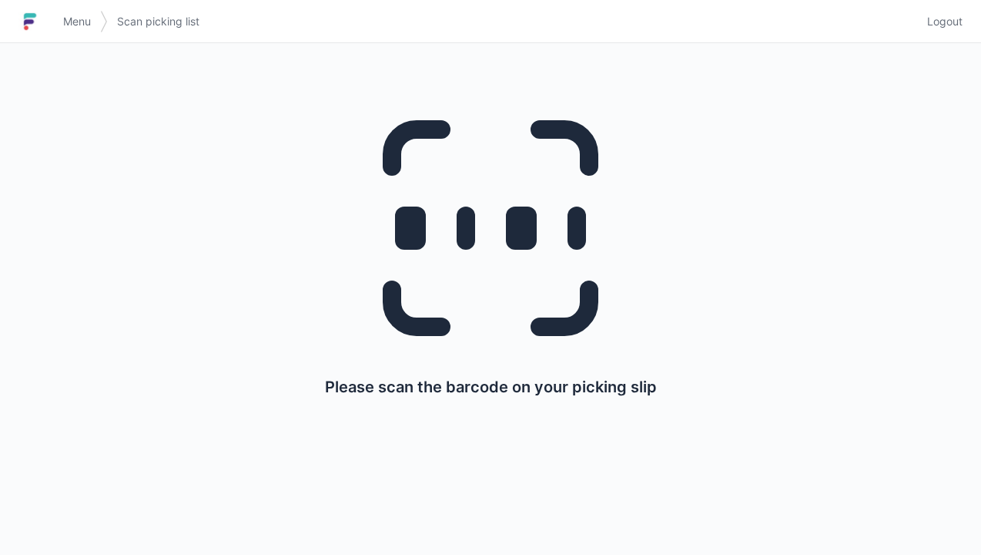
click at [80, 30] on link "Menu" at bounding box center [77, 22] width 46 height 28
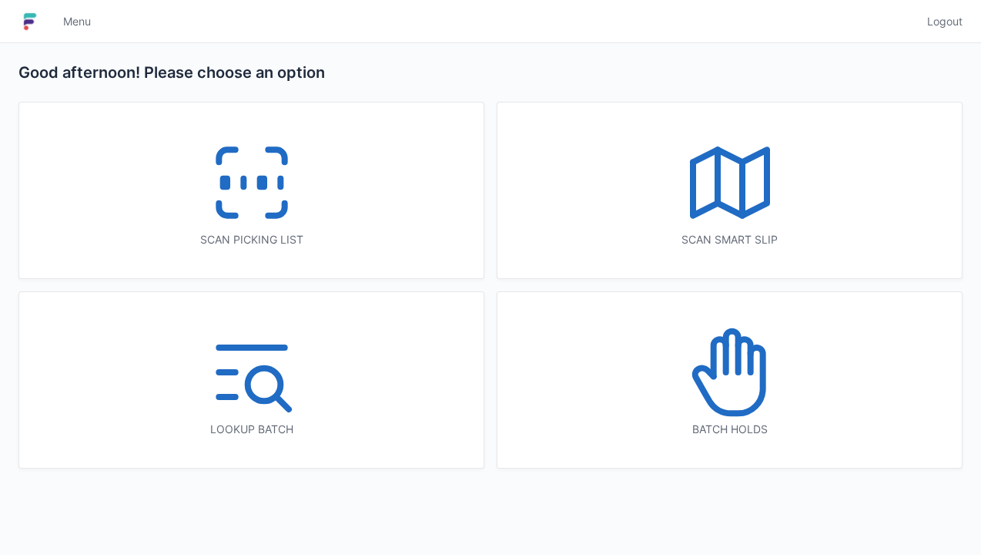
click at [248, 203] on icon at bounding box center [252, 182] width 99 height 99
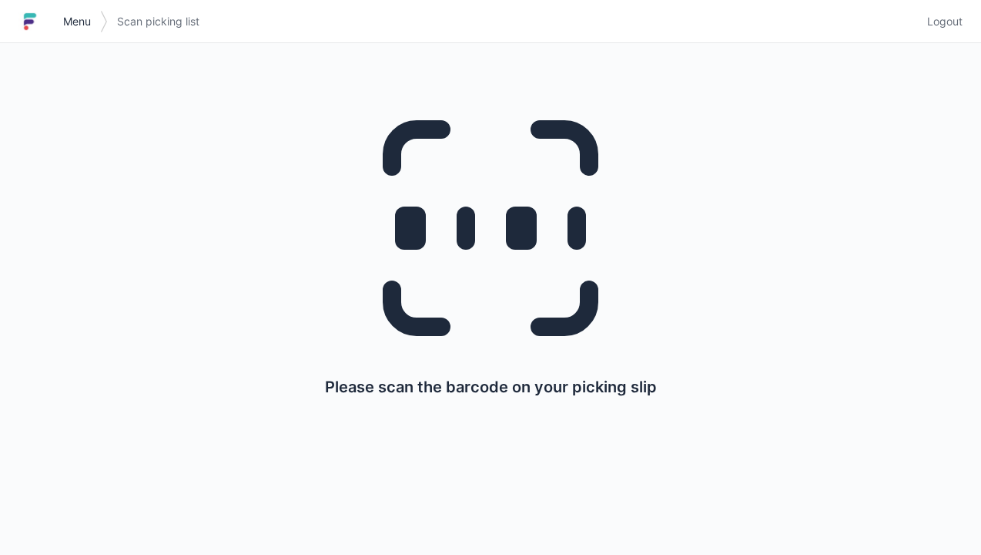
click at [98, 28] on link "Menu" at bounding box center [77, 22] width 46 height 28
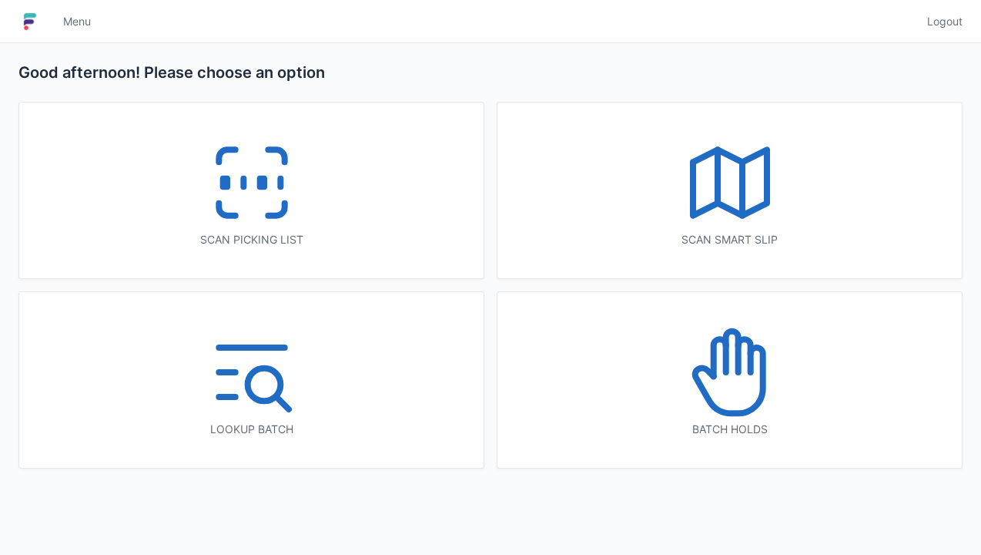
click at [225, 196] on icon at bounding box center [252, 182] width 99 height 99
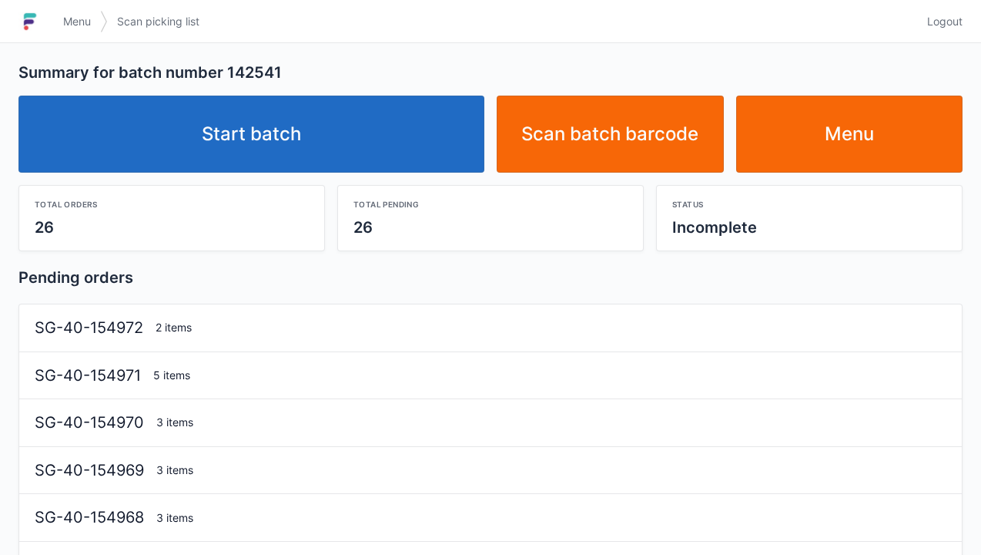
click at [252, 154] on link "Start batch" at bounding box center [251, 133] width 466 height 77
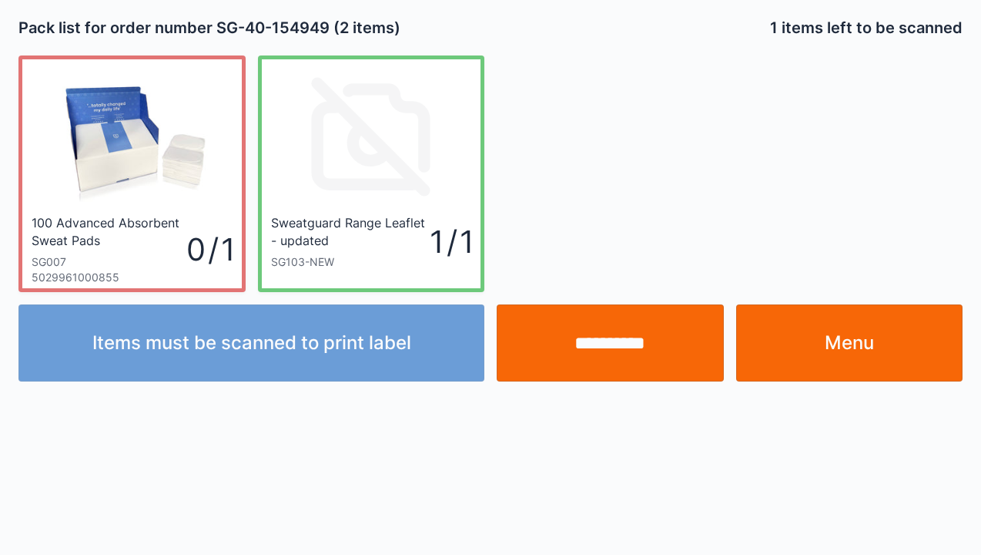
click at [859, 343] on link "Menu" at bounding box center [849, 342] width 227 height 77
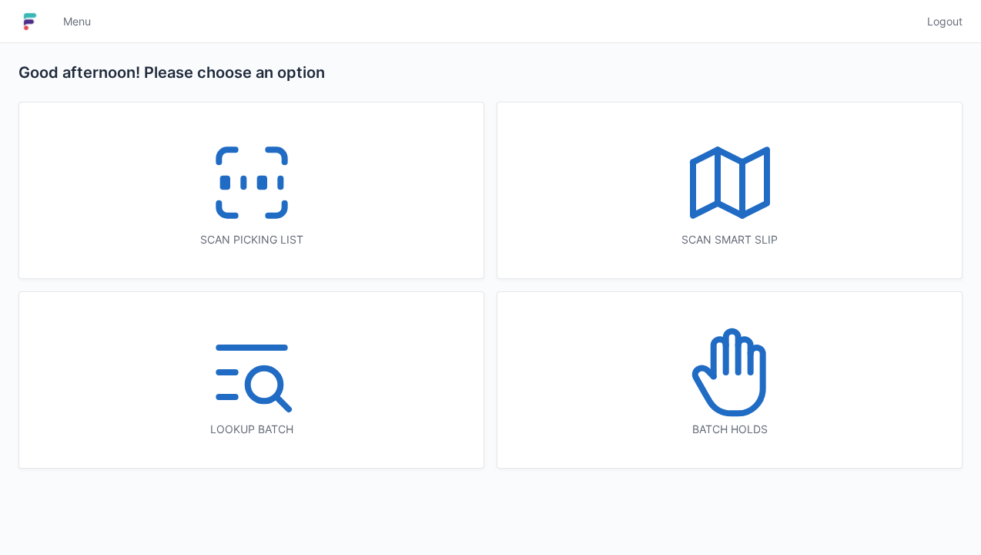
click at [205, 219] on icon at bounding box center [252, 182] width 99 height 99
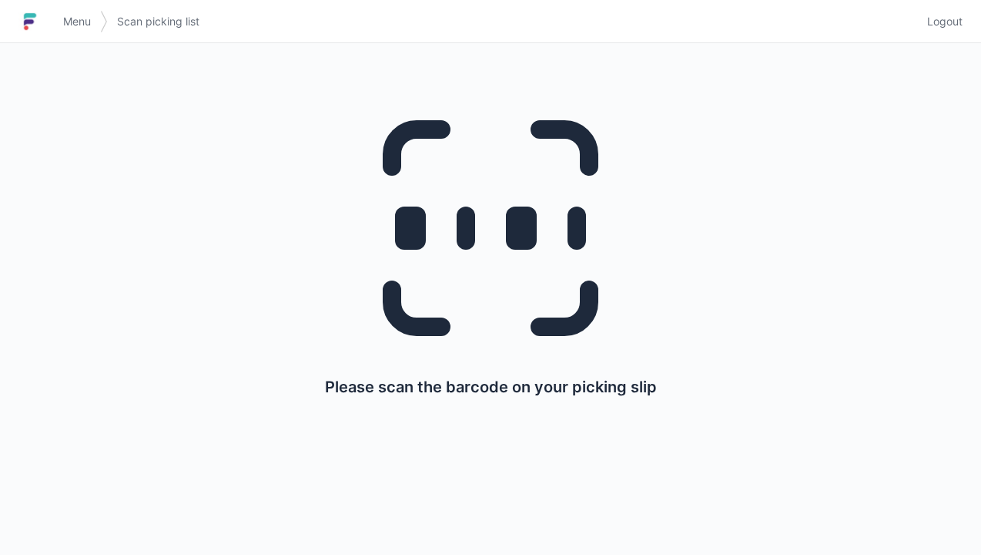
click at [58, 32] on link "Menu" at bounding box center [77, 22] width 46 height 28
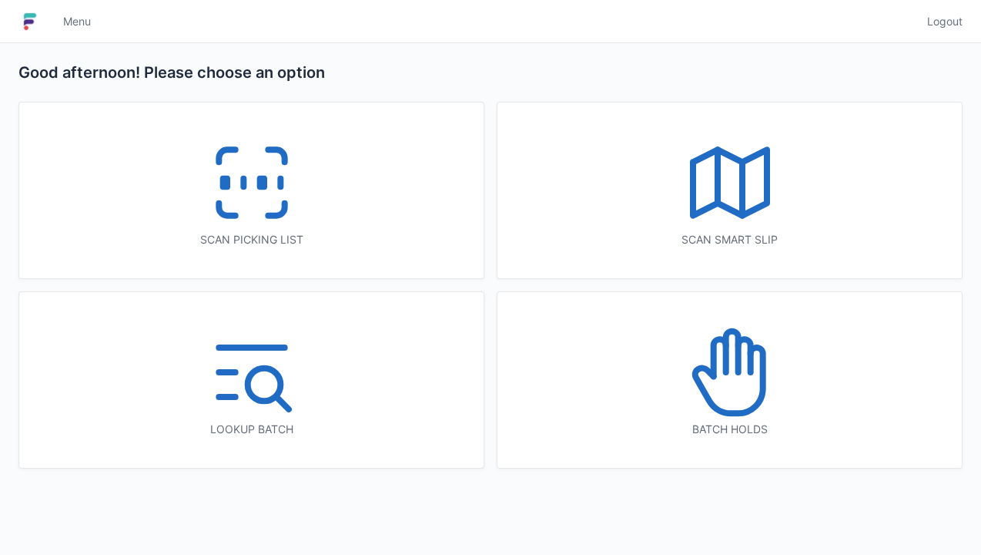
click at [242, 213] on icon at bounding box center [252, 182] width 99 height 99
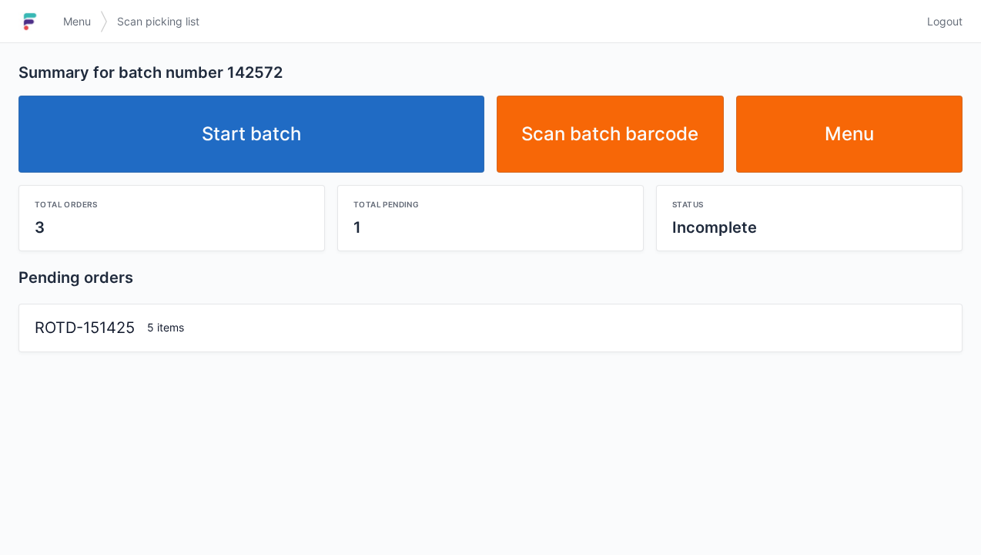
click at [253, 147] on link "Start batch" at bounding box center [251, 133] width 466 height 77
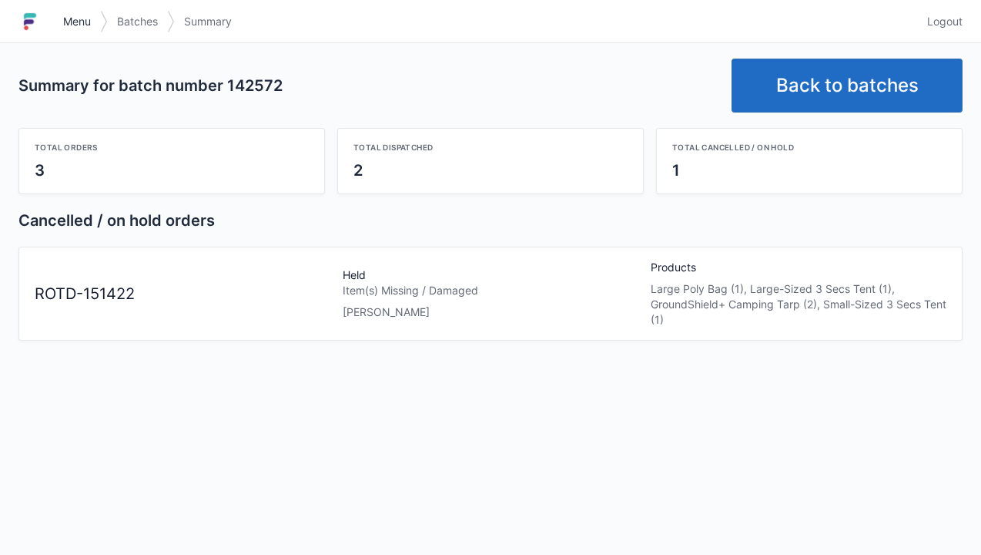
click at [72, 34] on link "Menu" at bounding box center [77, 22] width 46 height 28
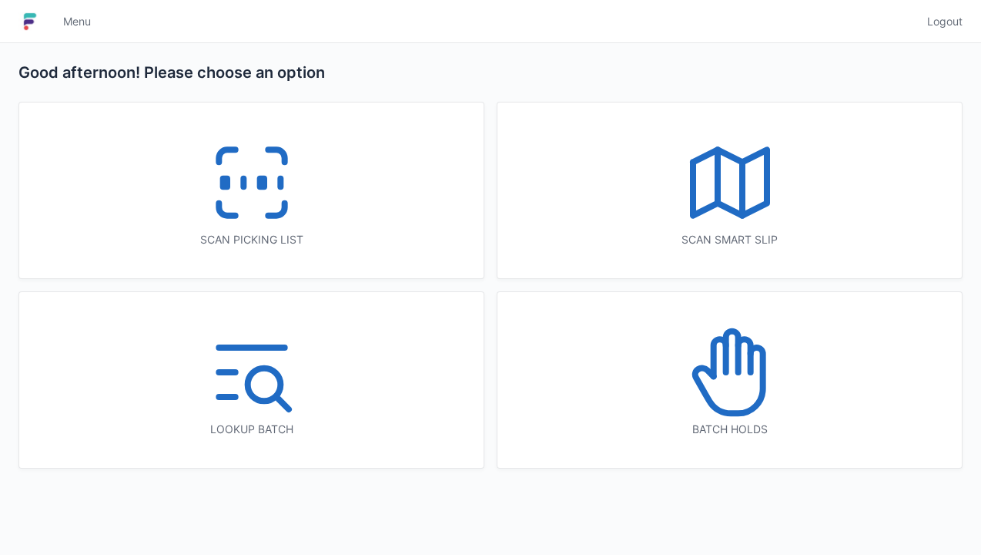
click at [745, 390] on icon at bounding box center [730, 372] width 99 height 99
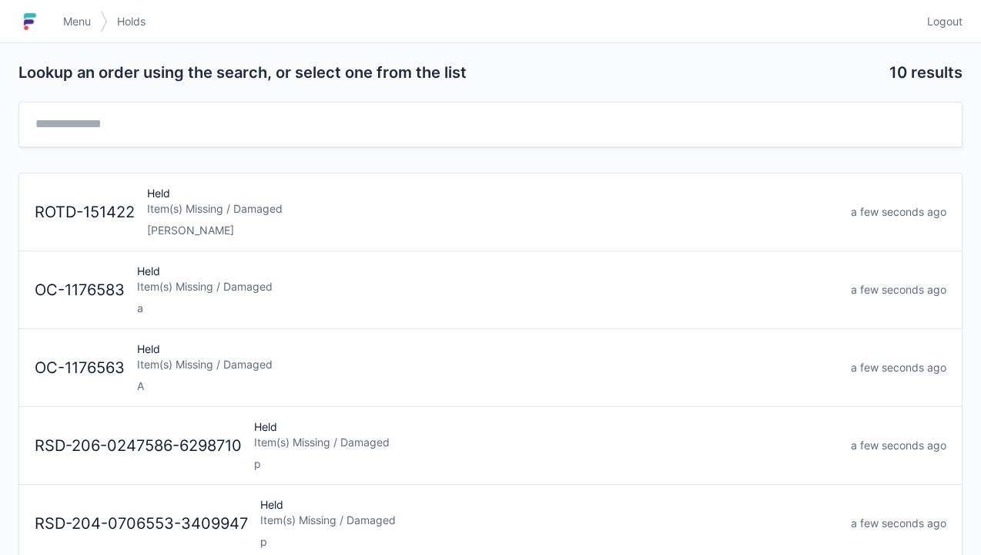
click at [221, 223] on div "Elena" at bounding box center [493, 230] width 692 height 15
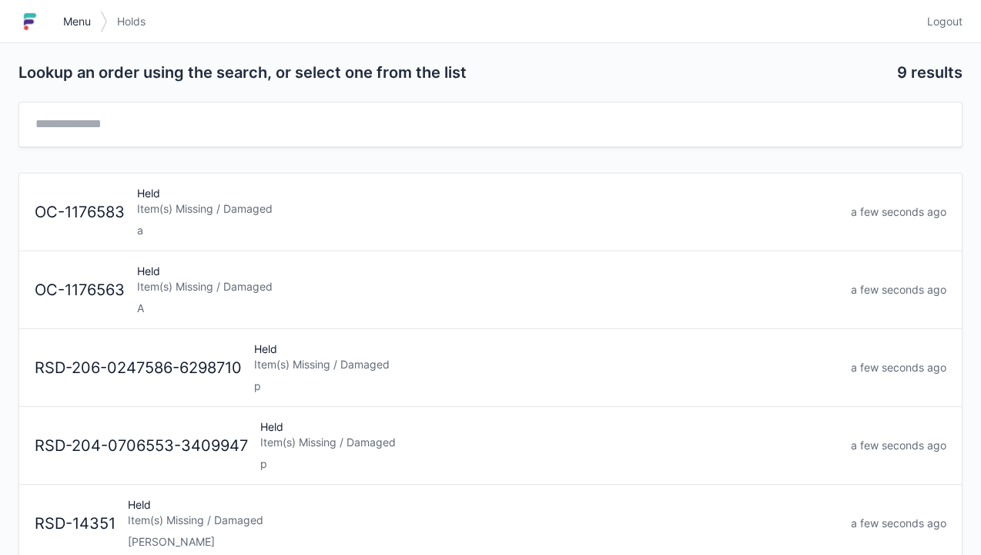
click at [76, 25] on span "Menu" at bounding box center [77, 21] width 28 height 15
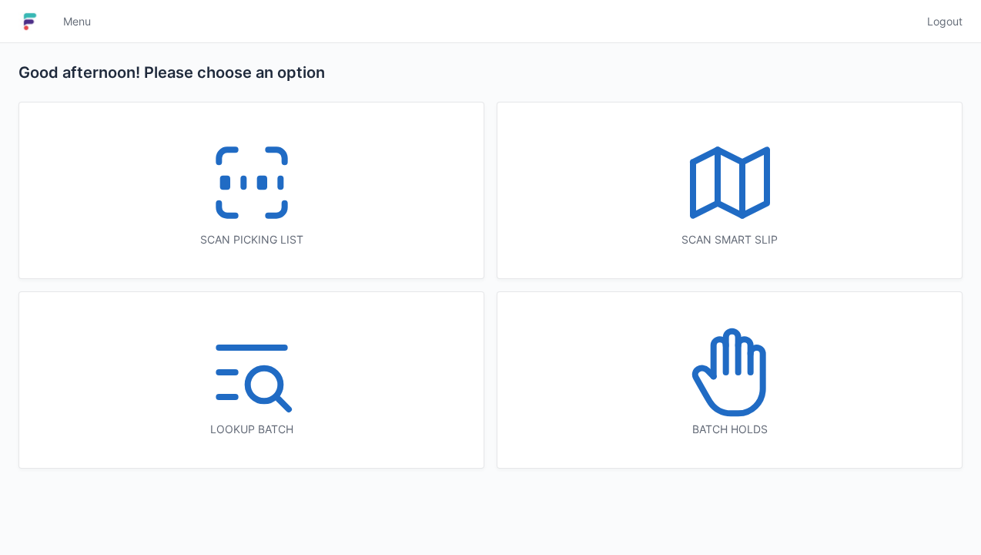
click at [250, 201] on icon at bounding box center [252, 182] width 99 height 99
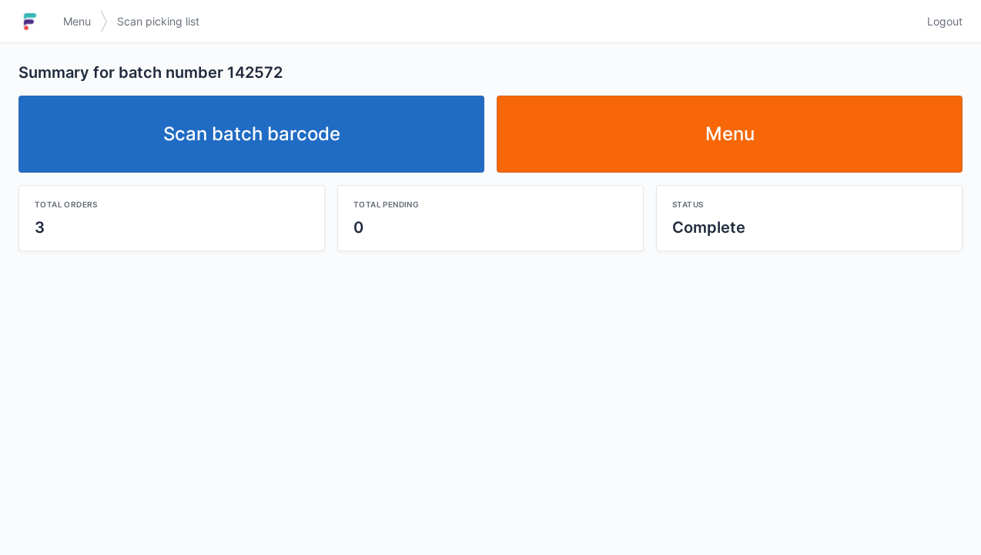
click at [265, 152] on link "Scan batch barcode" at bounding box center [251, 133] width 466 height 77
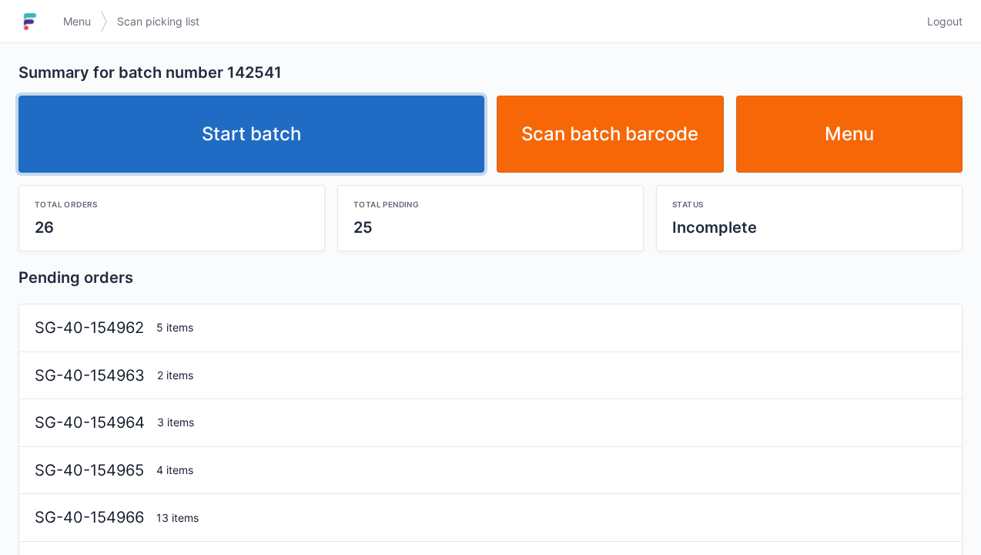
click at [240, 154] on link "Start batch" at bounding box center [251, 133] width 466 height 77
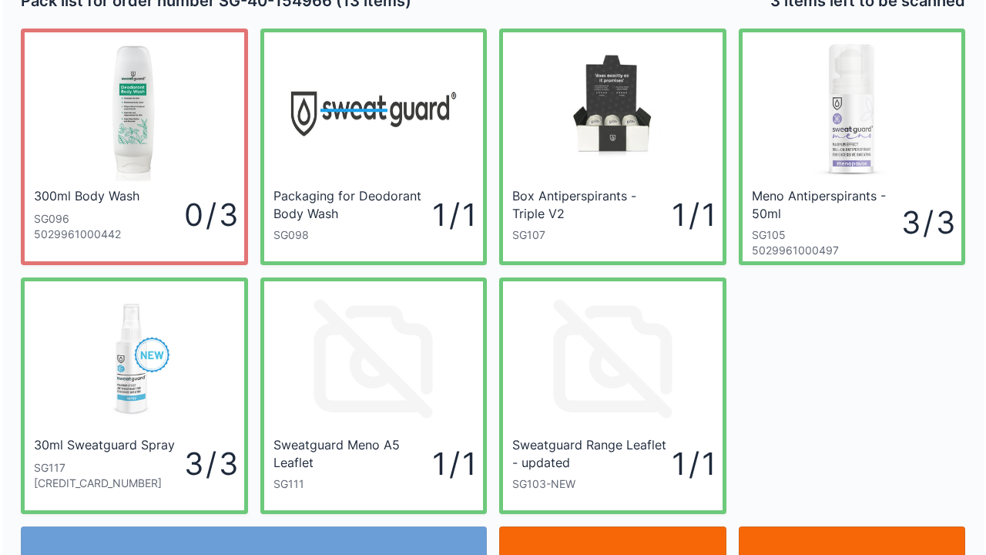
scroll to position [28, 0]
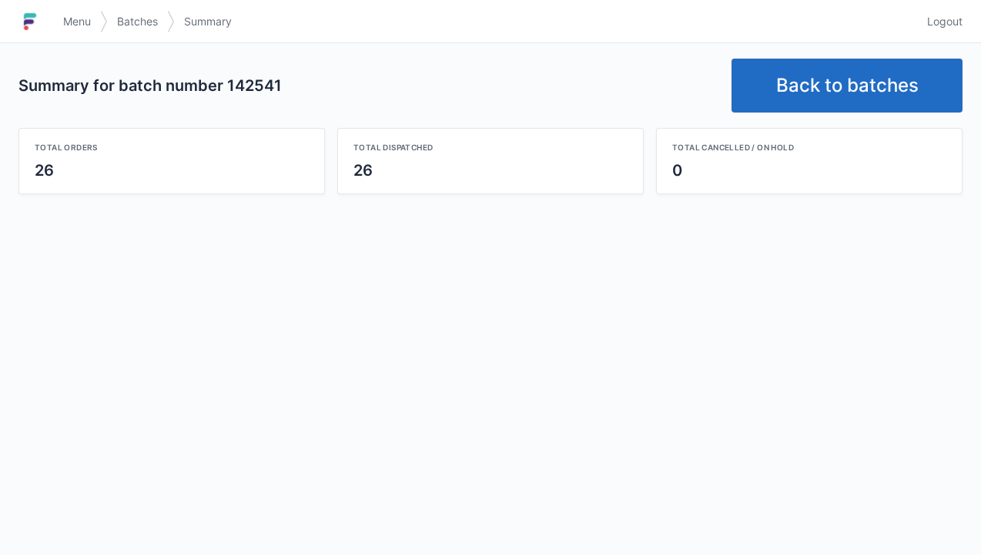
click at [842, 95] on link "Back to batches" at bounding box center [847, 86] width 231 height 54
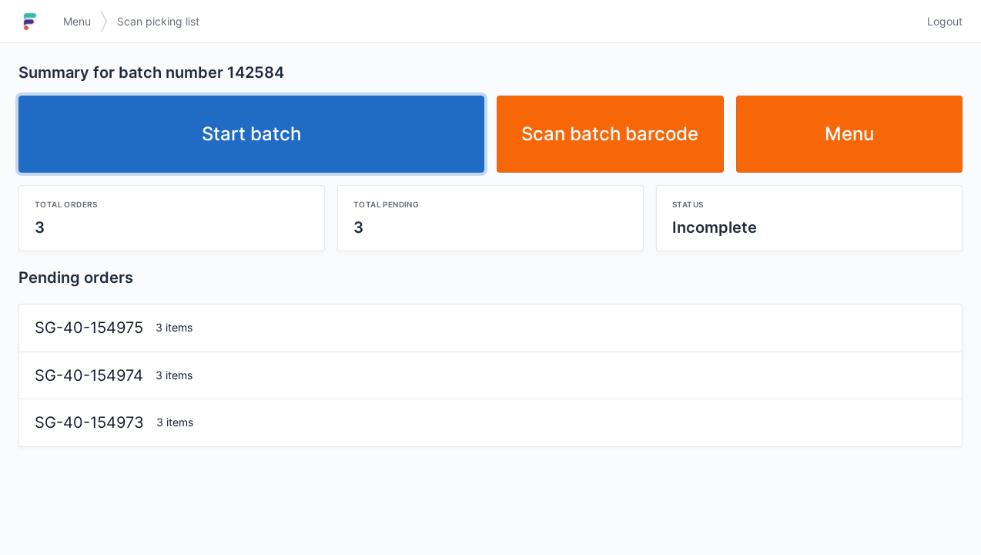
click at [261, 156] on link "Start batch" at bounding box center [251, 133] width 466 height 77
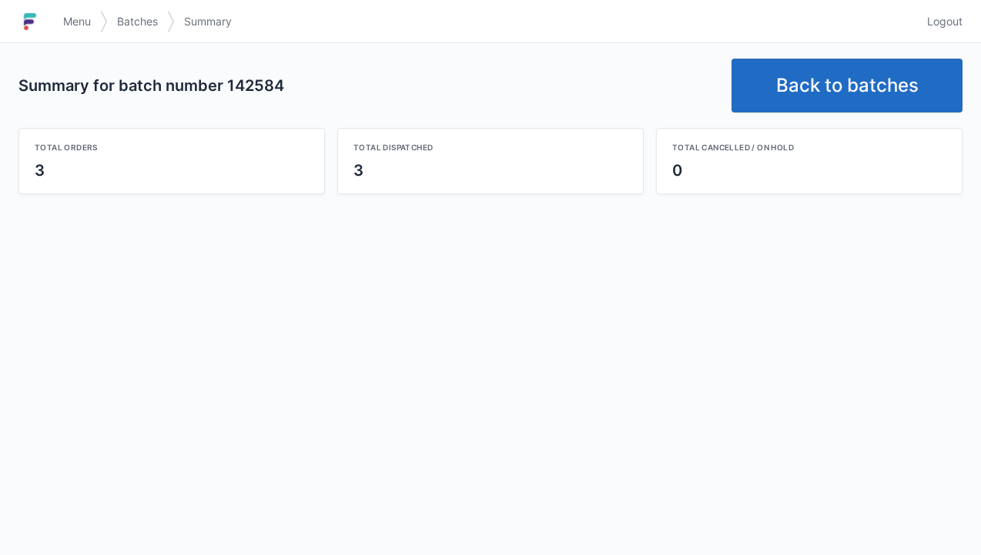
click at [855, 84] on link "Back to batches" at bounding box center [847, 86] width 231 height 54
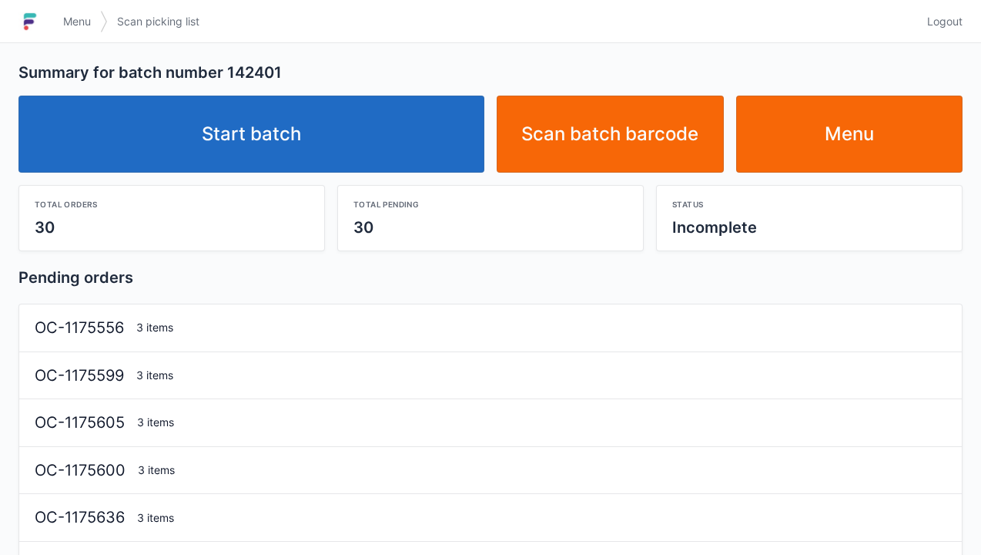
click at [294, 152] on link "Start batch" at bounding box center [251, 133] width 466 height 77
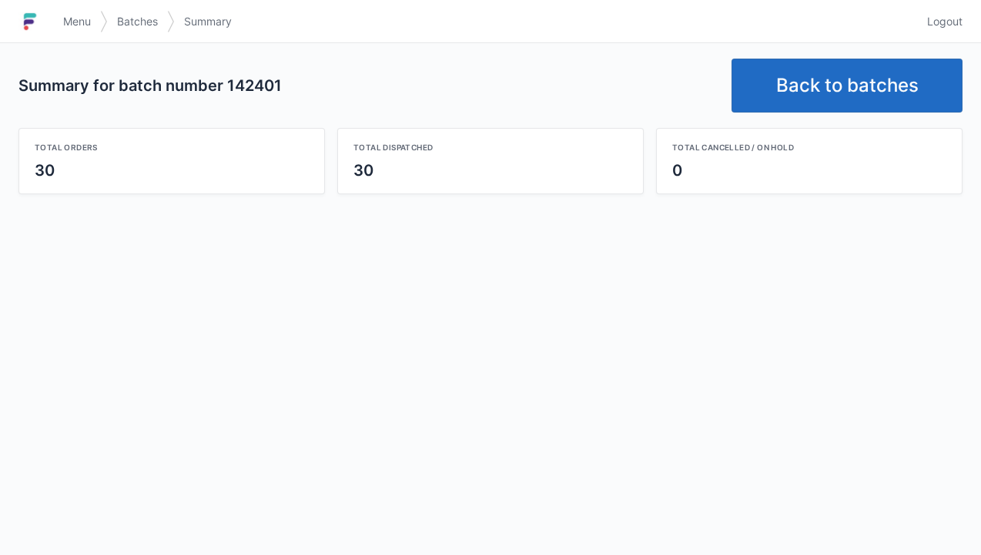
click at [839, 92] on link "Back to batches" at bounding box center [847, 86] width 231 height 54
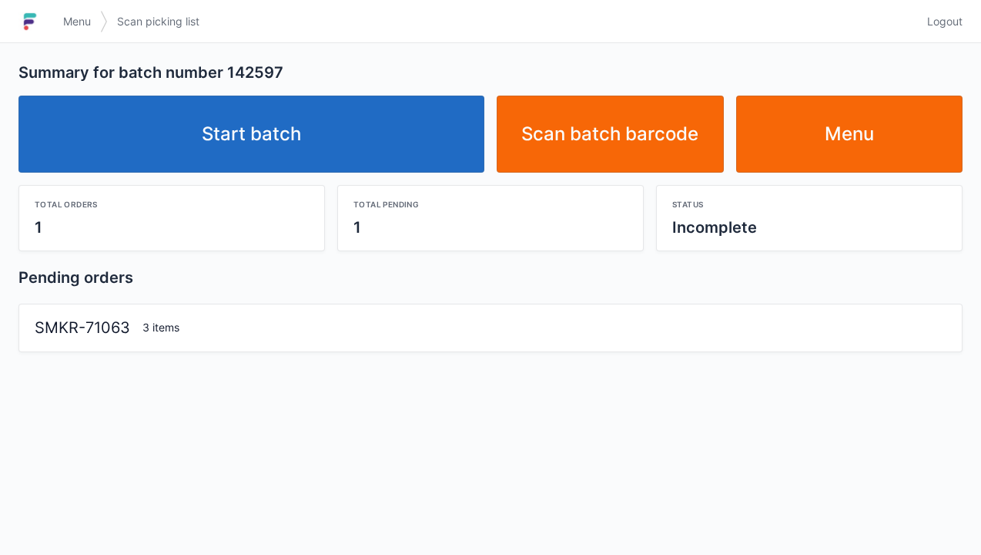
click at [233, 166] on link "Start batch" at bounding box center [251, 133] width 466 height 77
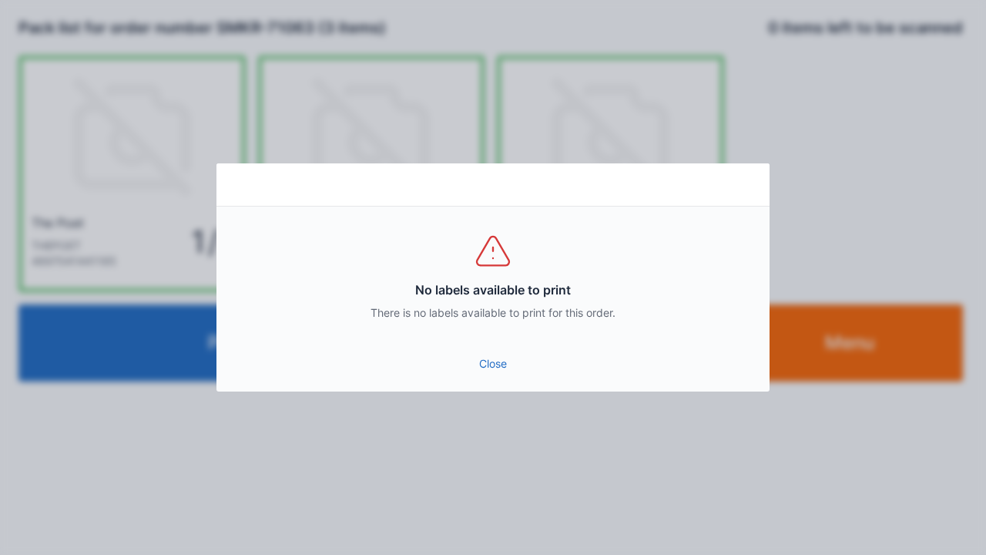
click at [479, 374] on link "Close" at bounding box center [493, 364] width 528 height 28
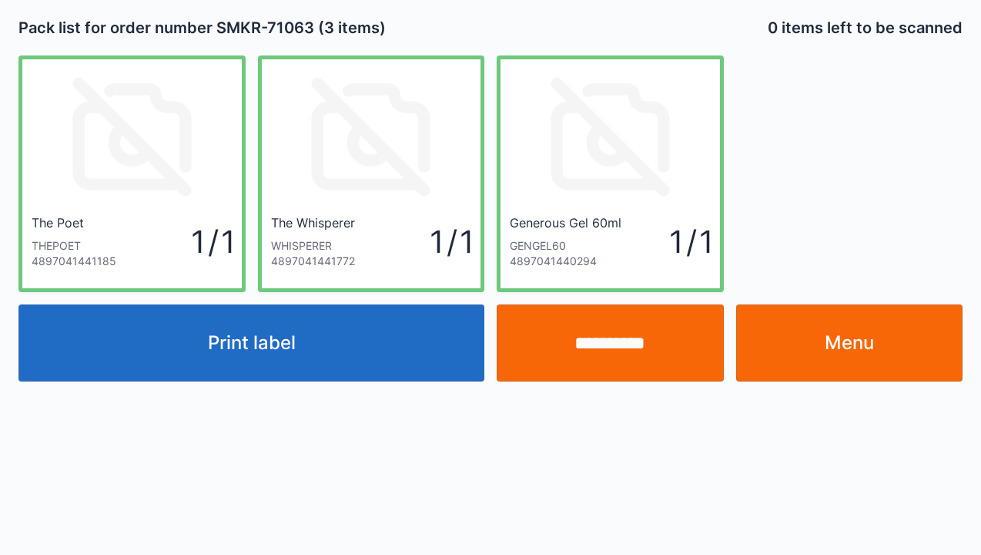
click at [624, 357] on input "**********" at bounding box center [610, 342] width 227 height 77
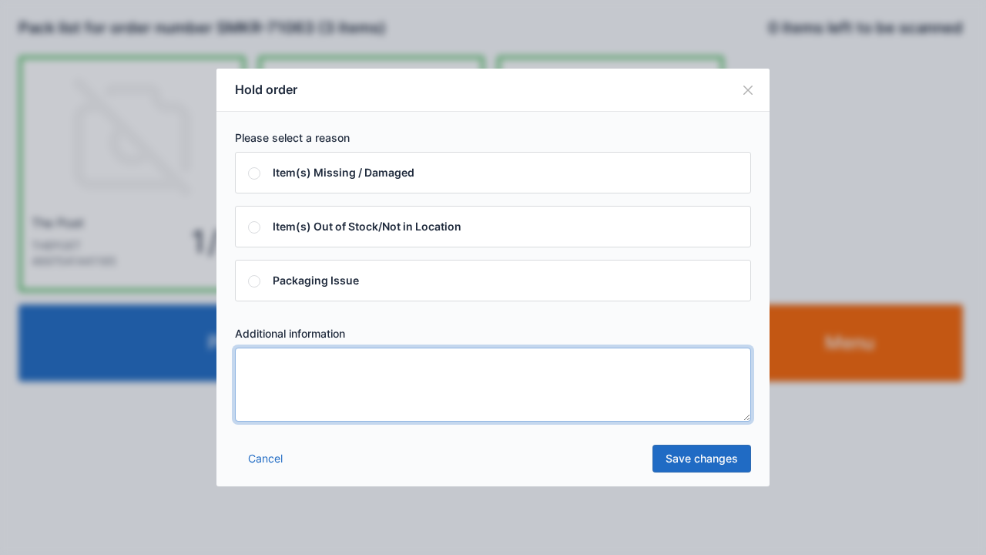
click at [262, 367] on textarea at bounding box center [493, 384] width 516 height 74
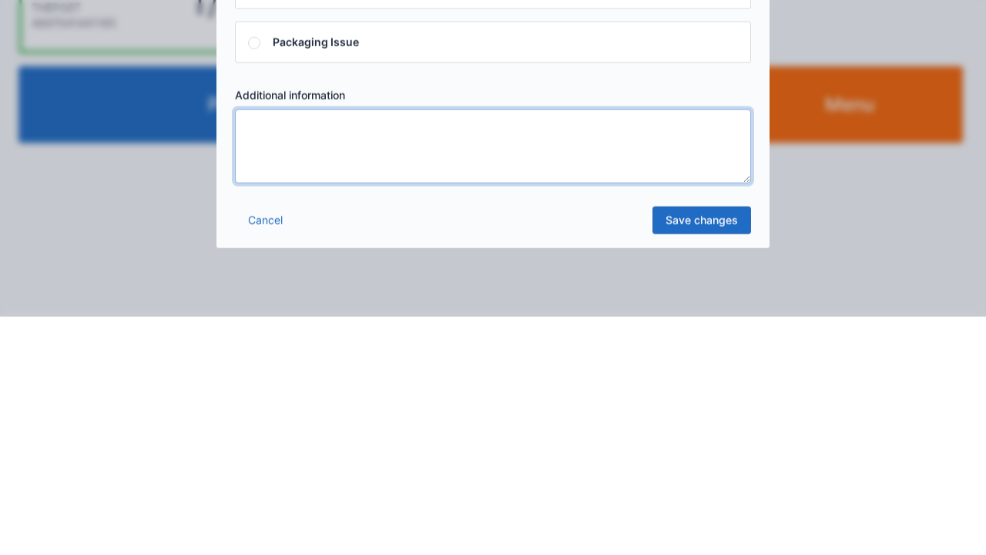
type textarea "*"
type textarea "*****"
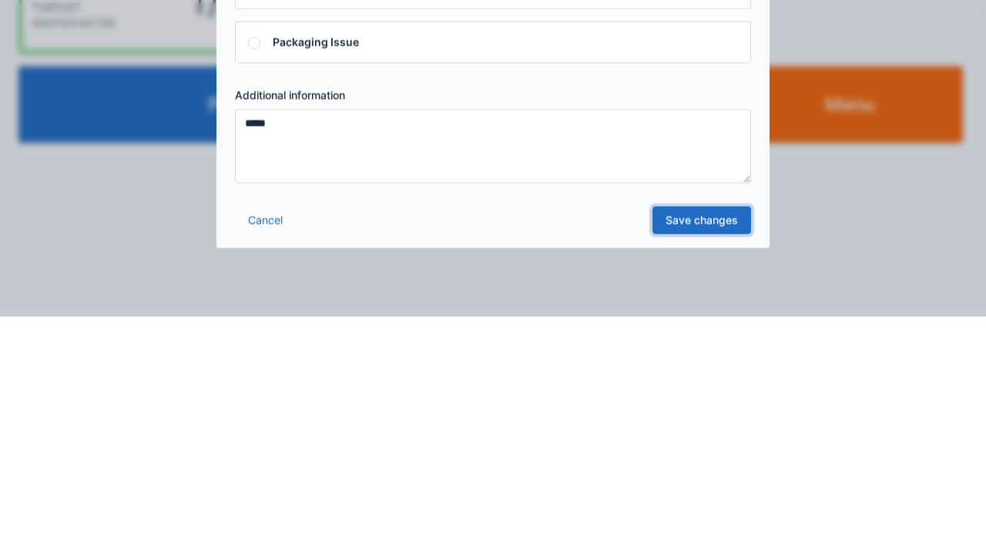
click at [705, 459] on link "Save changes" at bounding box center [701, 458] width 99 height 28
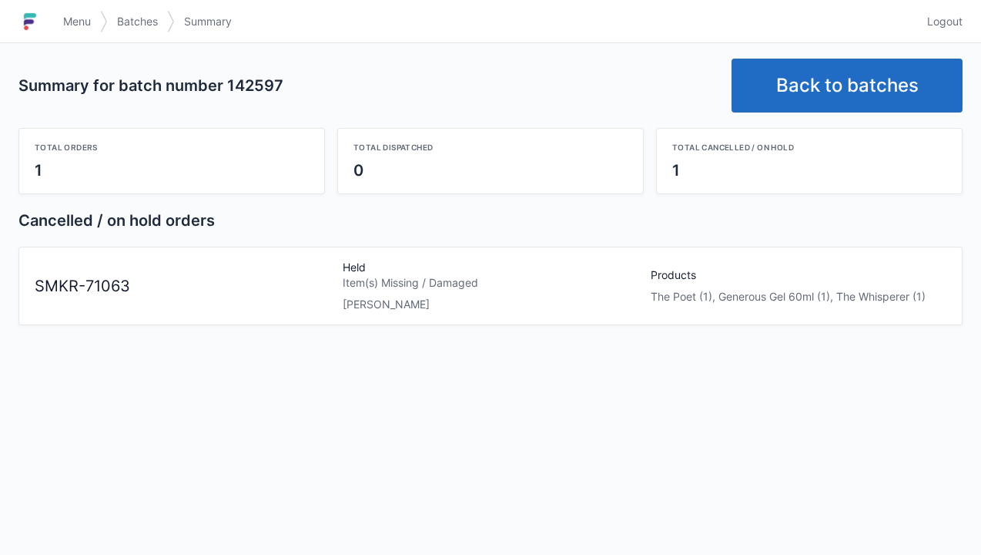
click at [66, 31] on link "Menu" at bounding box center [77, 22] width 46 height 28
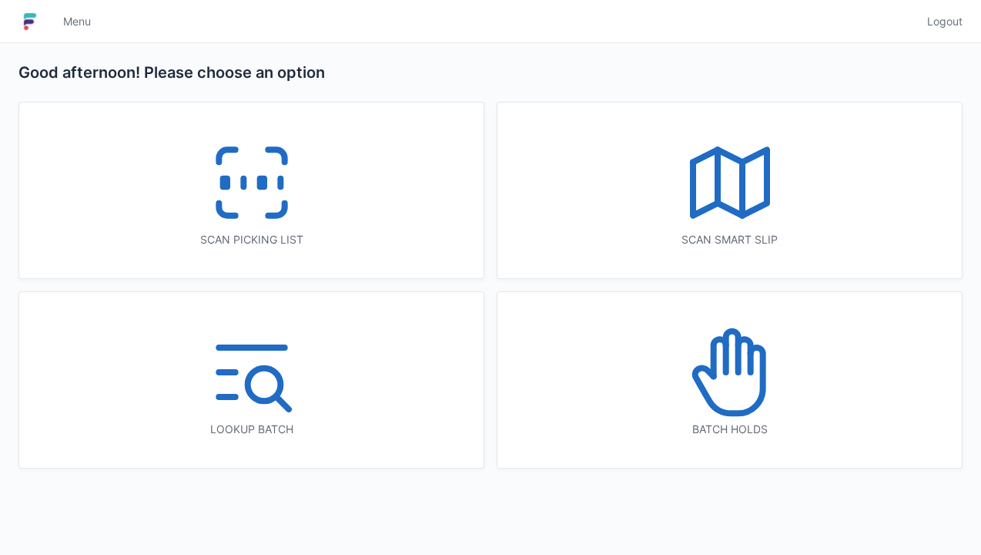
click at [263, 187] on rect at bounding box center [262, 183] width 4 height 8
